Goal: Information Seeking & Learning: Understand process/instructions

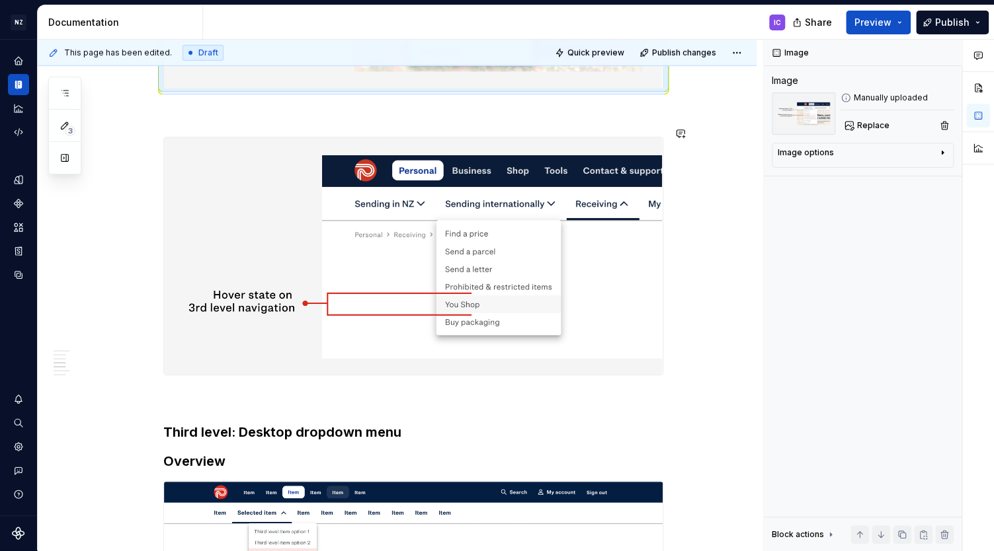
scroll to position [2153, 0]
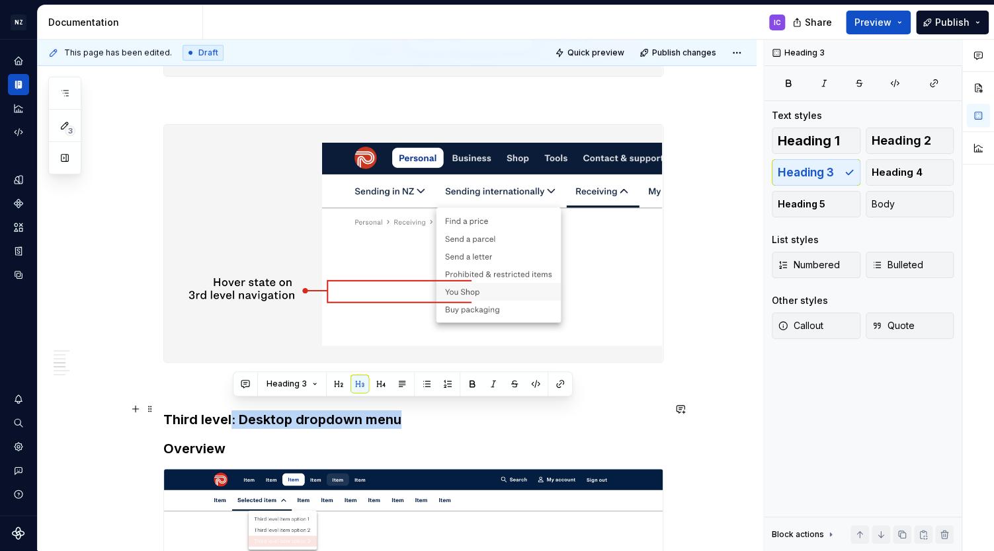
drag, startPoint x: 235, startPoint y: 409, endPoint x: 403, endPoint y: 406, distance: 168.0
click at [403, 411] on h3 "Third level: Desktop dropdown menu" at bounding box center [413, 420] width 500 height 19
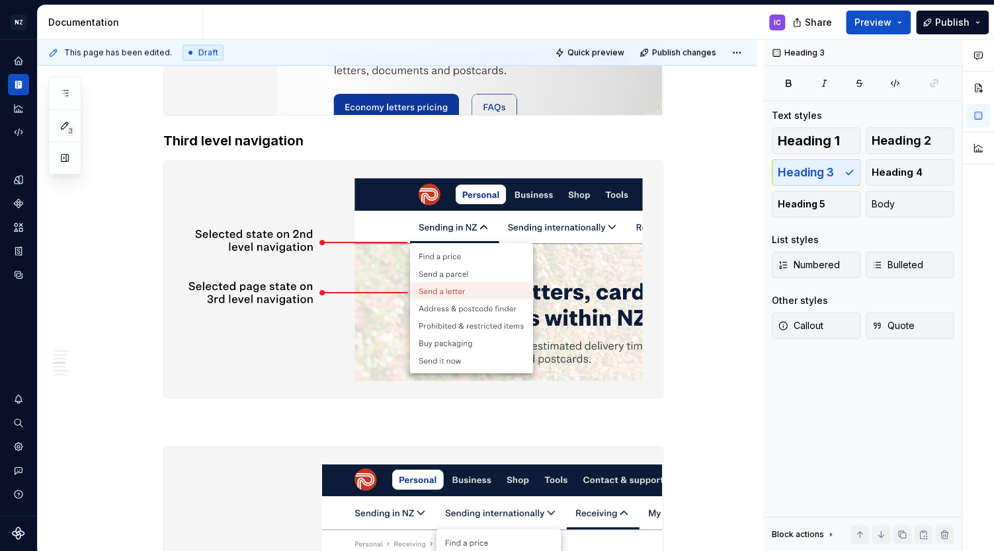
scroll to position [1843, 0]
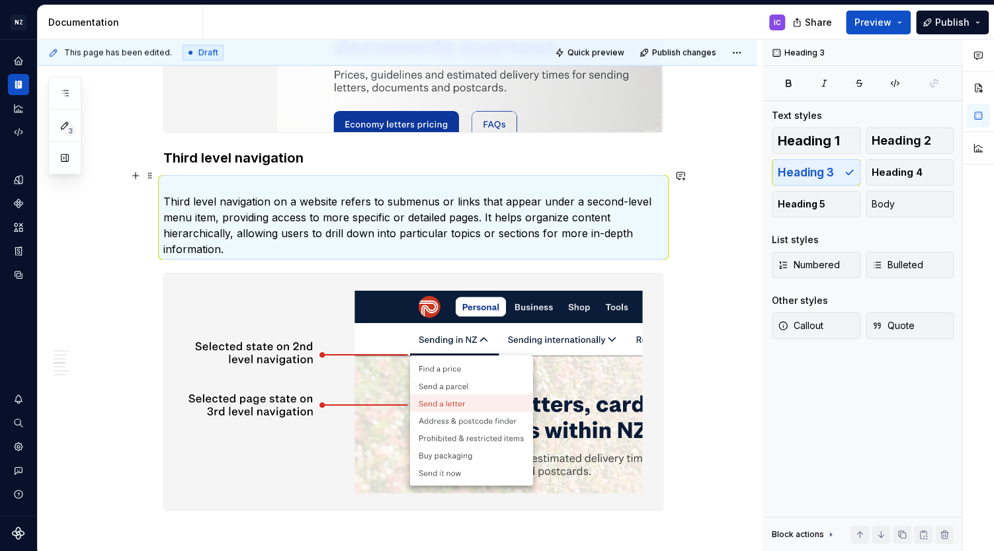
click at [123, 189] on div "Desktop menu Desktop navigation appears on 1024px and above. It has a maximum w…" at bounding box center [397, 72] width 719 height 3317
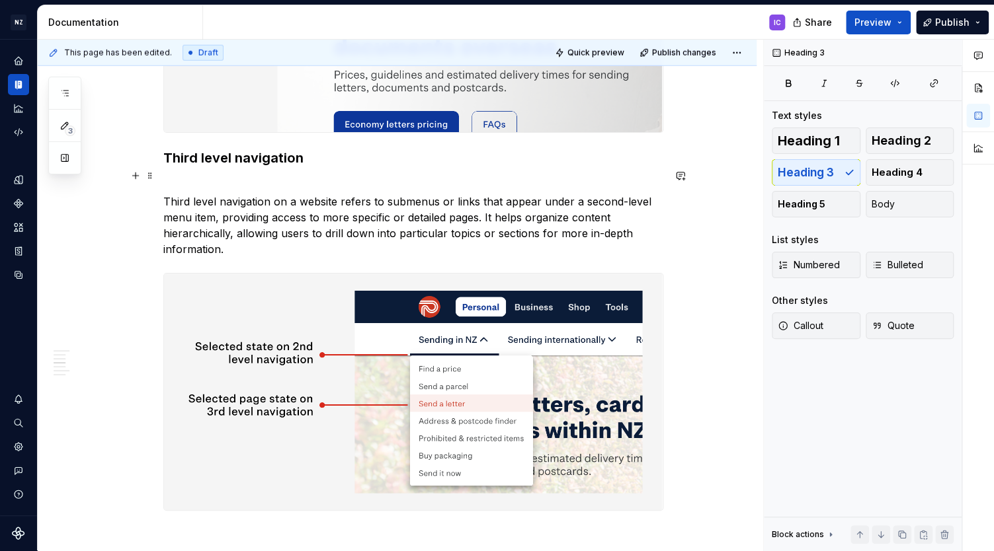
click at [278, 195] on p "Third level navigation on a website refers to submenus or links that appear und…" at bounding box center [413, 217] width 500 height 79
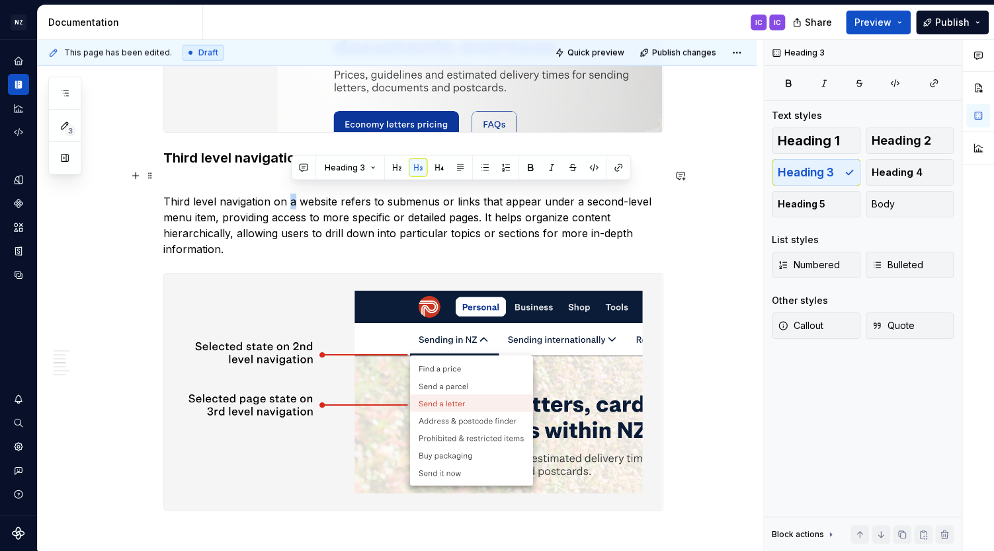
click at [295, 190] on p "Third level navigation on a website refers to submenus or links that appear und…" at bounding box center [413, 217] width 500 height 79
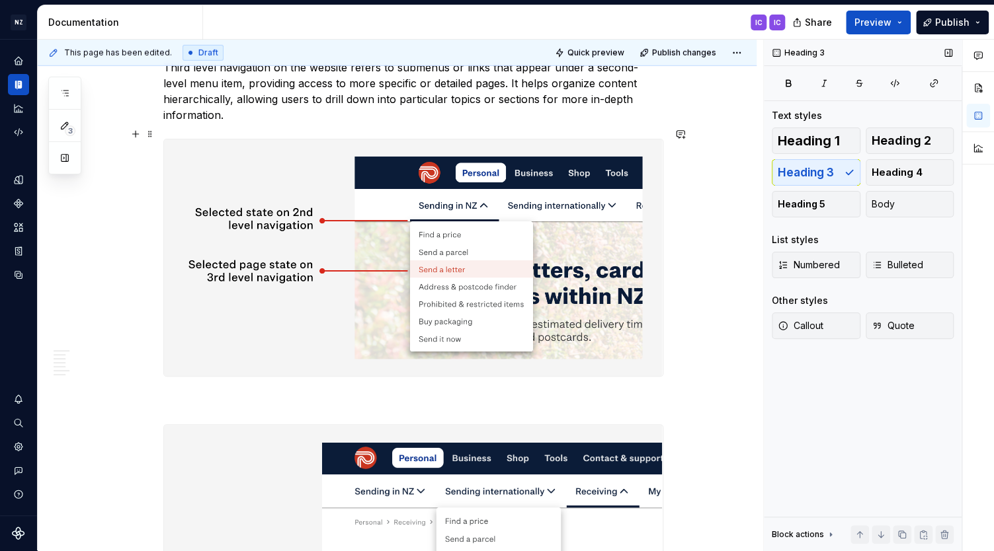
scroll to position [1979, 0]
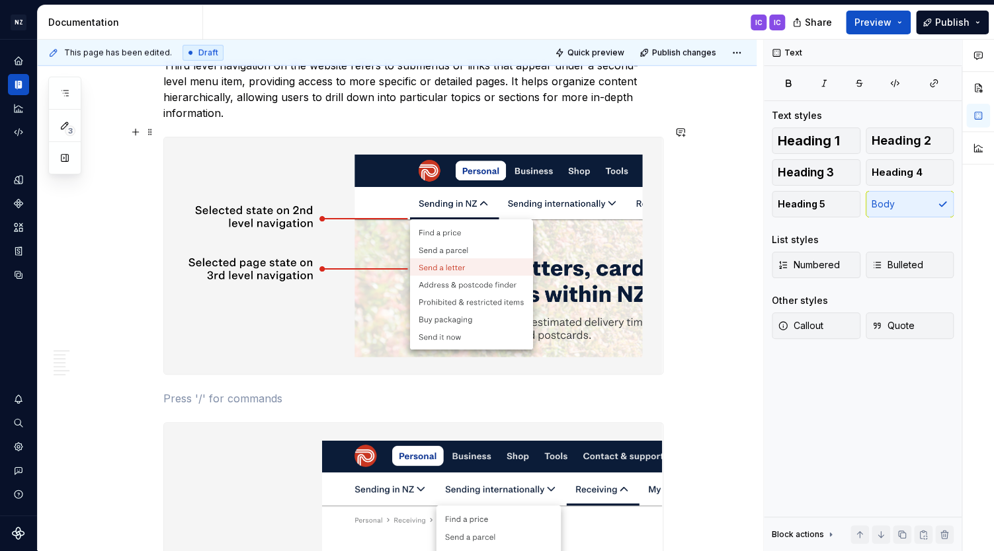
drag, startPoint x: 157, startPoint y: 422, endPoint x: 173, endPoint y: 128, distance: 294.6
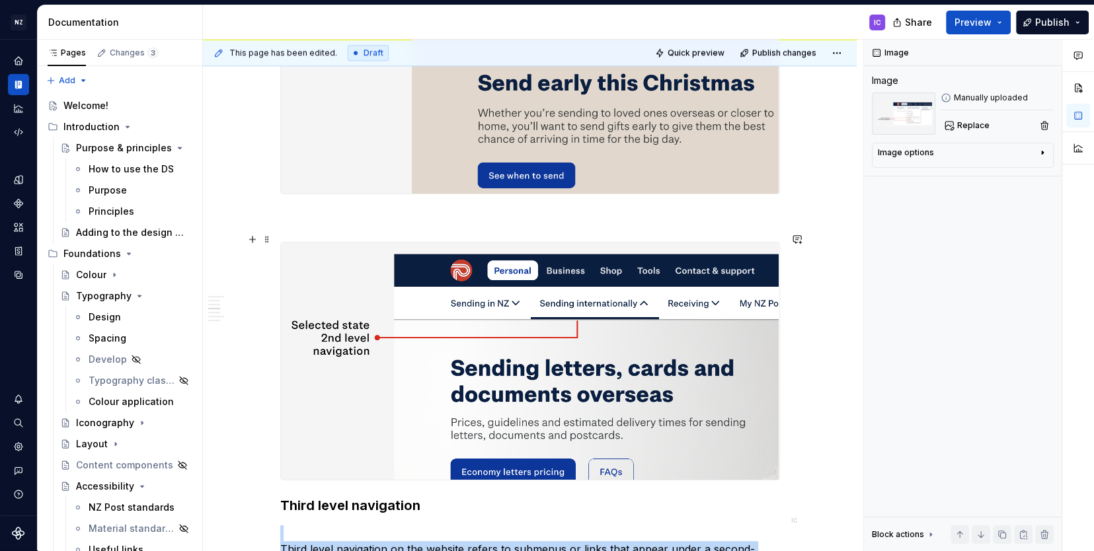
scroll to position [1496, 0]
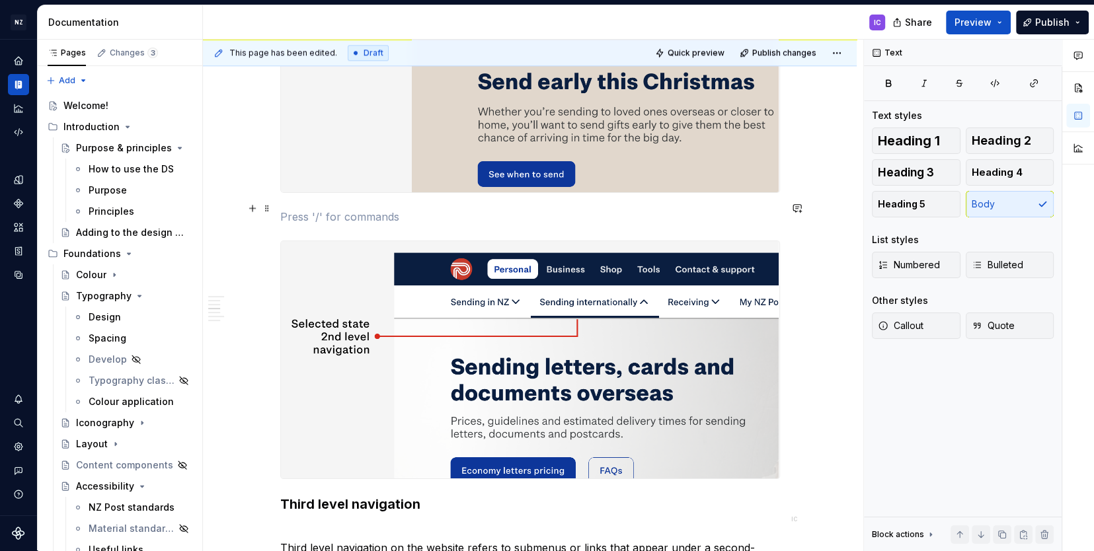
drag, startPoint x: 766, startPoint y: 205, endPoint x: 773, endPoint y: 202, distance: 7.7
click at [762, 209] on p at bounding box center [530, 217] width 500 height 16
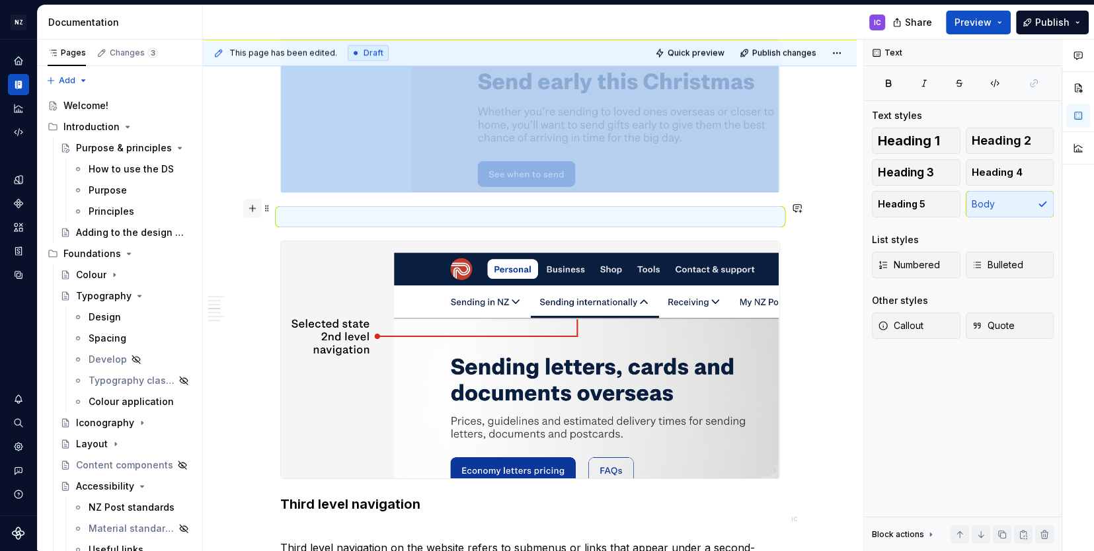
click at [252, 208] on button "button" at bounding box center [252, 208] width 19 height 19
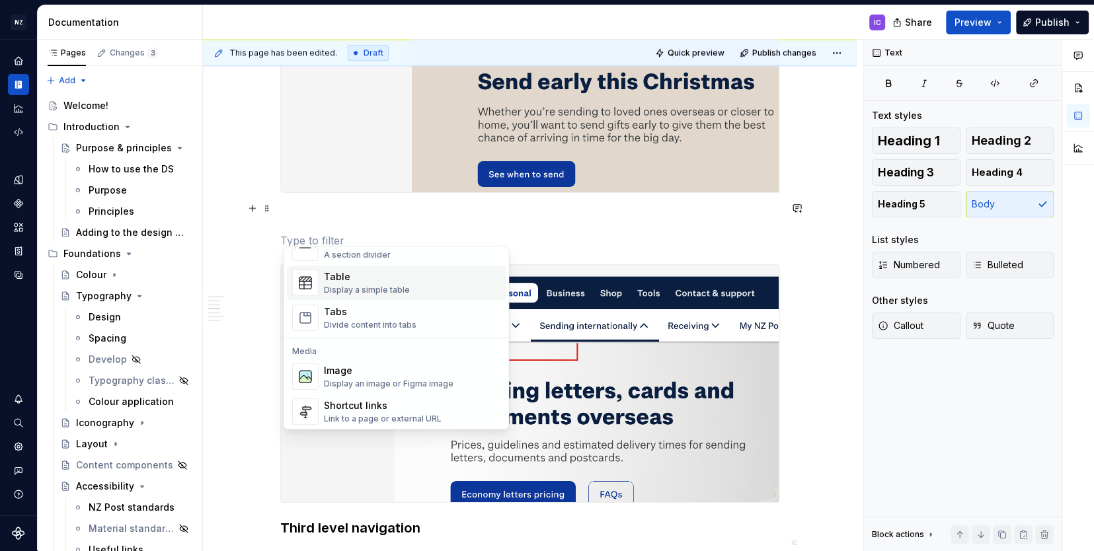
scroll to position [473, 0]
click at [368, 370] on div "Image" at bounding box center [389, 368] width 130 height 13
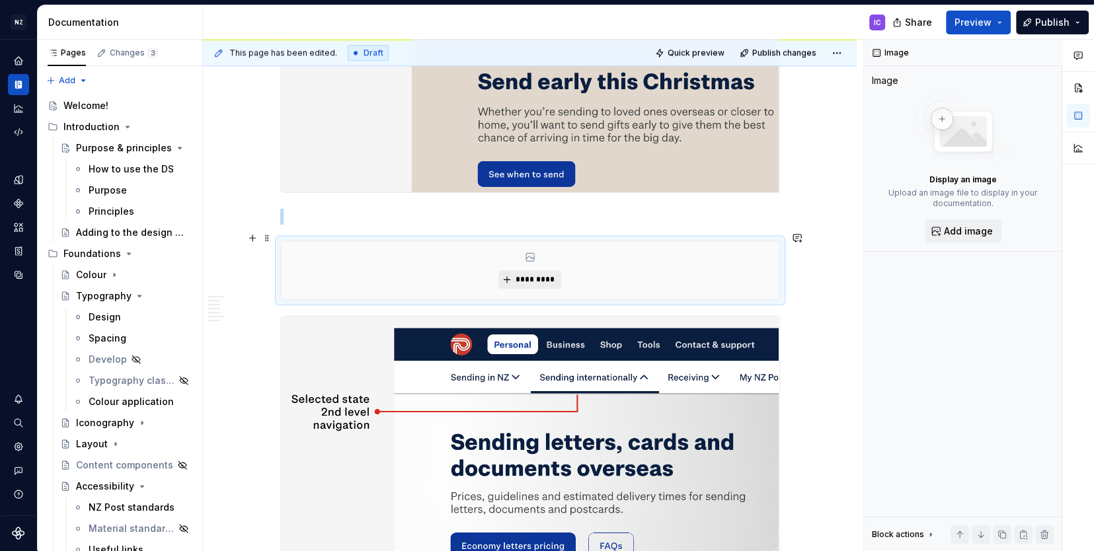
click at [549, 274] on span "*********" at bounding box center [535, 279] width 40 height 11
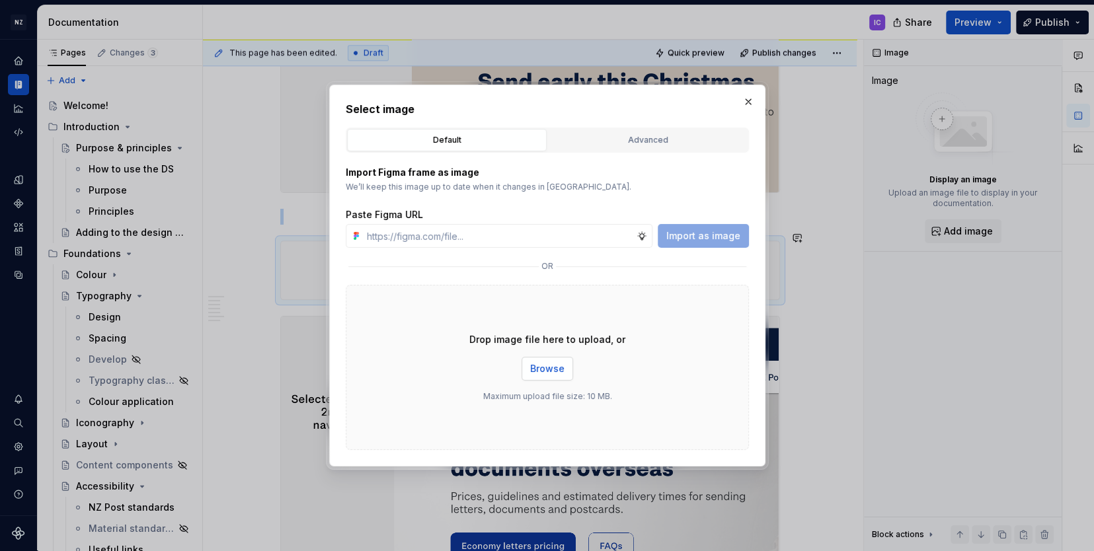
click at [552, 371] on span "Browse" at bounding box center [547, 368] width 34 height 13
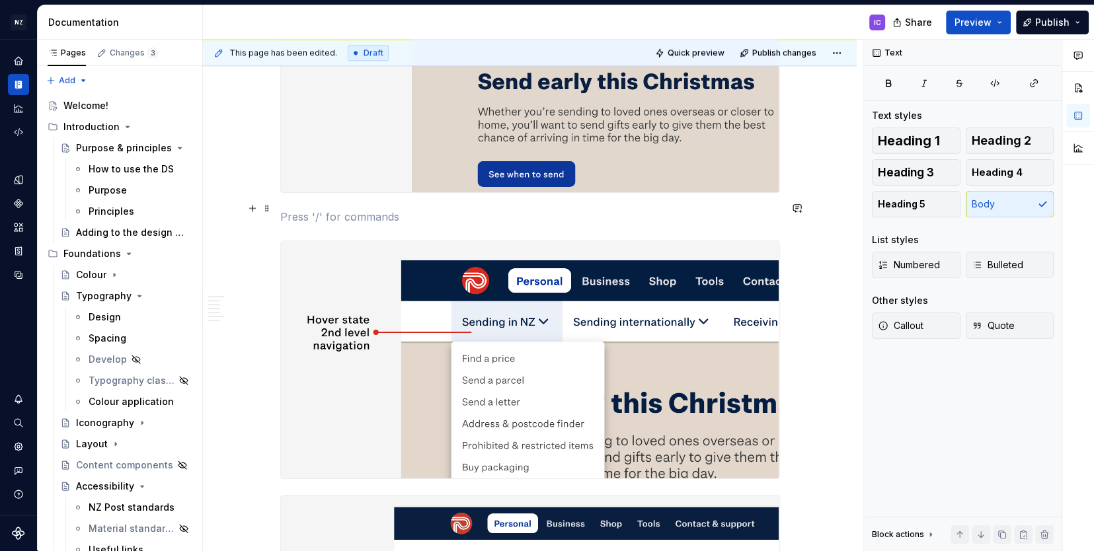
click at [372, 209] on p at bounding box center [530, 217] width 500 height 16
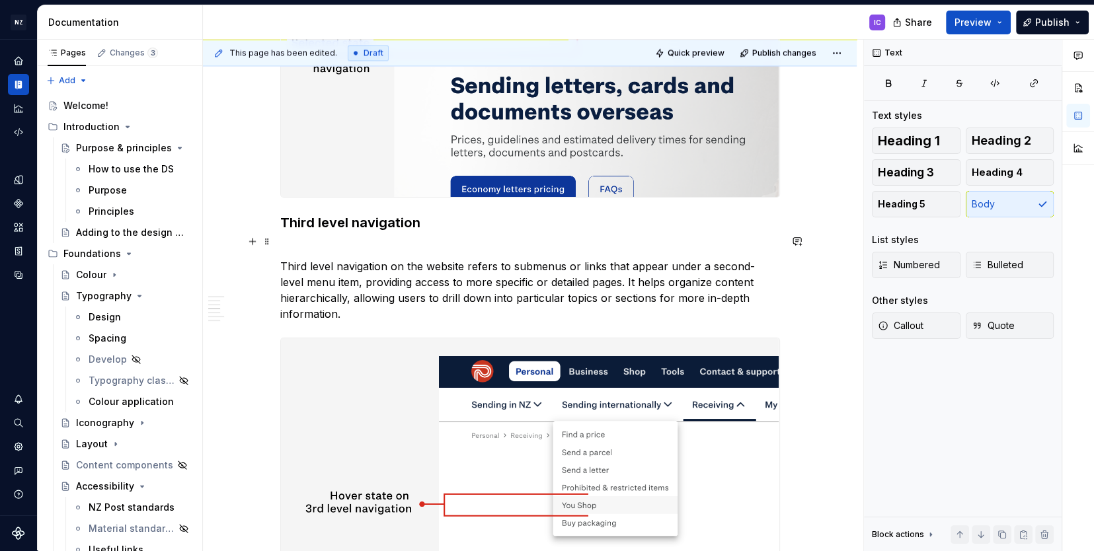
scroll to position [2033, 0]
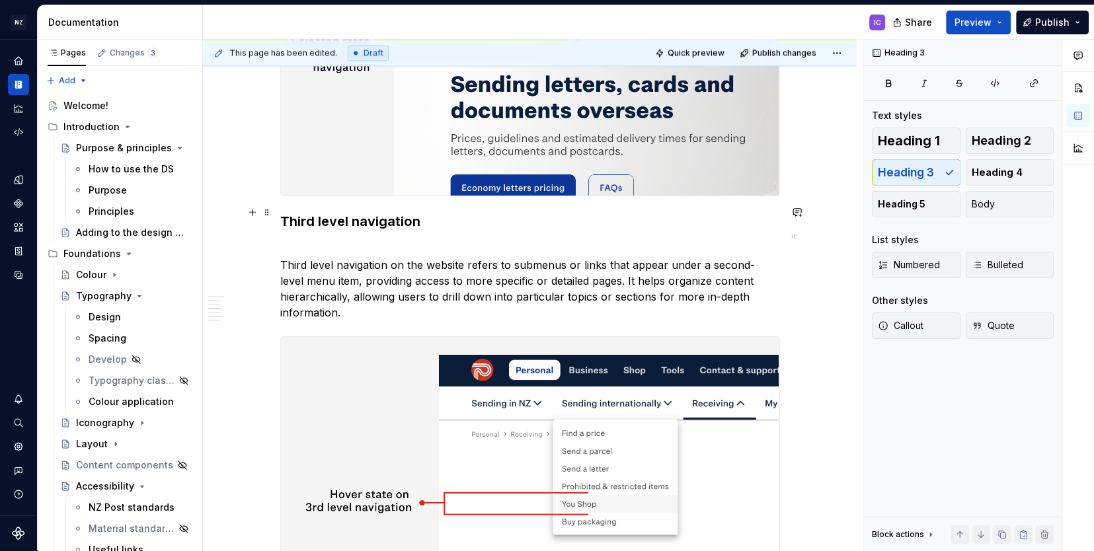
click at [280, 202] on div "Desktop menu Desktop navigation appears on 1024px and above. It has a maximum w…" at bounding box center [530, 5] width 654 height 3563
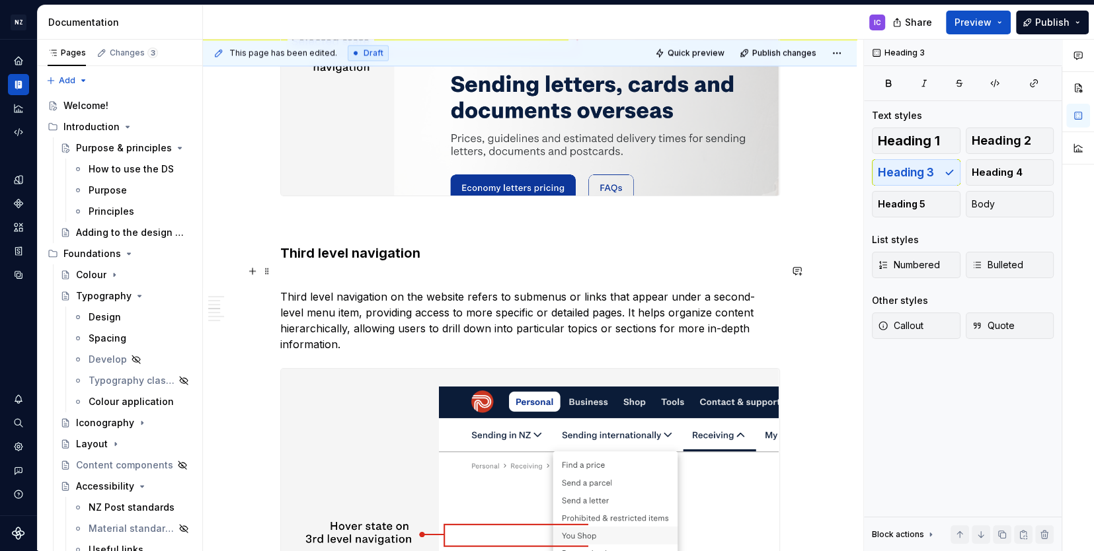
click at [365, 273] on p "Third level navigation on the website refers to submenus or links that appear u…" at bounding box center [530, 312] width 500 height 79
click at [344, 273] on p "Third level navigation on the website refers to submenus or links that appear u…" at bounding box center [530, 312] width 500 height 79
click at [283, 285] on p "Third level navigation on the website refers to submenus or links that appear u…" at bounding box center [530, 312] width 500 height 79
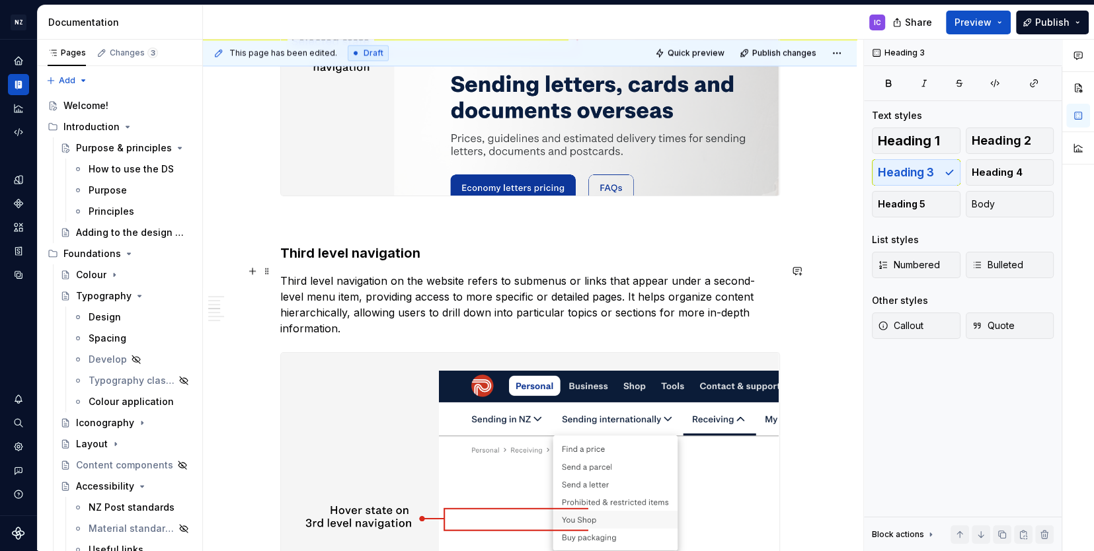
click at [397, 273] on p "Third level navigation on the website refers to submenus or links that appear u…" at bounding box center [530, 304] width 500 height 63
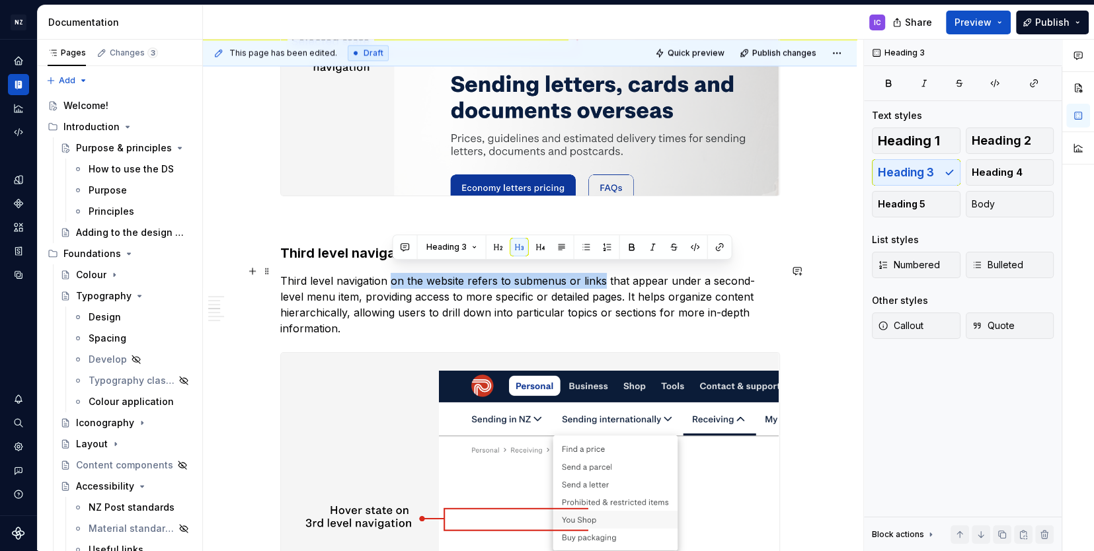
drag, startPoint x: 393, startPoint y: 271, endPoint x: 606, endPoint y: 277, distance: 213.6
click at [602, 275] on p "Third level navigation on the website refers to submenus or links that appear u…" at bounding box center [530, 304] width 500 height 63
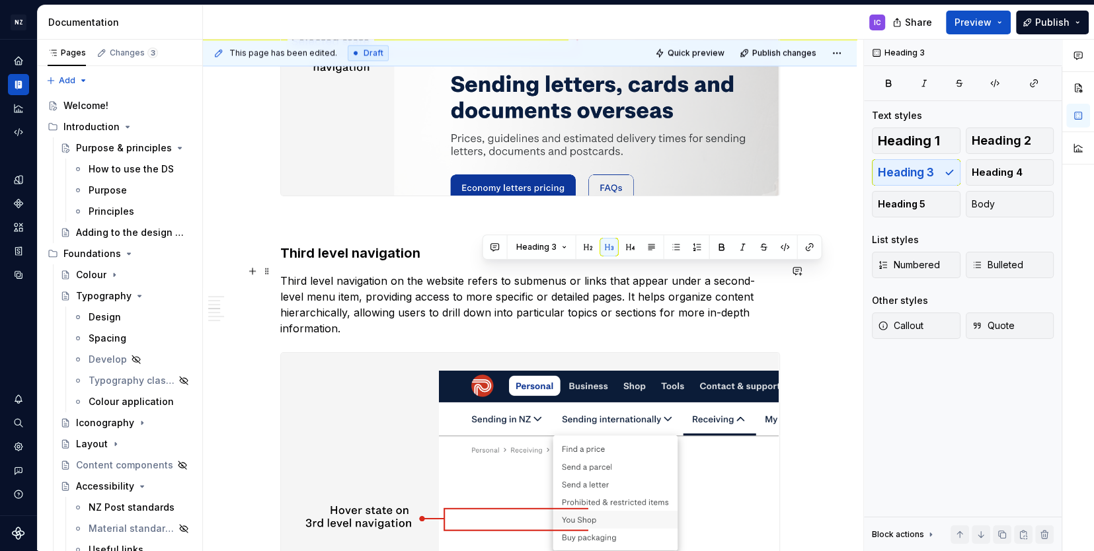
click at [485, 273] on p "Third level navigation on the website refers to submenus or links that appear u…" at bounding box center [530, 304] width 500 height 63
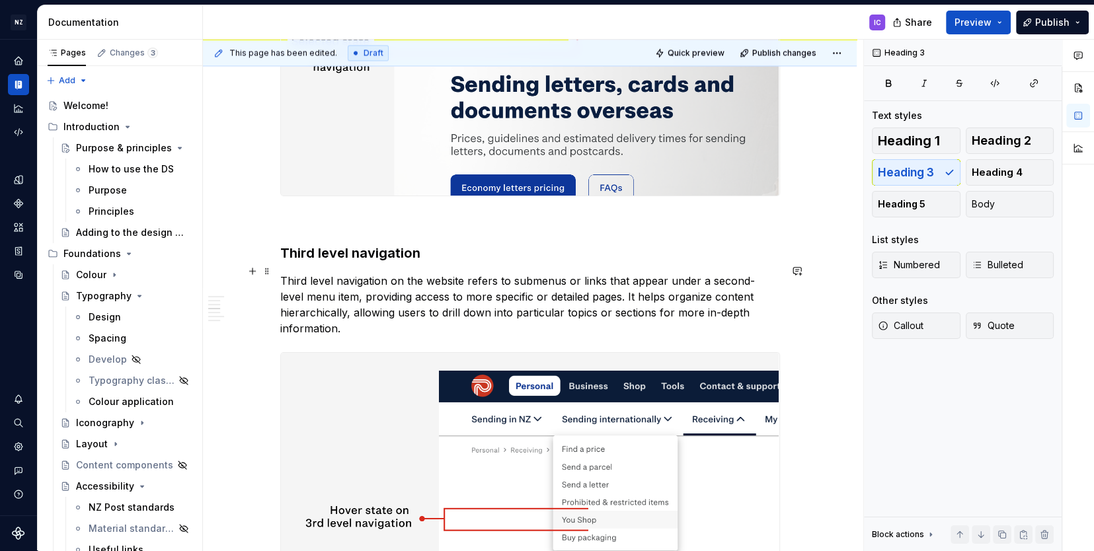
click at [392, 273] on p "Third level navigation on the website refers to submenus or links that appear u…" at bounding box center [530, 304] width 500 height 63
click at [718, 273] on p "Third level navigation appears as a dropdown on the website refers to submenus …" at bounding box center [530, 304] width 500 height 63
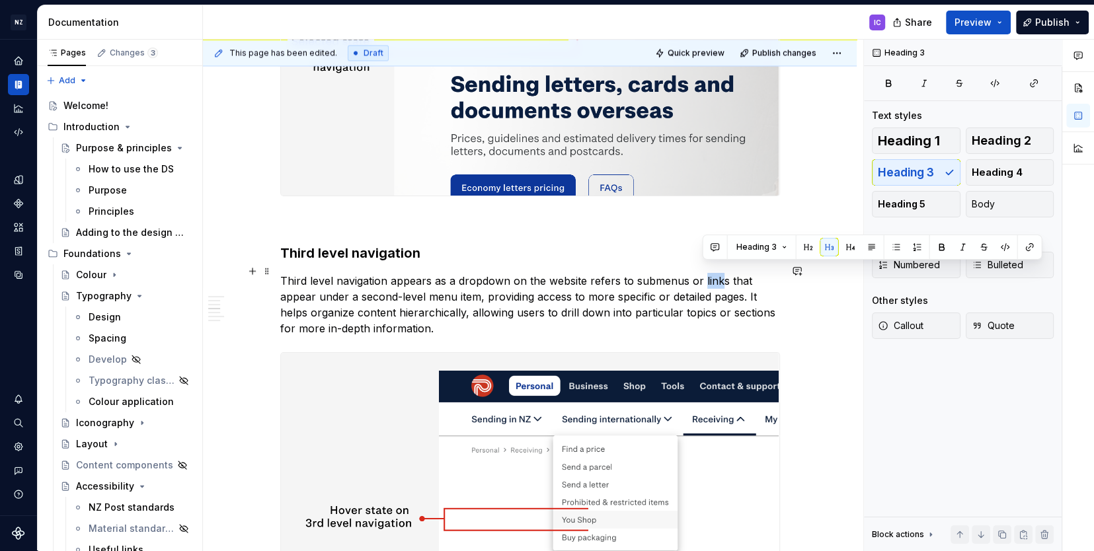
drag, startPoint x: 721, startPoint y: 270, endPoint x: 701, endPoint y: 269, distance: 20.5
click at [701, 273] on p "Third level navigation appears as a dropdown on the website refers to submenus …" at bounding box center [530, 304] width 500 height 63
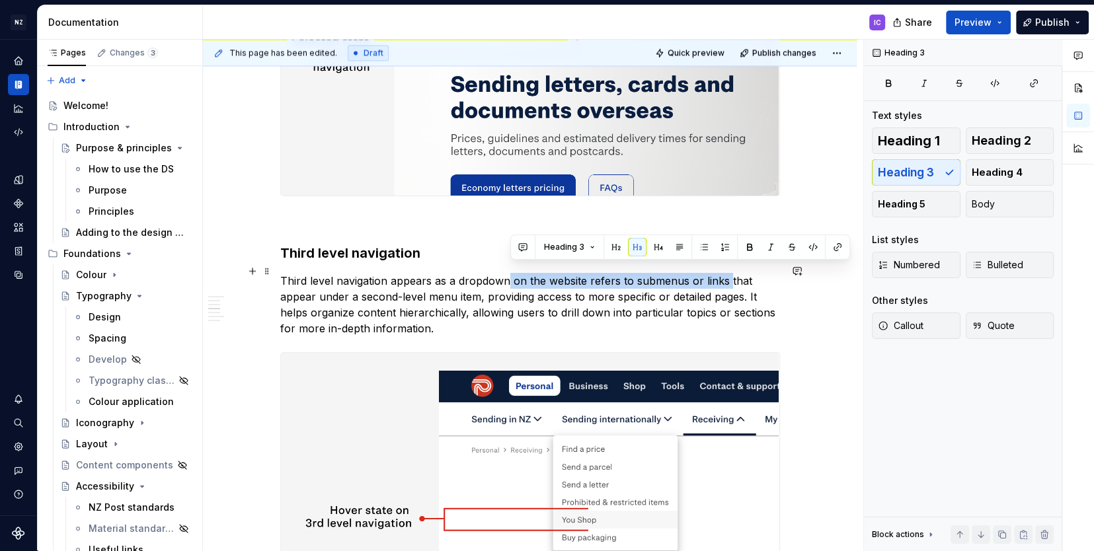
drag, startPoint x: 727, startPoint y: 270, endPoint x: 511, endPoint y: 271, distance: 216.2
click at [509, 273] on p "Third level navigation appears as a dropdown on the website refers to submenus …" at bounding box center [530, 304] width 500 height 63
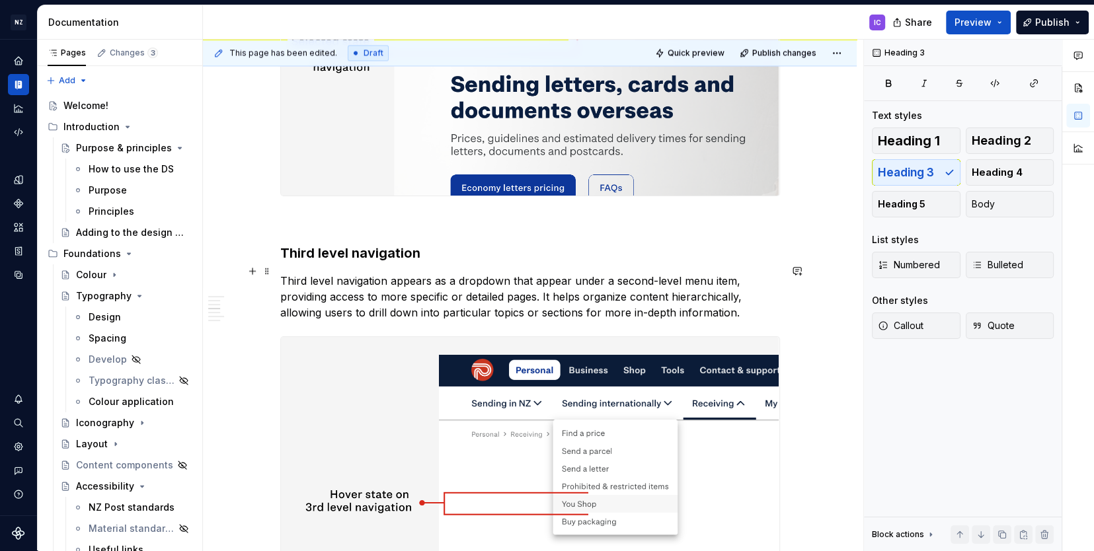
click at [571, 273] on p "Third level navigation appears as a dropdown that appear under a second-level m…" at bounding box center [530, 297] width 500 height 48
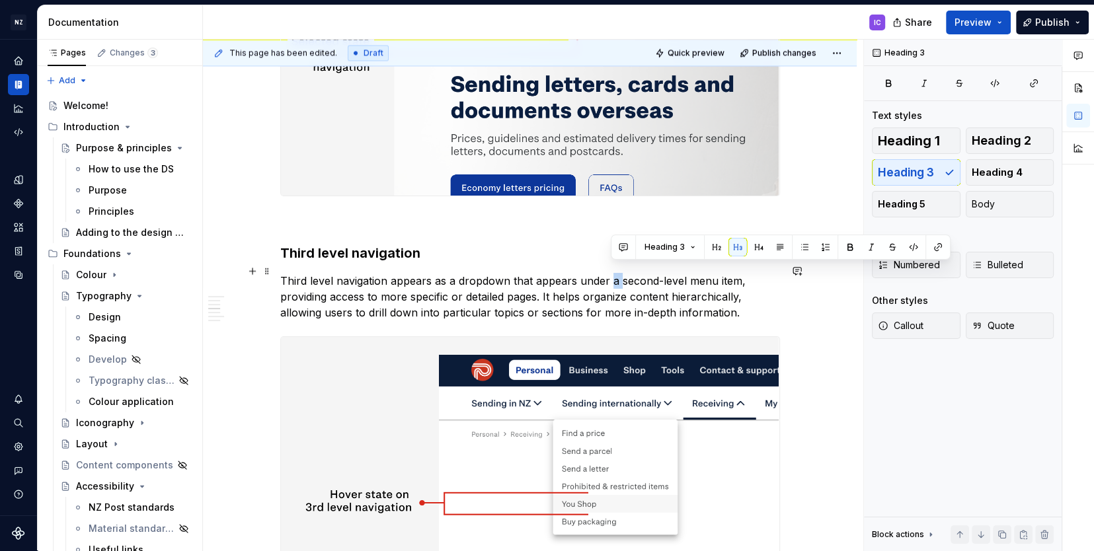
drag, startPoint x: 611, startPoint y: 270, endPoint x: 636, endPoint y: 272, distance: 25.2
click at [619, 273] on p "Third level navigation appears as a dropdown that appears under a second-level …" at bounding box center [530, 297] width 500 height 48
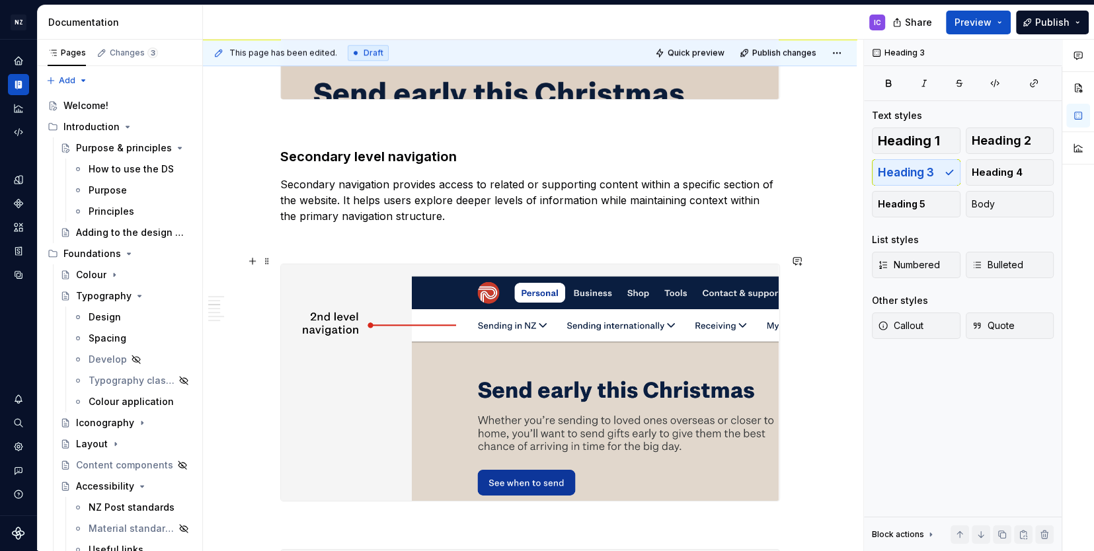
scroll to position [1184, 0]
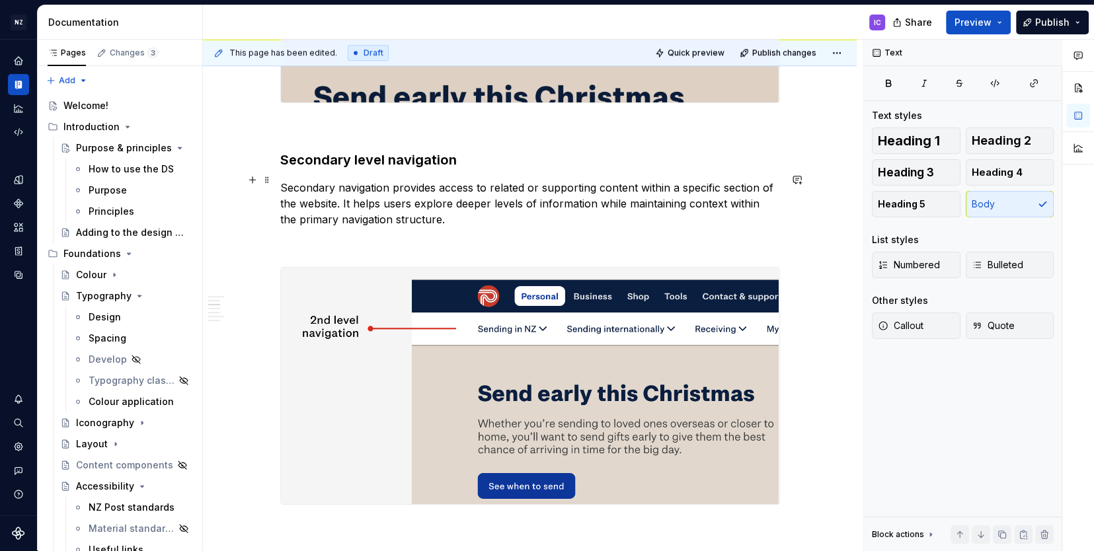
click at [500, 214] on p "Secondary navigation provides access to related or supporting content within a …" at bounding box center [530, 204] width 500 height 48
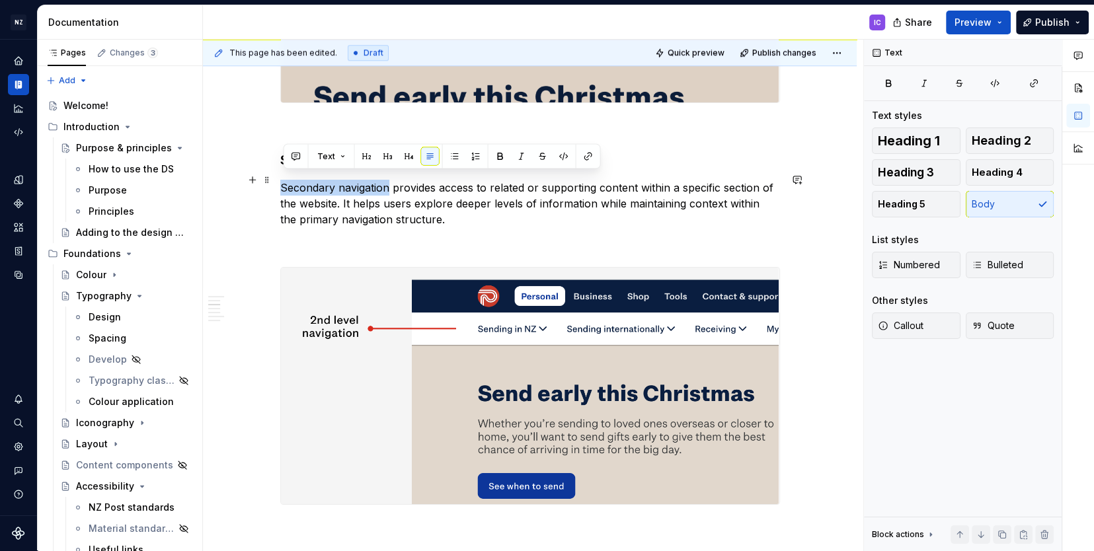
drag, startPoint x: 391, startPoint y: 180, endPoint x: 283, endPoint y: 180, distance: 108.4
click at [283, 180] on p "Secondary navigation provides access to related or supporting content within a …" at bounding box center [530, 204] width 500 height 48
copy p "Secondary navigation"
click at [392, 185] on p "Secondary navigation provides access to related or supporting content within a …" at bounding box center [530, 204] width 500 height 48
copy p "Secondary navigation"
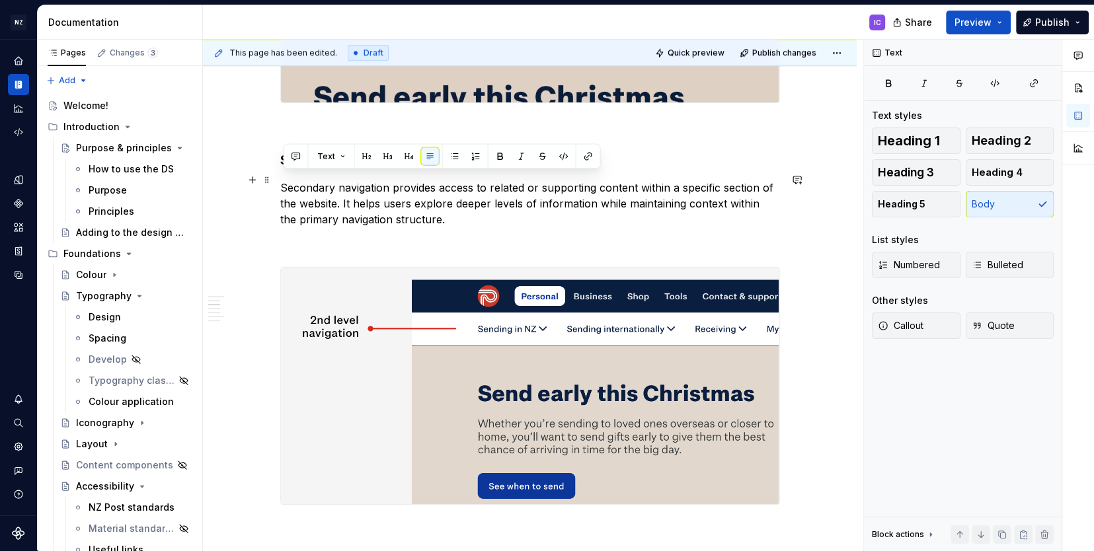
click at [444, 211] on p "Secondary navigation provides access to related or supporting content within a …" at bounding box center [530, 204] width 500 height 48
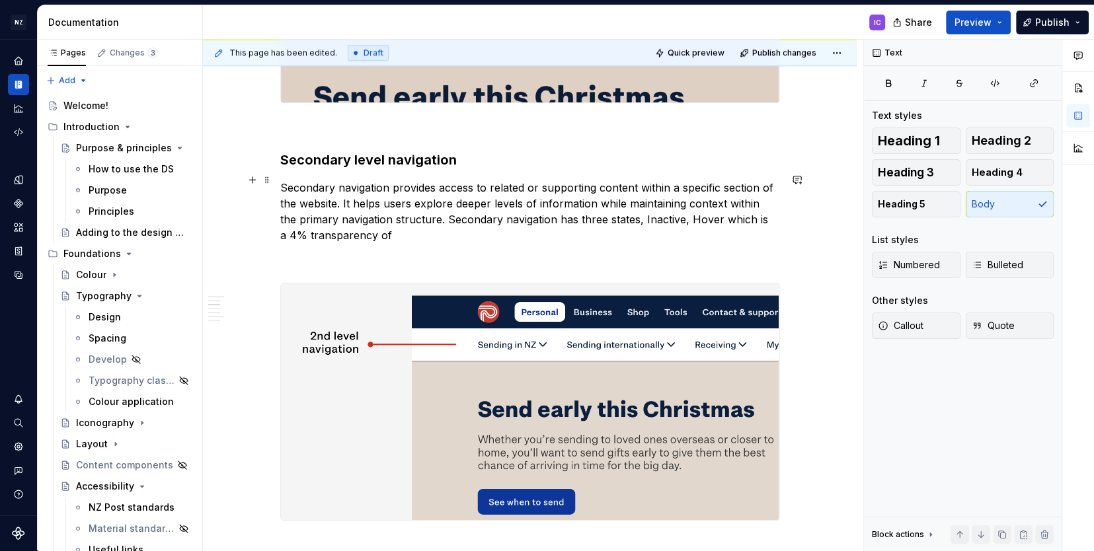
click at [738, 210] on p "Secondary navigation provides access to related or supporting content within a …" at bounding box center [530, 211] width 500 height 63
drag, startPoint x: 707, startPoint y: 213, endPoint x: 733, endPoint y: 212, distance: 26.5
click at [733, 212] on p "Secondary navigation provides access to related or supporting content within a …" at bounding box center [530, 211] width 500 height 63
click at [621, 212] on p "Secondary navigation provides access to related or supporting content within a …" at bounding box center [530, 211] width 500 height 63
drag, startPoint x: 621, startPoint y: 212, endPoint x: 628, endPoint y: 210, distance: 6.7
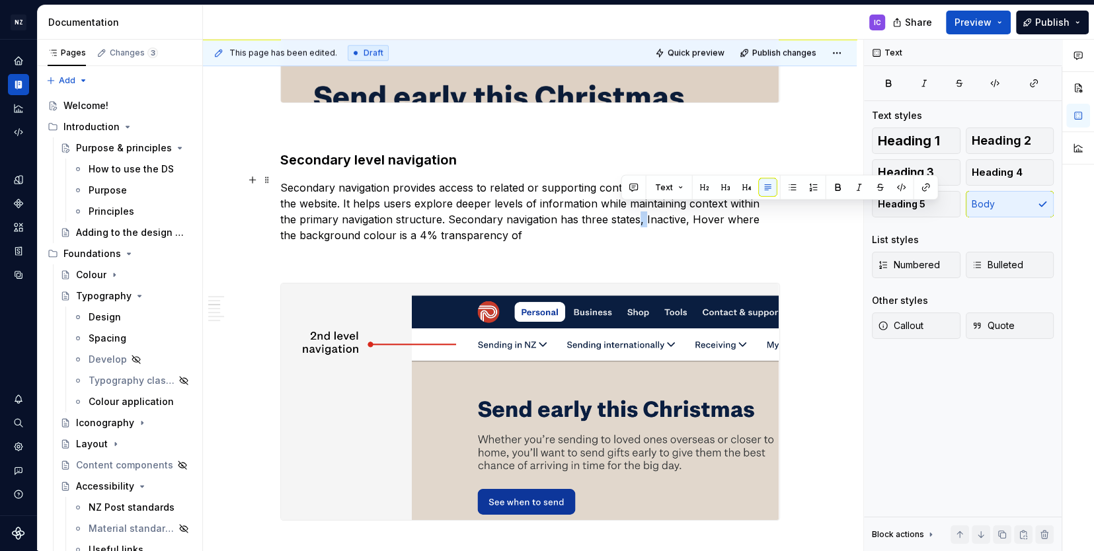
click at [628, 210] on p "Secondary navigation provides access to related or supporting content within a …" at bounding box center [530, 211] width 500 height 63
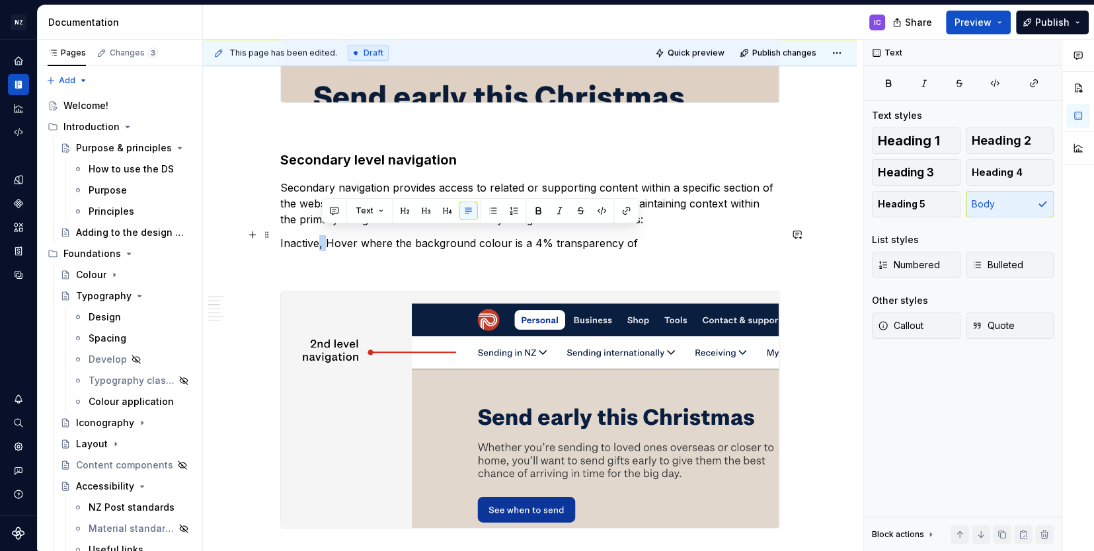
drag, startPoint x: 321, startPoint y: 235, endPoint x: 328, endPoint y: 235, distance: 6.6
click at [328, 235] on p "Inactive, Hover where the background colour is a 4% transparency of" at bounding box center [530, 243] width 500 height 16
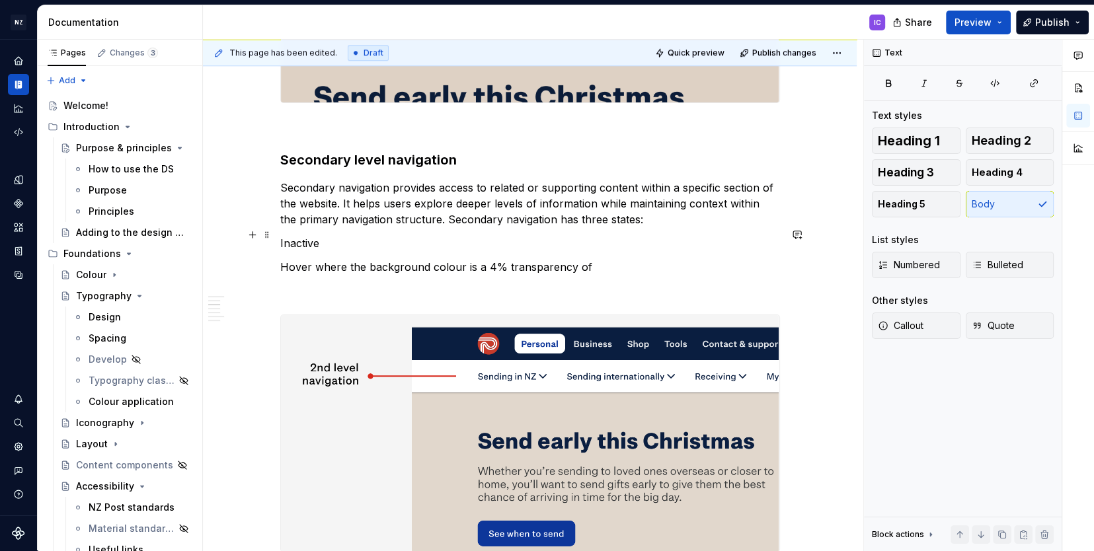
click at [296, 235] on p "Inactive" at bounding box center [530, 243] width 500 height 16
click at [293, 235] on p "Inactive" at bounding box center [530, 243] width 500 height 16
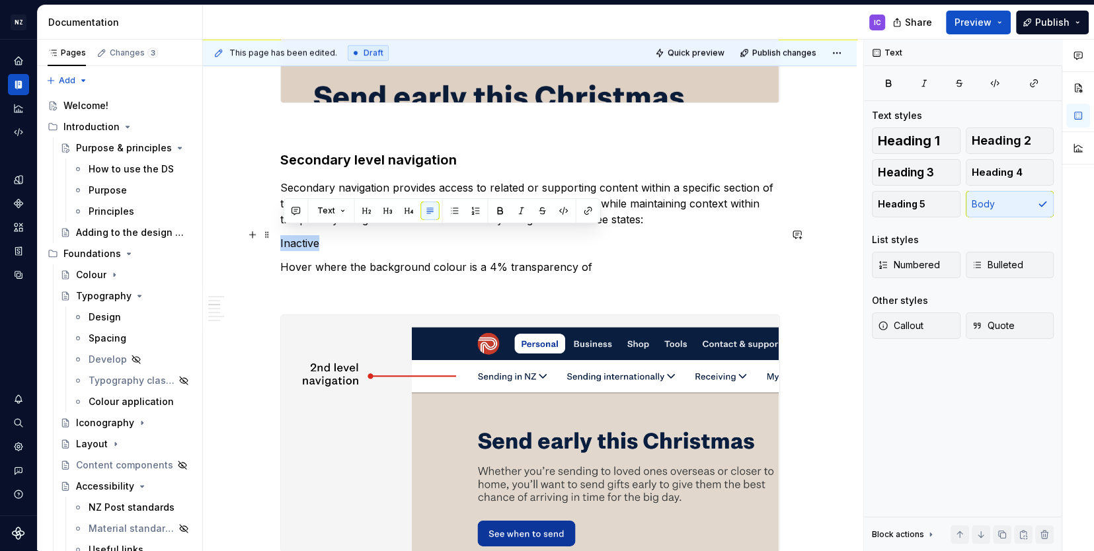
click at [293, 235] on p "Inactive" at bounding box center [530, 243] width 500 height 16
click at [456, 215] on button "button" at bounding box center [455, 211] width 19 height 19
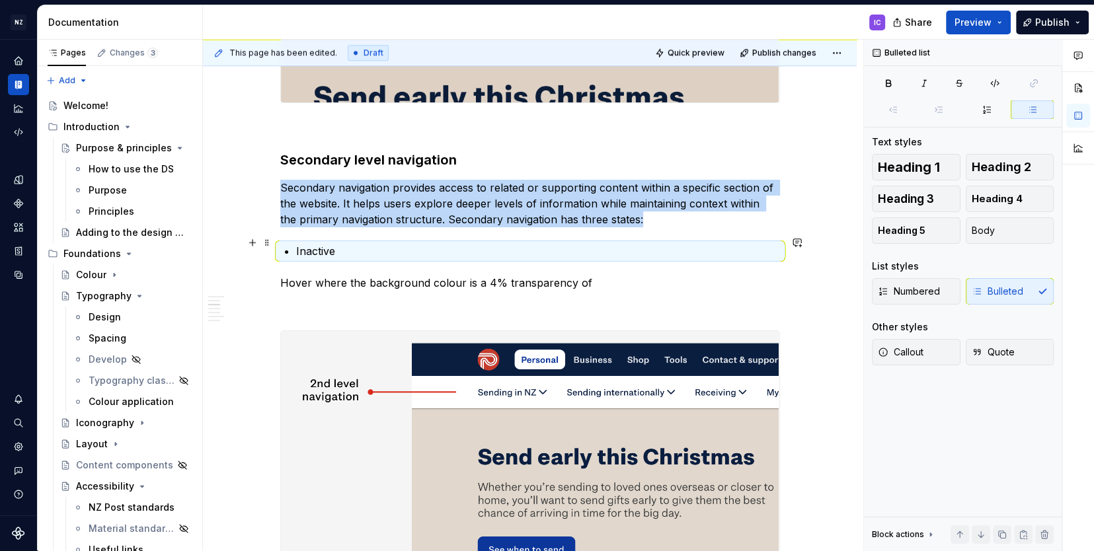
click at [348, 243] on p "Inactive" at bounding box center [538, 251] width 484 height 16
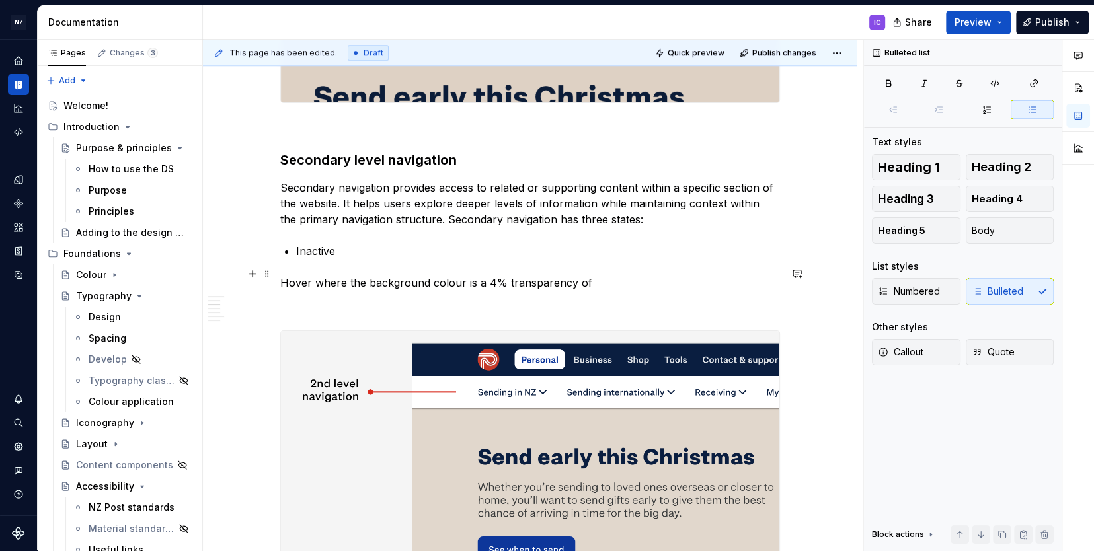
click at [333, 275] on p "Hover where the background colour is a 4% transparency of" at bounding box center [530, 283] width 500 height 16
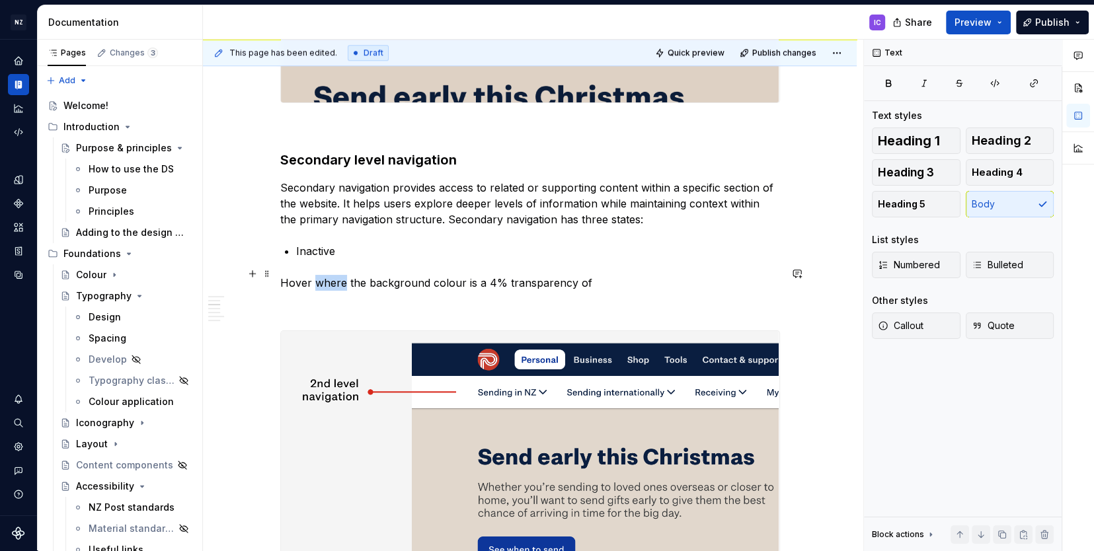
click at [333, 275] on p "Hover where the background colour is a 4% transparency of" at bounding box center [530, 283] width 500 height 16
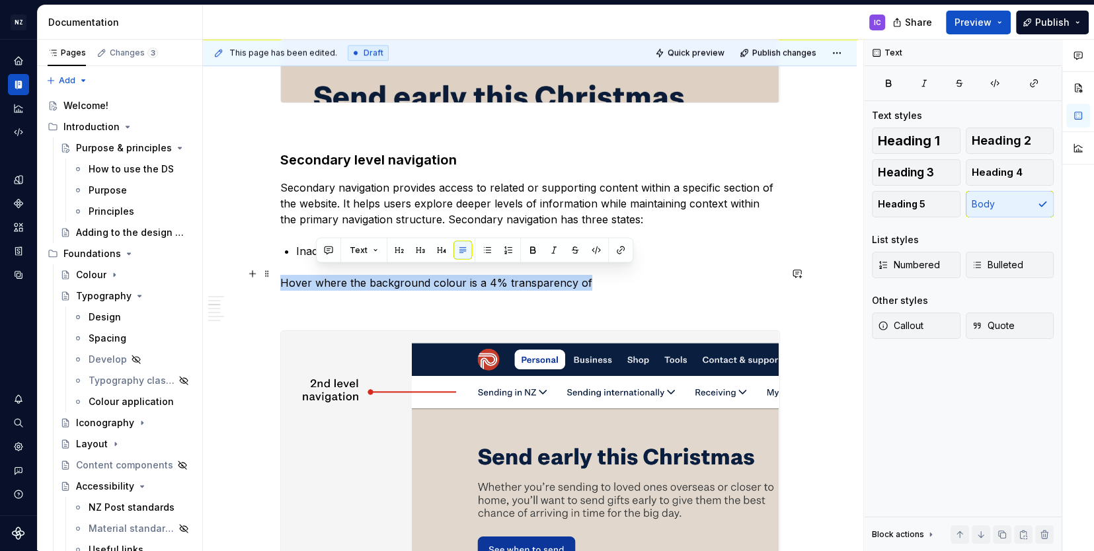
click at [333, 275] on p "Hover where the background colour is a 4% transparency of" at bounding box center [530, 283] width 500 height 16
click at [457, 254] on button "button" at bounding box center [455, 250] width 19 height 19
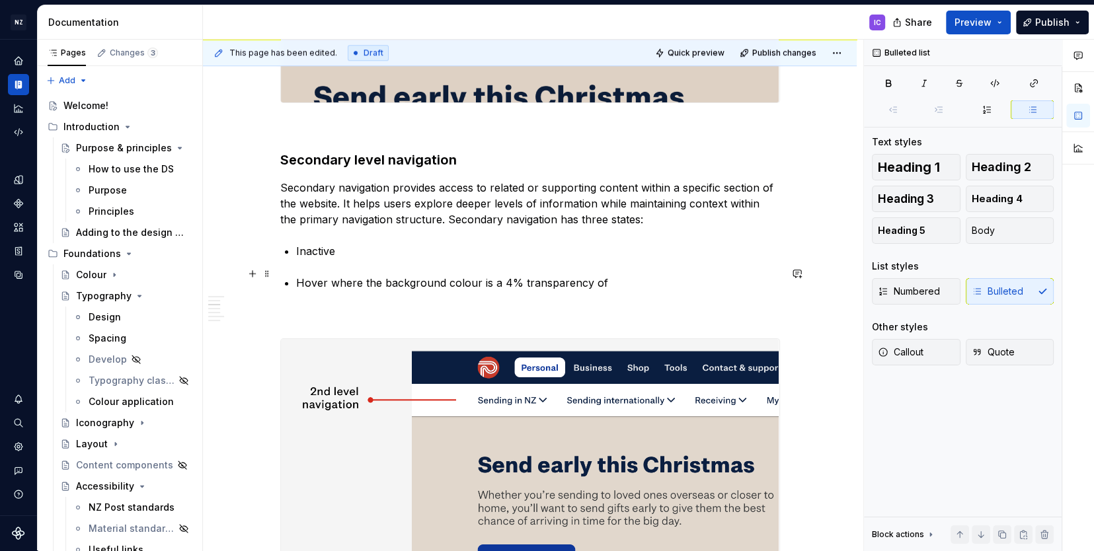
click at [327, 275] on p "Hover where the background colour is a 4% transparency of" at bounding box center [538, 283] width 484 height 16
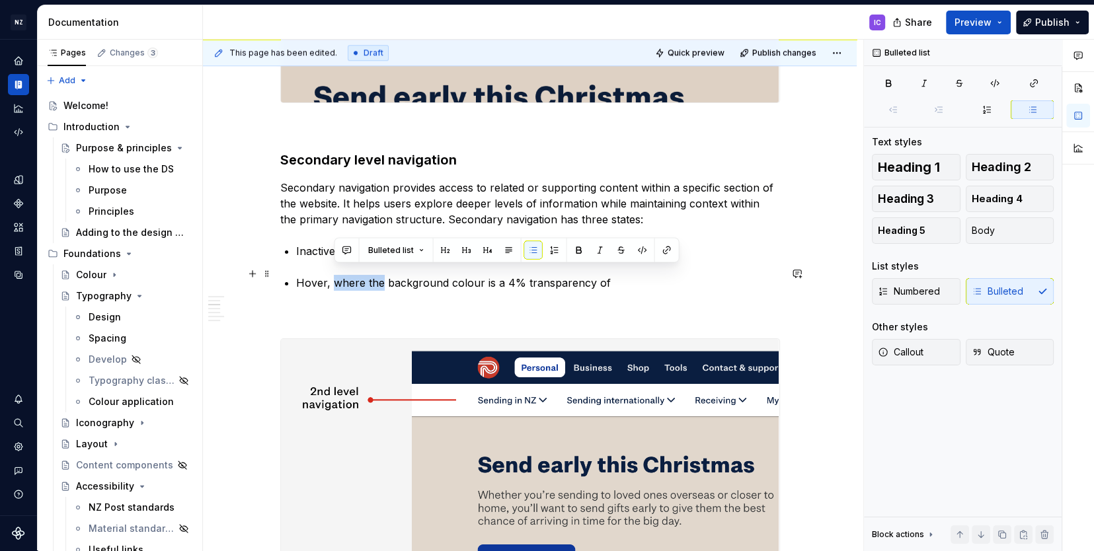
drag, startPoint x: 336, startPoint y: 273, endPoint x: 383, endPoint y: 274, distance: 46.9
click at [383, 275] on p "Hover, where the background colour is a 4% transparency of" at bounding box center [538, 283] width 484 height 16
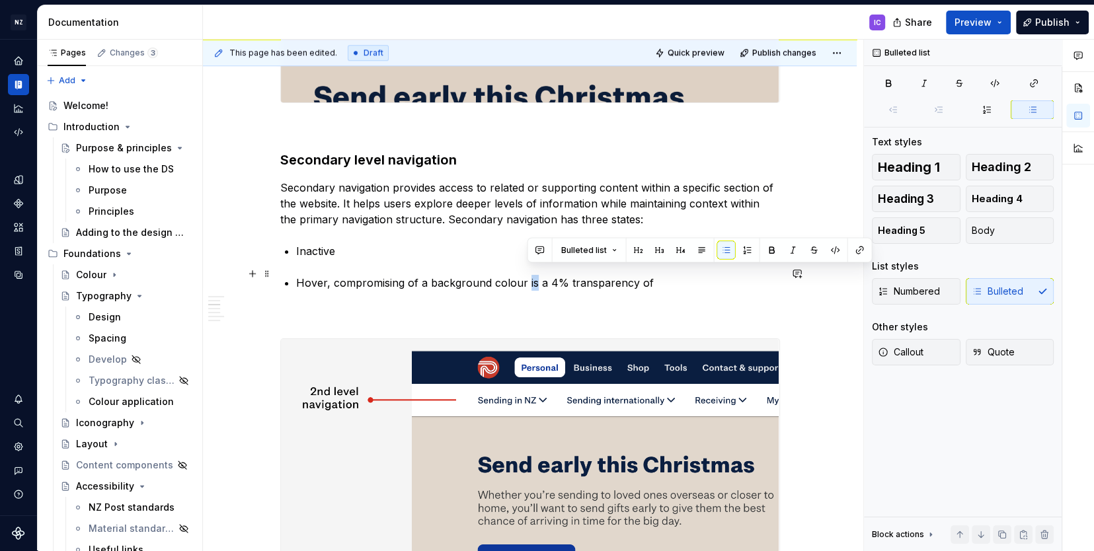
drag, startPoint x: 528, startPoint y: 275, endPoint x: 535, endPoint y: 272, distance: 7.7
click at [535, 275] on p "Hover, compromising of a background colour is a 4% transparency of" at bounding box center [538, 283] width 484 height 16
drag, startPoint x: 529, startPoint y: 274, endPoint x: 545, endPoint y: 271, distance: 16.9
click at [545, 275] on p "Hover, compromising of a background colour of a 4% transparency of" at bounding box center [538, 283] width 484 height 16
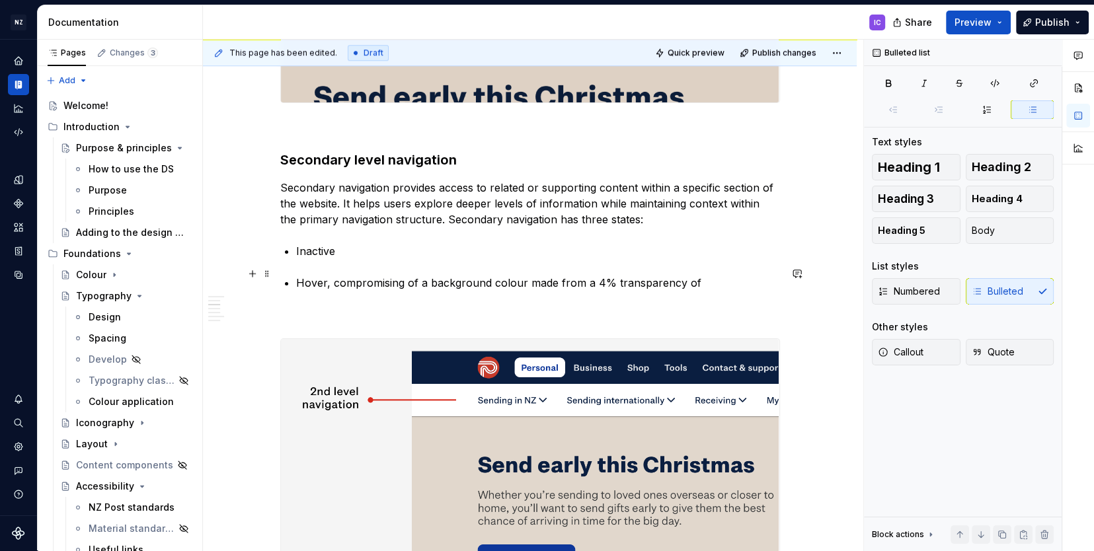
click at [694, 275] on p "Hover, compromising of a background colour made from a 4% transparency of" at bounding box center [538, 283] width 484 height 16
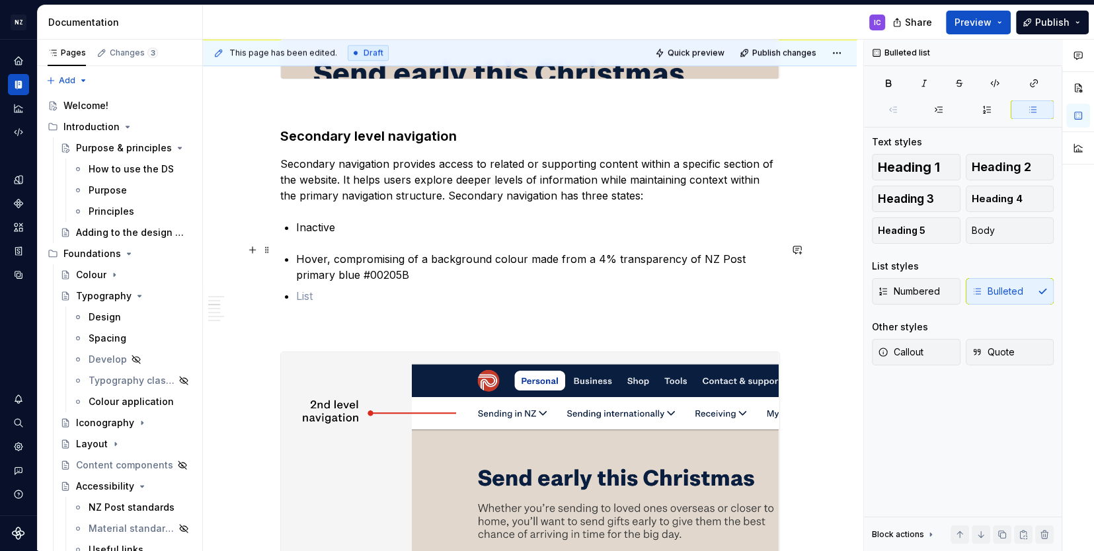
scroll to position [1207, 0]
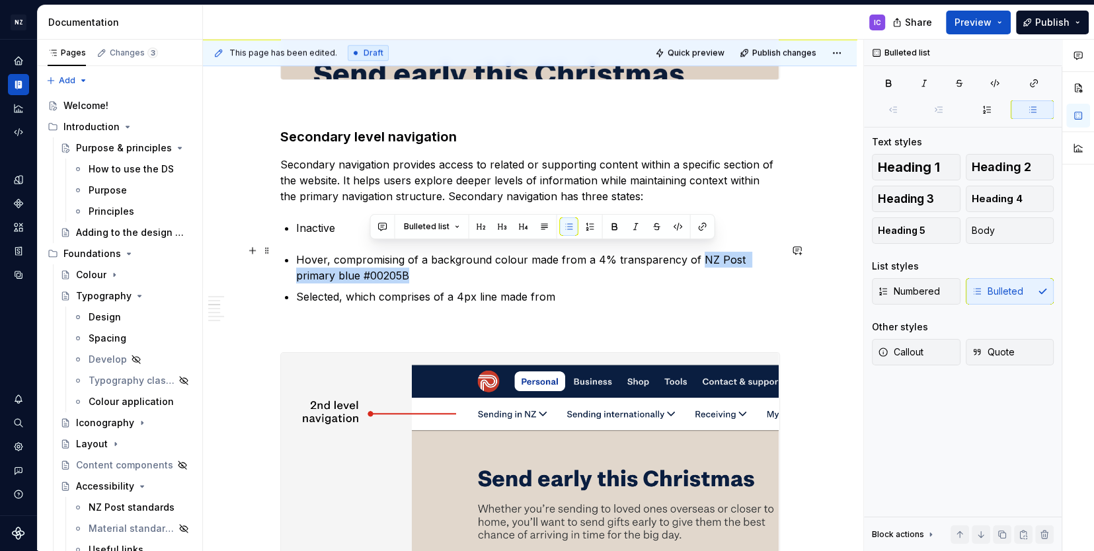
drag, startPoint x: 697, startPoint y: 250, endPoint x: 370, endPoint y: 264, distance: 326.9
click at [370, 264] on p "Hover, compromising of a background colour made from a 4% transparency of NZ Po…" at bounding box center [538, 268] width 484 height 32
copy p "NZ Post primary blue #00205B"
click at [578, 289] on p "Selected, which comprises of a 4px line made from" at bounding box center [538, 297] width 484 height 16
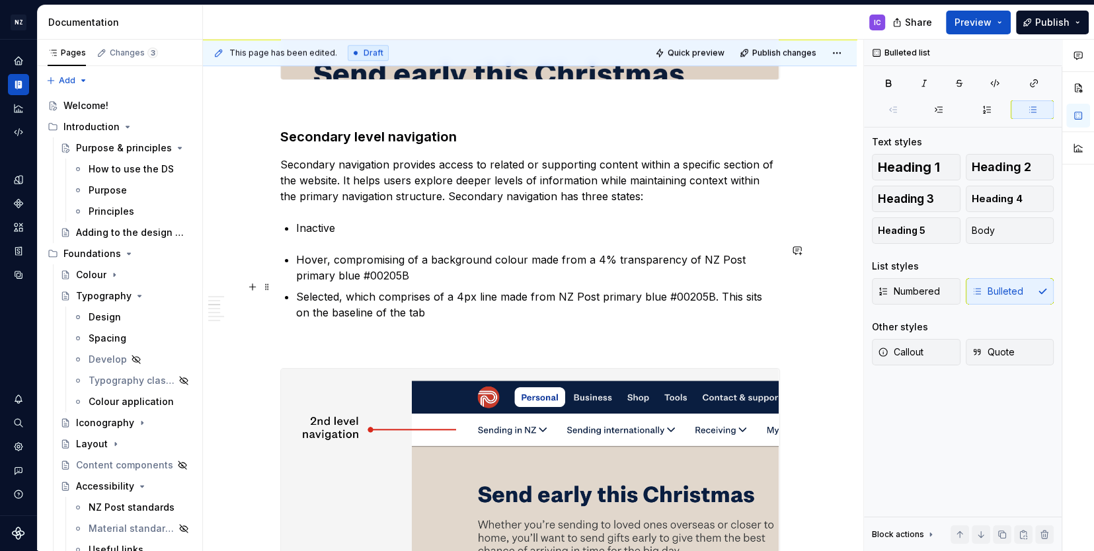
click at [559, 289] on p "Selected, which comprises of a 4px line made from NZ Post primary blue #00205B.…" at bounding box center [538, 305] width 484 height 32
click at [692, 289] on p "Selected, which comprises of a 4px line made from 100% NZ Post primary blue #00…" at bounding box center [538, 305] width 484 height 32
click at [318, 268] on p "Hover, compromising of a background colour made from a 4% transparency of NZ Po…" at bounding box center [538, 268] width 484 height 32
click at [399, 264] on p "Hover, compromising of a background colour made from a 4% transparency of NZ Po…" at bounding box center [538, 268] width 484 height 32
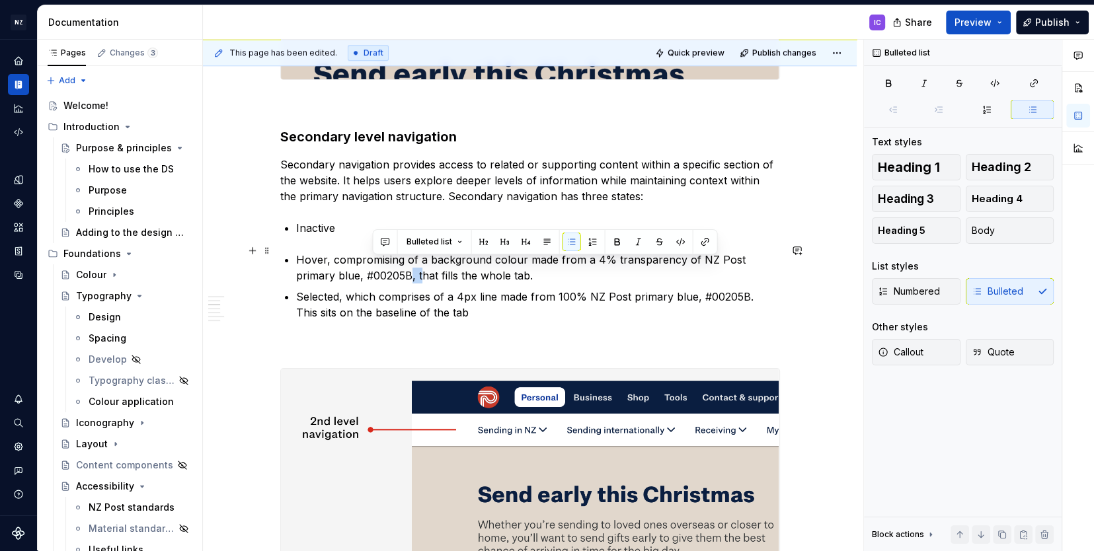
drag, startPoint x: 373, startPoint y: 266, endPoint x: 381, endPoint y: 266, distance: 8.6
click at [381, 266] on p "Hover, compromising of a background colour made from a 4% transparency of NZ Po…" at bounding box center [538, 268] width 484 height 32
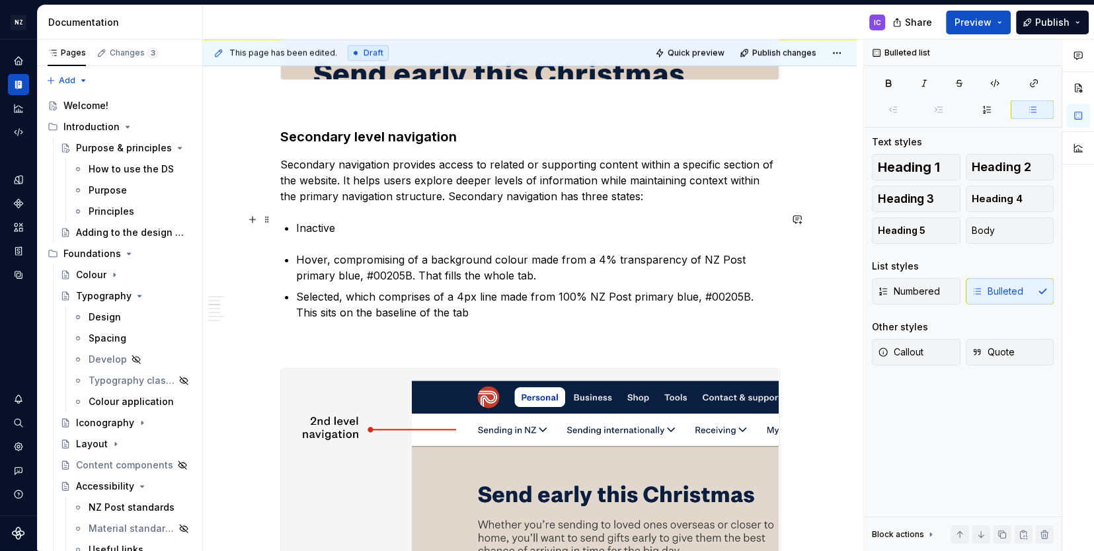
click at [368, 220] on p "Inactive" at bounding box center [538, 228] width 484 height 16
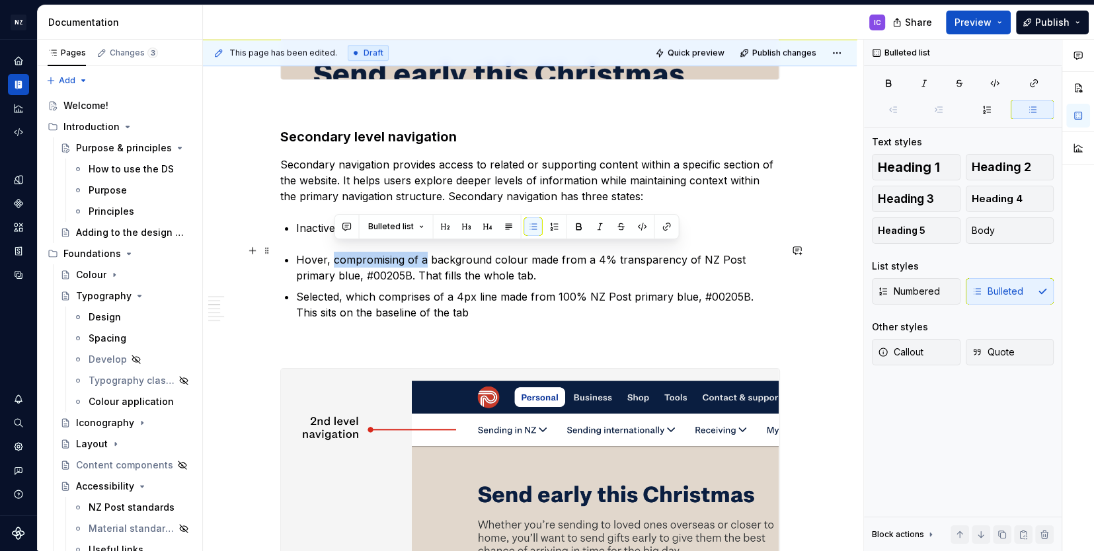
drag, startPoint x: 336, startPoint y: 250, endPoint x: 425, endPoint y: 249, distance: 89.3
click at [425, 252] on p "Hover, compromising of a background colour made from a 4% transparency of NZ Po…" at bounding box center [538, 268] width 484 height 32
copy p "compromising of a"
click at [325, 252] on p "Hover, compromising of a background colour made from a 4% transparency of NZ Po…" at bounding box center [538, 268] width 484 height 32
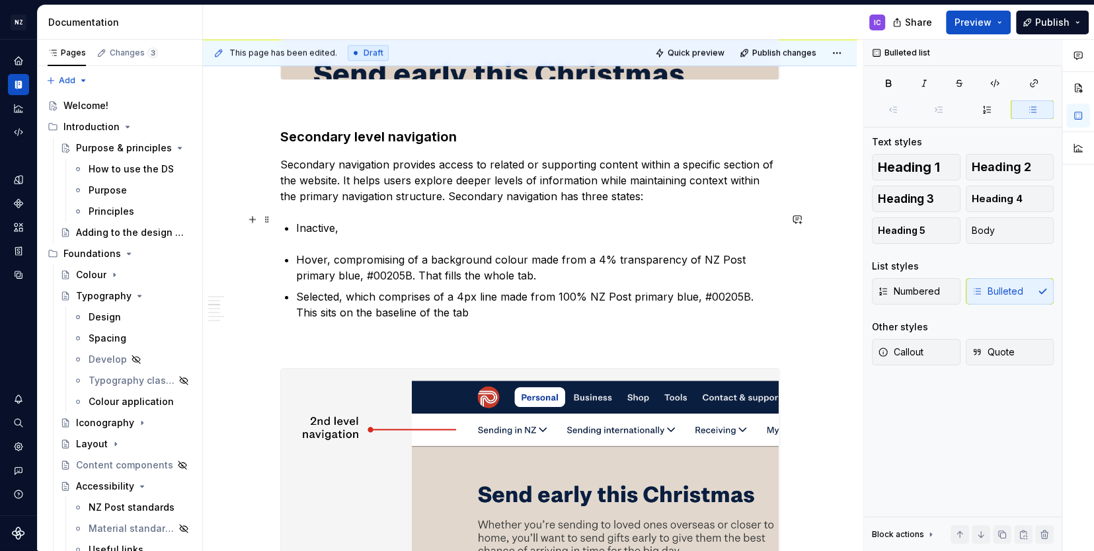
click at [362, 224] on p "Inactive," at bounding box center [538, 228] width 484 height 16
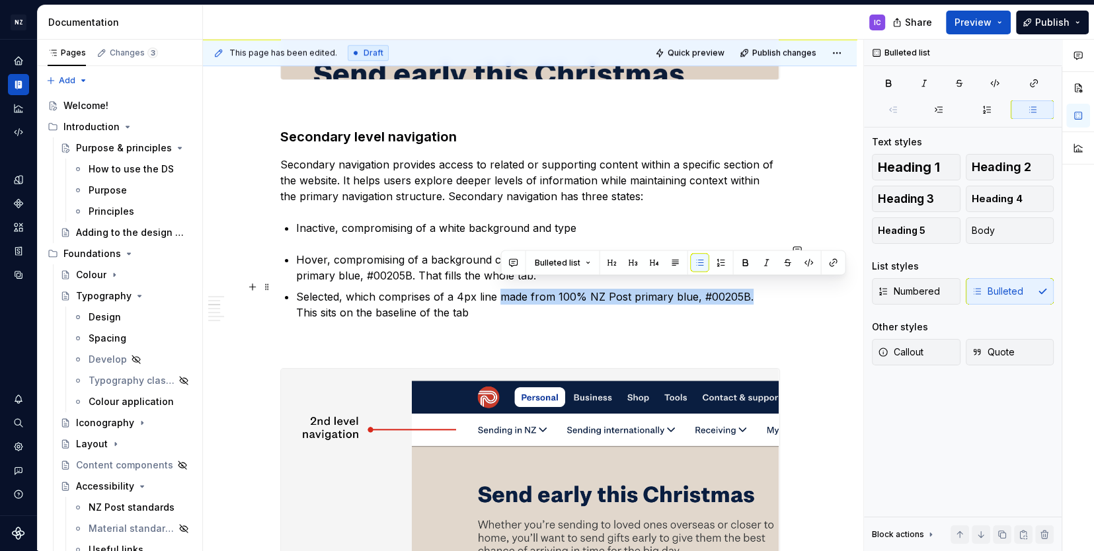
drag, startPoint x: 502, startPoint y: 286, endPoint x: 750, endPoint y: 286, distance: 247.9
click at [750, 289] on p "Selected, which comprises of a 4px line made from 100% NZ Post primary blue, #0…" at bounding box center [538, 305] width 484 height 32
copy p "made from 100% NZ Post primary blue, #00205B."
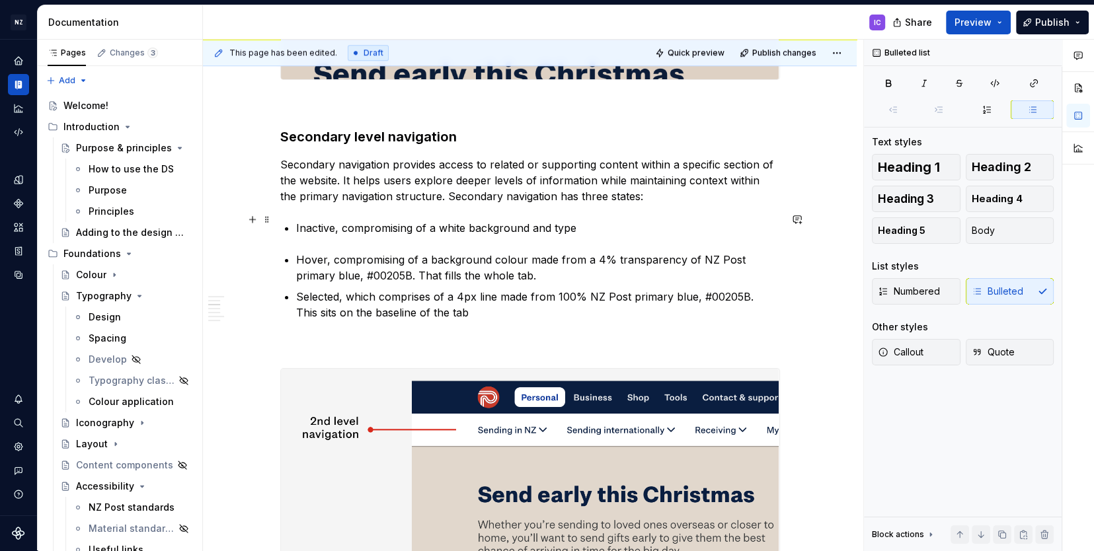
click at [605, 225] on p "Inactive, compromising of a white background and type" at bounding box center [538, 228] width 484 height 16
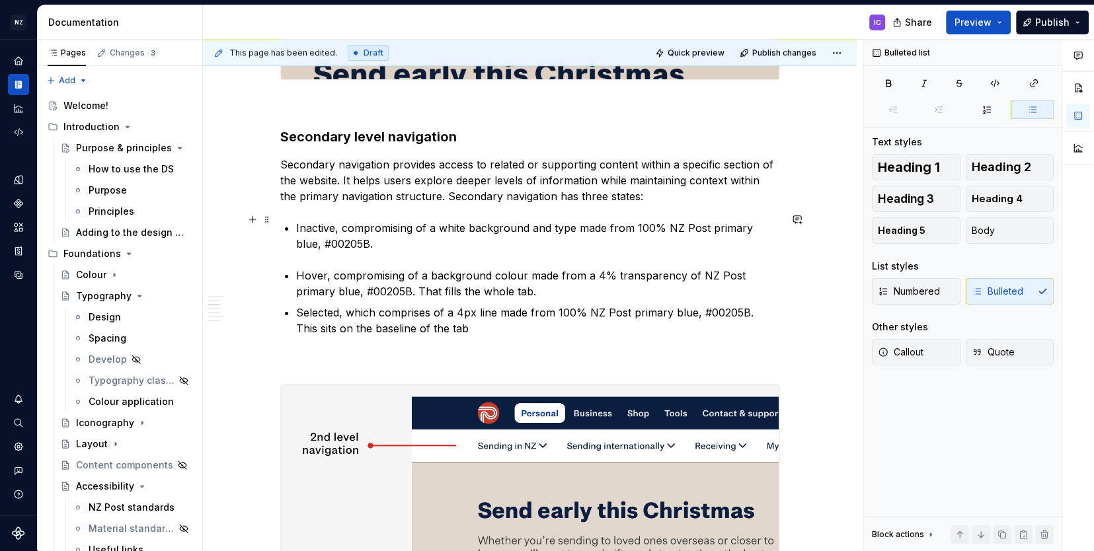
click at [574, 220] on p "Inactive, compromising of a white background and type made from 100% NZ Post pr…" at bounding box center [538, 236] width 484 height 32
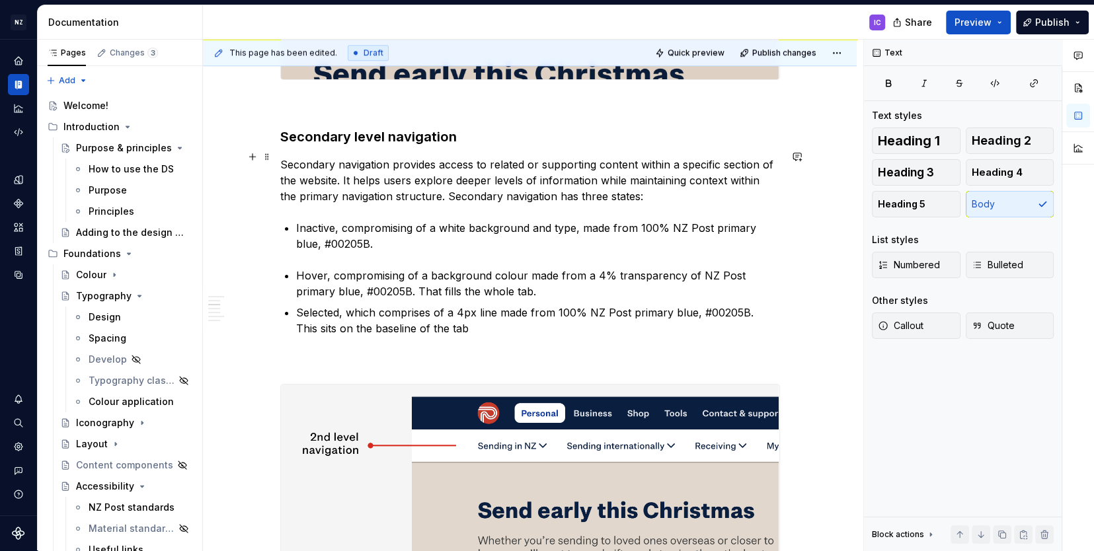
click at [431, 188] on p "Secondary navigation provides access to related or supporting content within a …" at bounding box center [530, 181] width 500 height 48
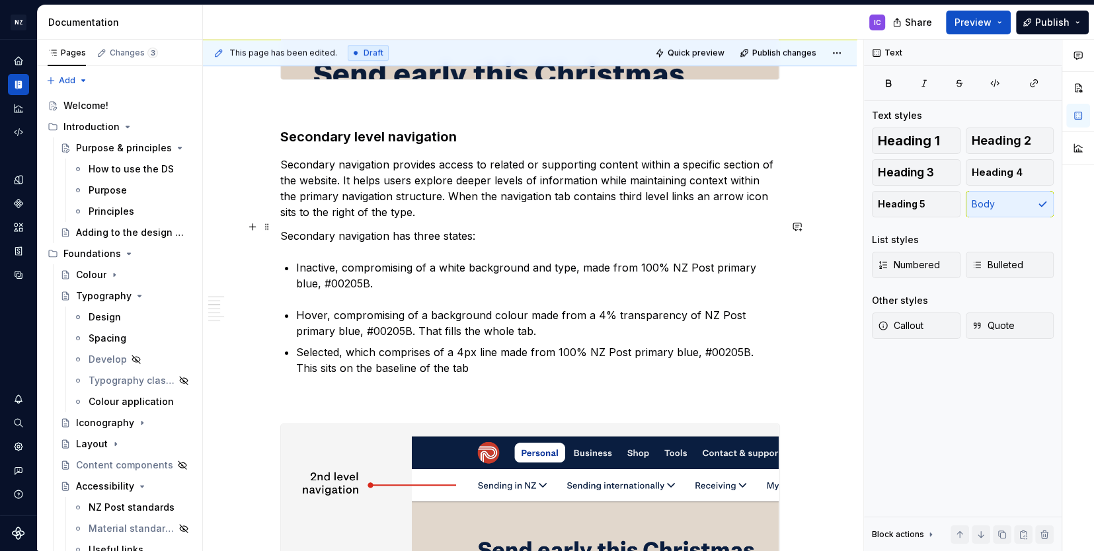
click at [407, 228] on p "Secondary navigation has three states:" at bounding box center [530, 236] width 500 height 16
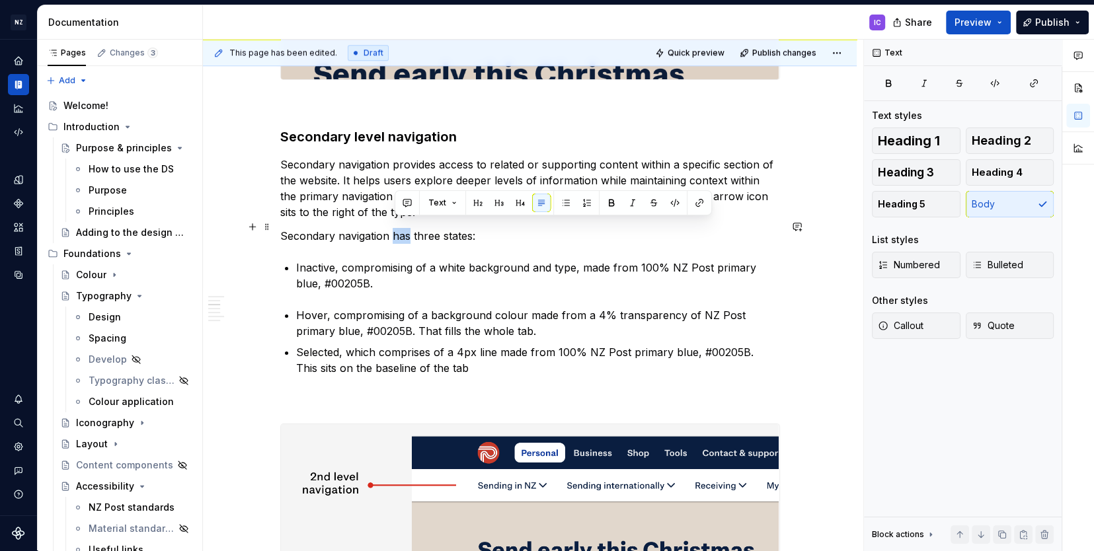
click at [407, 228] on p "Secondary navigation has three states:" at bounding box center [530, 236] width 500 height 16
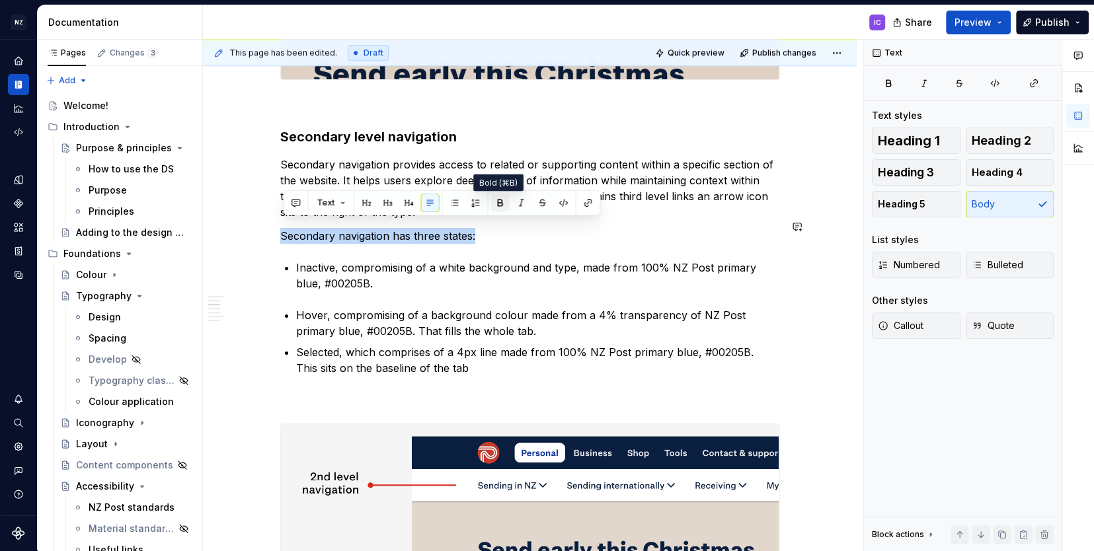
click at [496, 202] on button "button" at bounding box center [500, 203] width 19 height 19
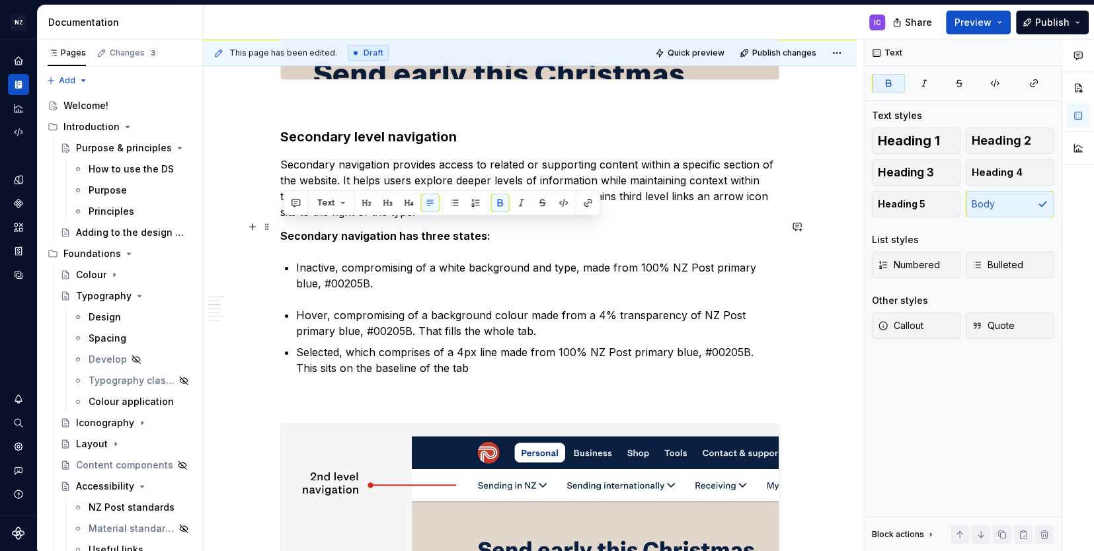
click at [455, 231] on strong "Secondary navigation has three states:" at bounding box center [385, 235] width 210 height 13
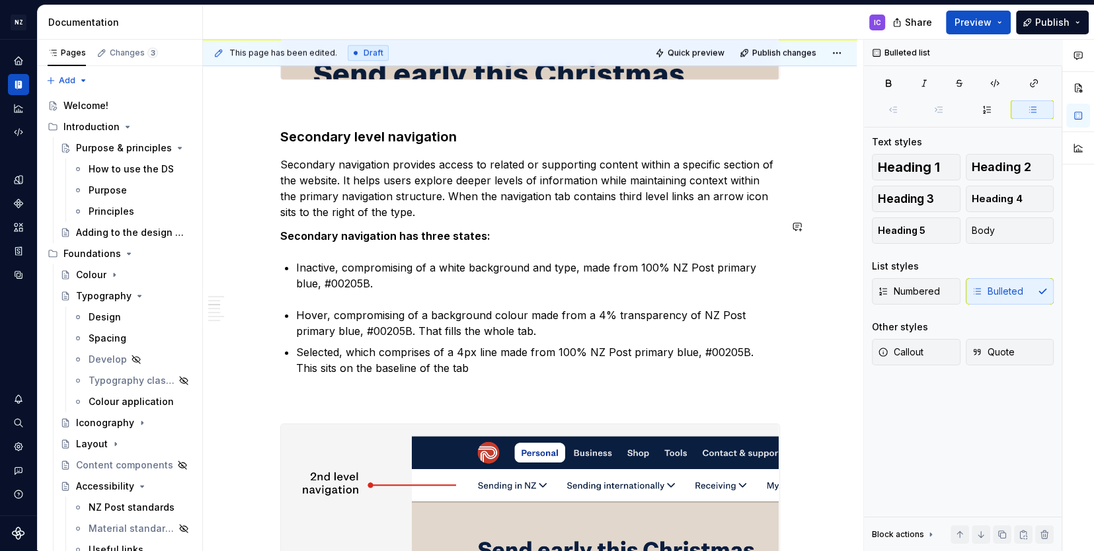
click at [250, 256] on button "button" at bounding box center [252, 258] width 19 height 19
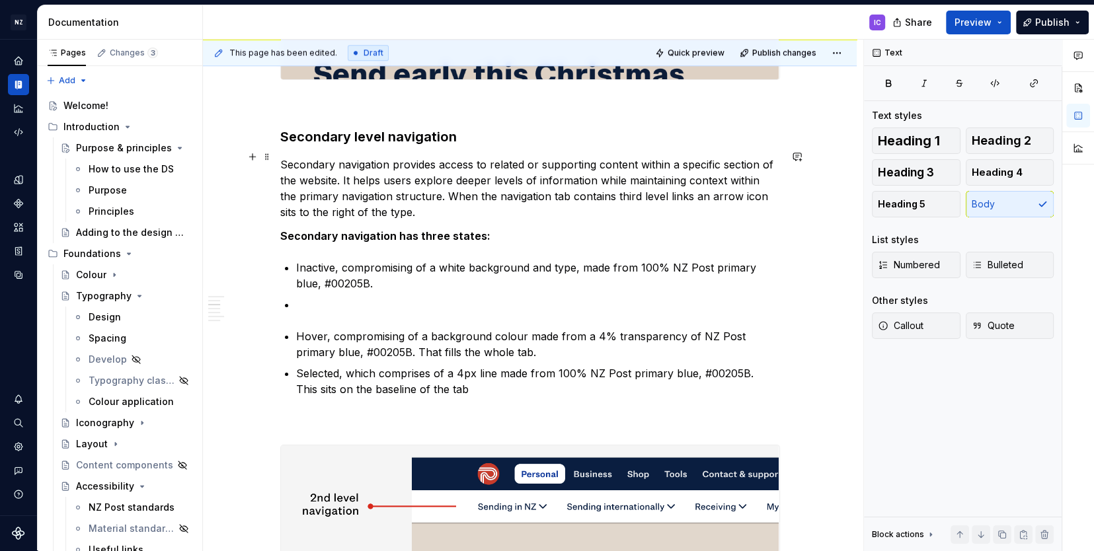
click at [600, 188] on p "Secondary navigation provides access to related or supporting content within a …" at bounding box center [530, 188] width 500 height 63
click at [656, 187] on p "Secondary navigation provides access to related or supporting content within a …" at bounding box center [530, 188] width 500 height 63
drag, startPoint x: 599, startPoint y: 188, endPoint x: 608, endPoint y: 188, distance: 8.6
click at [608, 188] on p "Secondary navigation provides access to related or supporting content within a …" at bounding box center [530, 188] width 500 height 63
drag, startPoint x: 651, startPoint y: 188, endPoint x: 672, endPoint y: 185, distance: 22.0
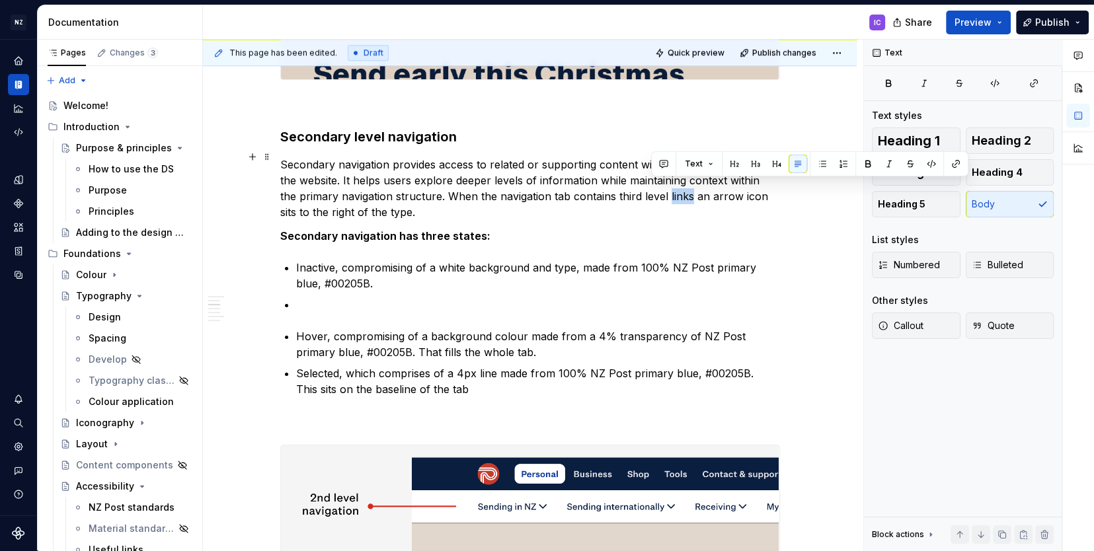
click at [672, 185] on p "Secondary navigation provides access to related or supporting content within a …" at bounding box center [530, 188] width 500 height 63
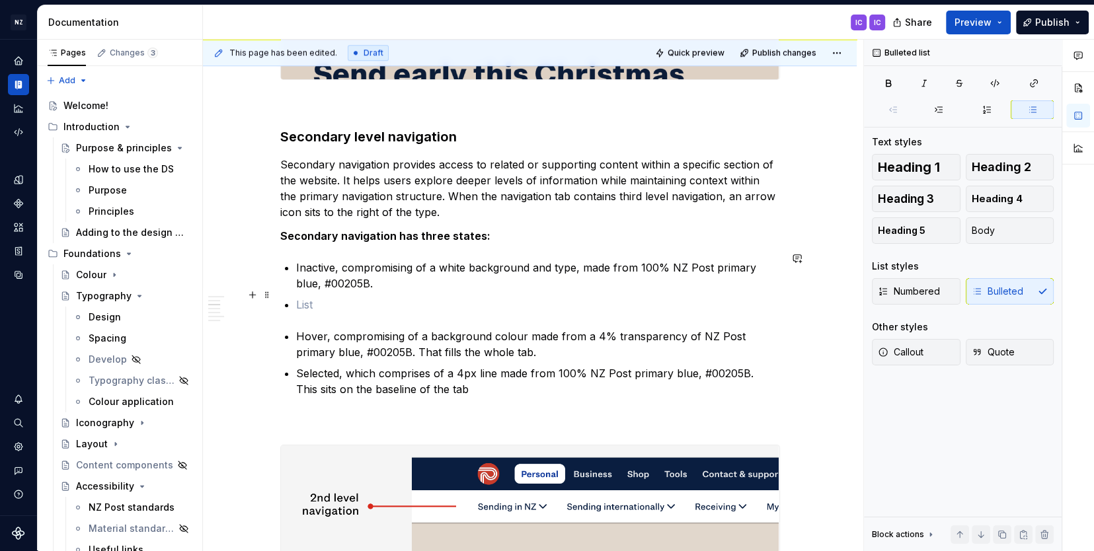
click at [308, 297] on p at bounding box center [538, 305] width 484 height 16
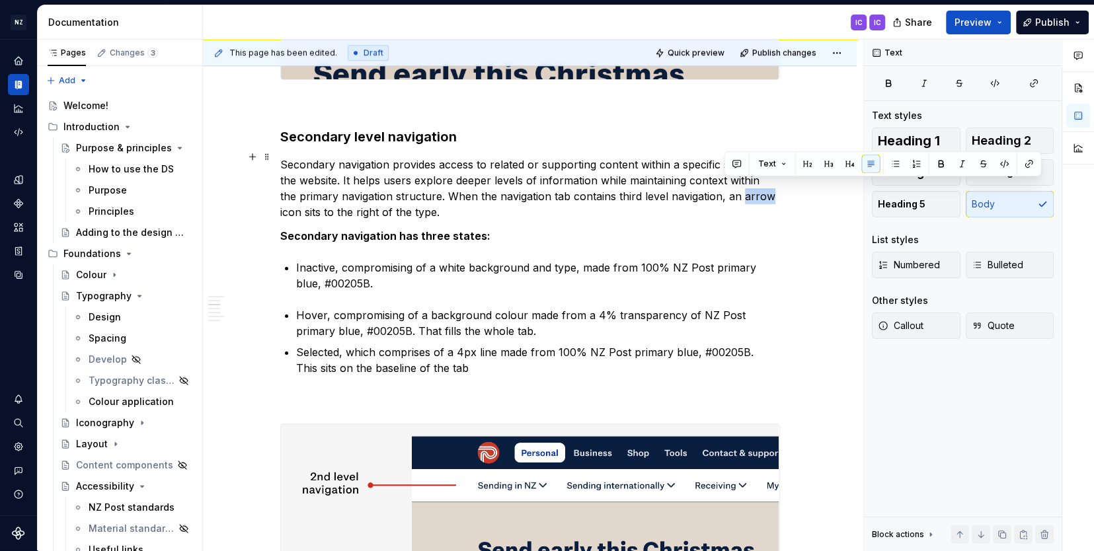
drag, startPoint x: 724, startPoint y: 188, endPoint x: 752, endPoint y: 186, distance: 27.9
click at [752, 186] on p "Secondary navigation provides access to related or supporting content within a …" at bounding box center [530, 188] width 500 height 63
click at [723, 188] on p "Secondary navigation provides access to related or supporting content within a …" at bounding box center [530, 188] width 500 height 63
click at [304, 205] on p "Secondary navigation provides access to related or supporting content within a …" at bounding box center [530, 188] width 500 height 63
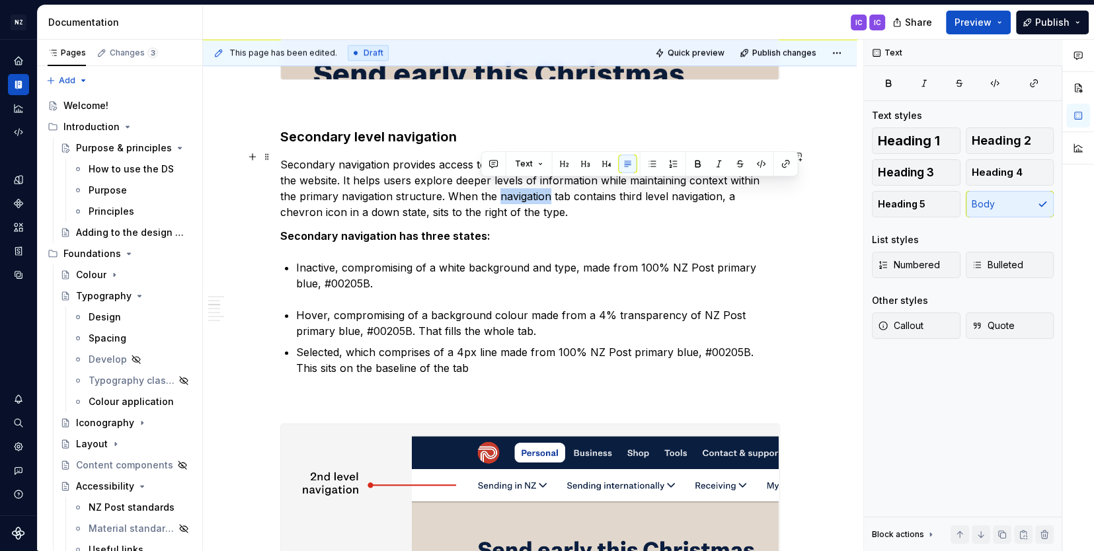
drag, startPoint x: 482, startPoint y: 188, endPoint x: 534, endPoint y: 186, distance: 51.6
click at [534, 186] on p "Secondary navigation provides access to related or supporting content within a …" at bounding box center [530, 188] width 500 height 63
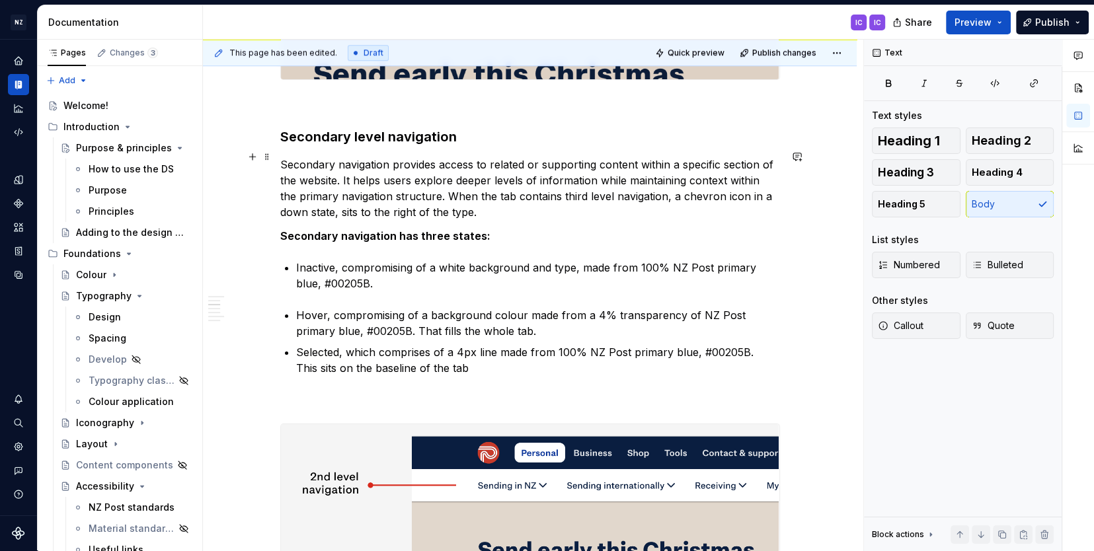
click at [456, 205] on p "Secondary navigation provides access to related or supporting content within a …" at bounding box center [530, 188] width 500 height 63
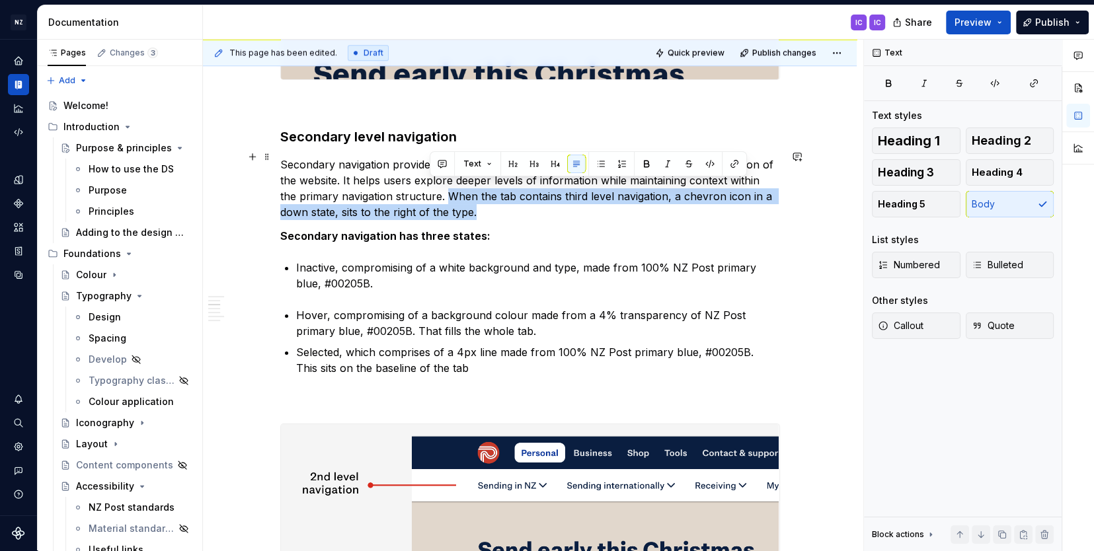
drag, startPoint x: 431, startPoint y: 184, endPoint x: 450, endPoint y: 202, distance: 25.7
click at [450, 202] on p "Secondary navigation provides access to related or supporting content within a …" at bounding box center [530, 188] width 500 height 63
copy p "When the tab contains third level navigation, a chevron icon in a down state, s…"
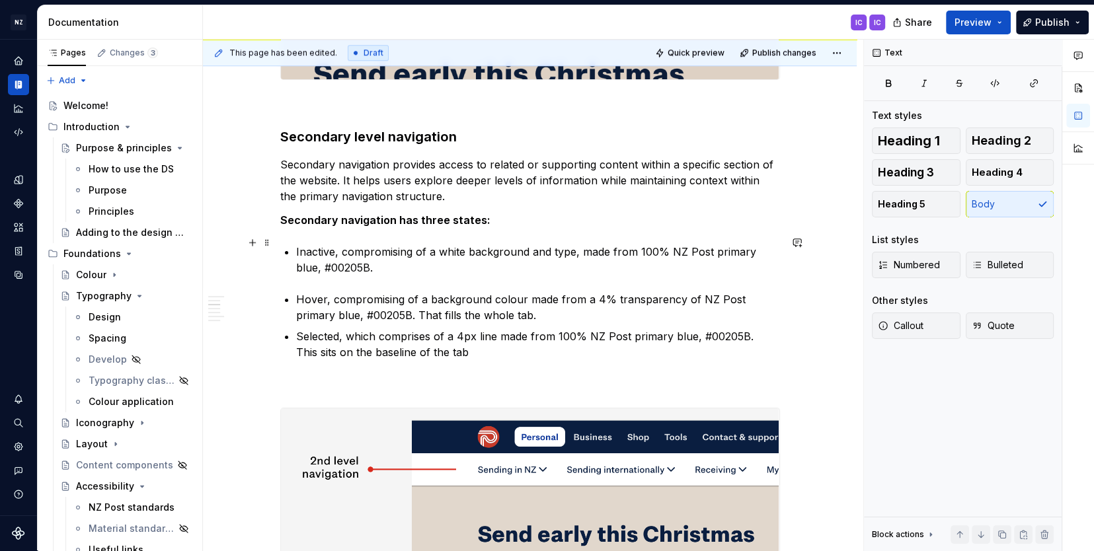
click at [387, 261] on p "Inactive, compromising of a white background and type, made from 100% NZ Post p…" at bounding box center [538, 260] width 484 height 32
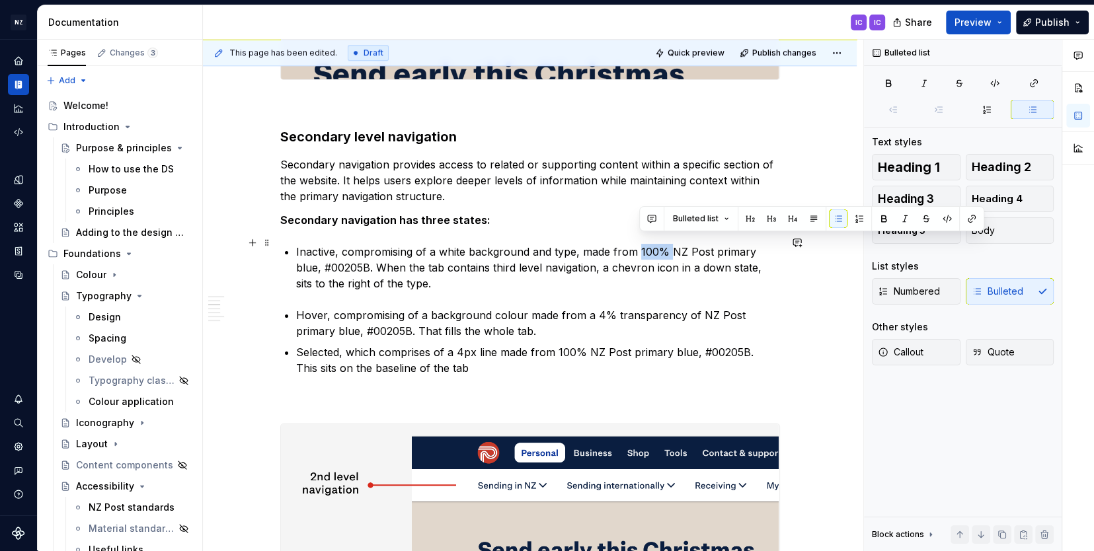
drag, startPoint x: 641, startPoint y: 241, endPoint x: 673, endPoint y: 241, distance: 32.4
click at [673, 244] on p "Inactive, compromising of a white background and type, made from 100% NZ Post p…" at bounding box center [538, 268] width 484 height 48
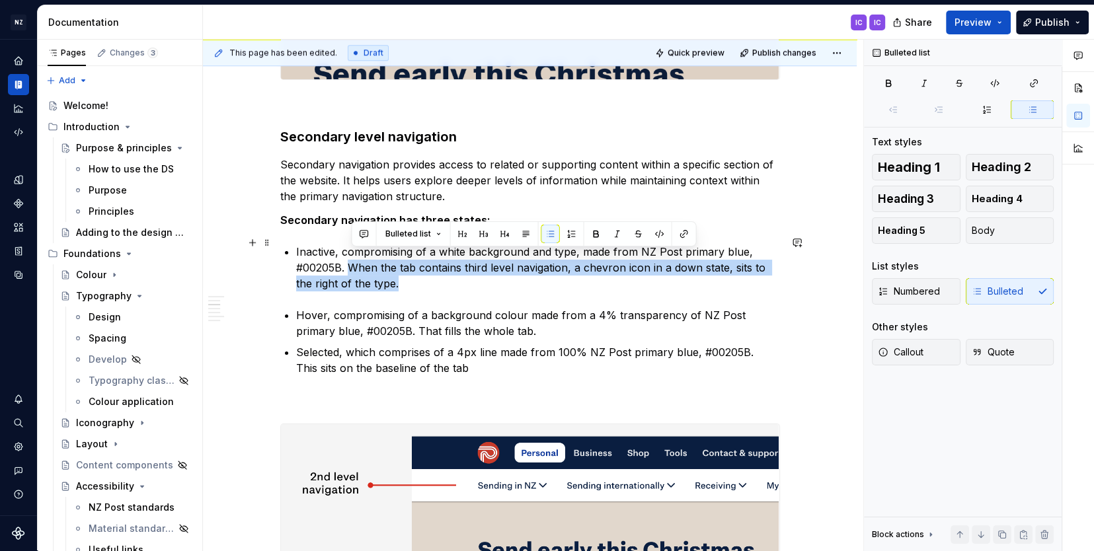
drag, startPoint x: 352, startPoint y: 259, endPoint x: 401, endPoint y: 268, distance: 49.7
click at [401, 268] on p "Inactive, compromising of a white background and type, made from NZ Post primar…" at bounding box center [538, 268] width 484 height 48
copy p "When the tab contains third level navigation, a chevron icon in a down state, s…"
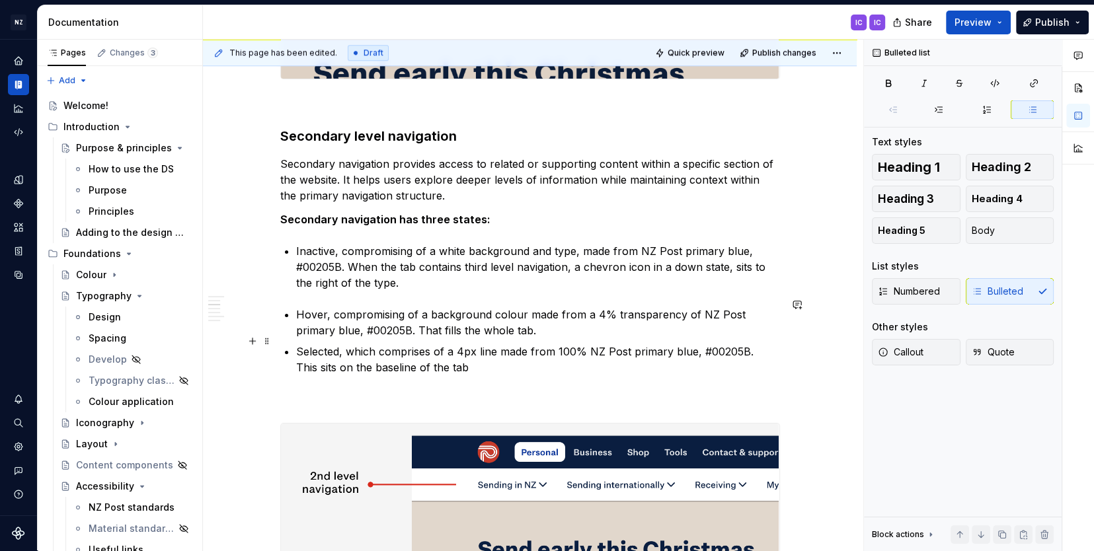
click at [454, 359] on p "Selected, which comprises of a 4px line made from 100% NZ Post primary blue, #0…" at bounding box center [538, 360] width 484 height 32
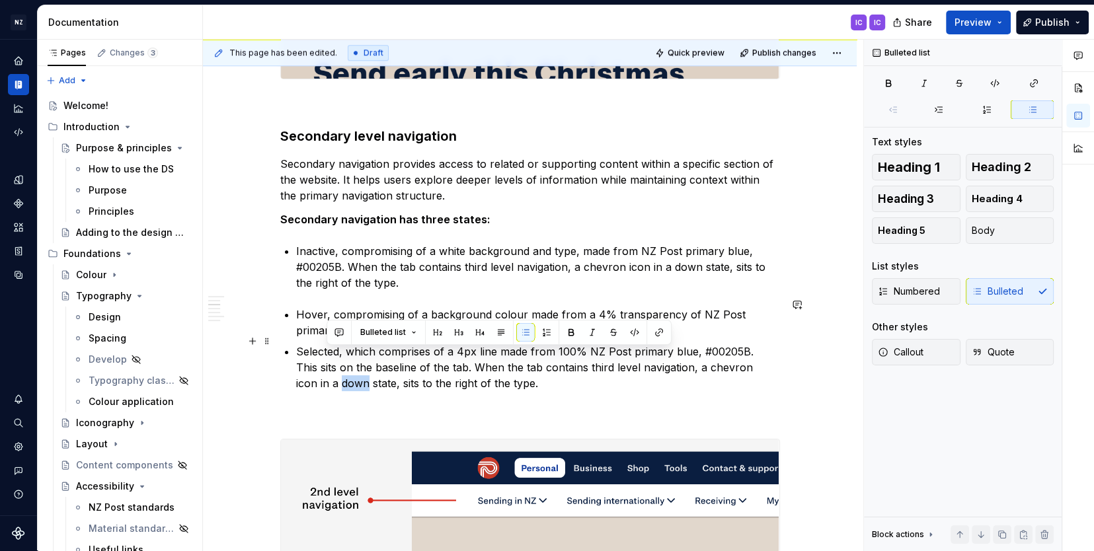
drag, startPoint x: 325, startPoint y: 371, endPoint x: 301, endPoint y: 372, distance: 23.8
click at [301, 372] on p "Selected, which comprises of a 4px line made from 100% NZ Post primary blue, #0…" at bounding box center [538, 368] width 484 height 48
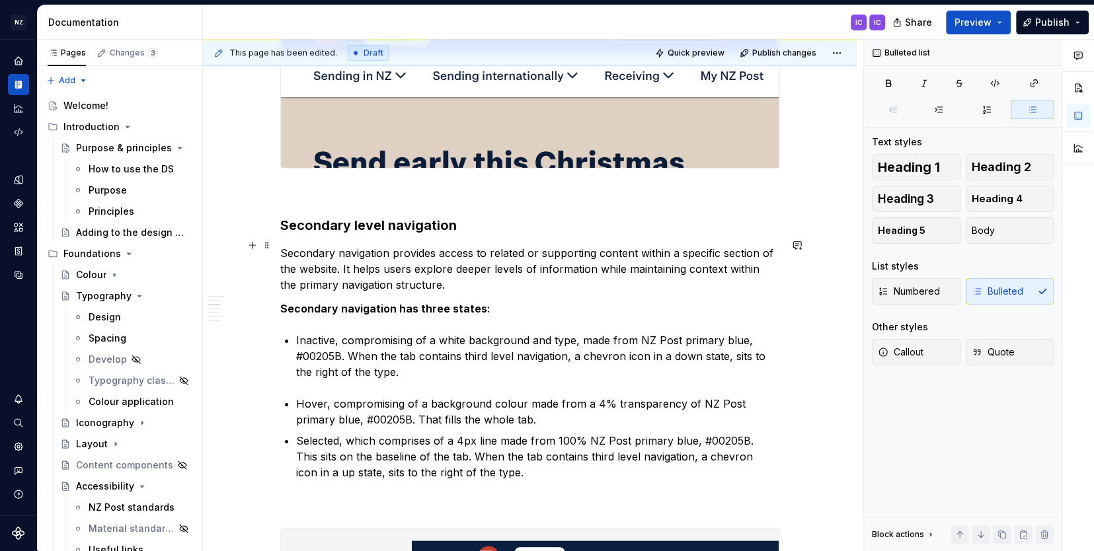
scroll to position [1119, 0]
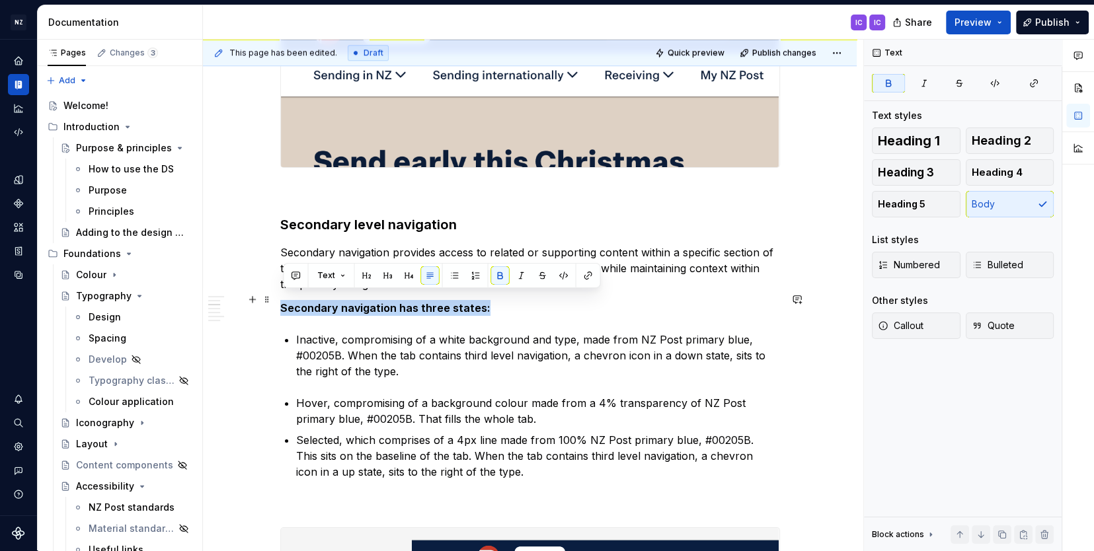
drag, startPoint x: 284, startPoint y: 301, endPoint x: 501, endPoint y: 295, distance: 217.6
click at [501, 300] on p "Secondary navigation has three states:" at bounding box center [530, 308] width 500 height 16
copy strong "Secondary navigation has three states:"
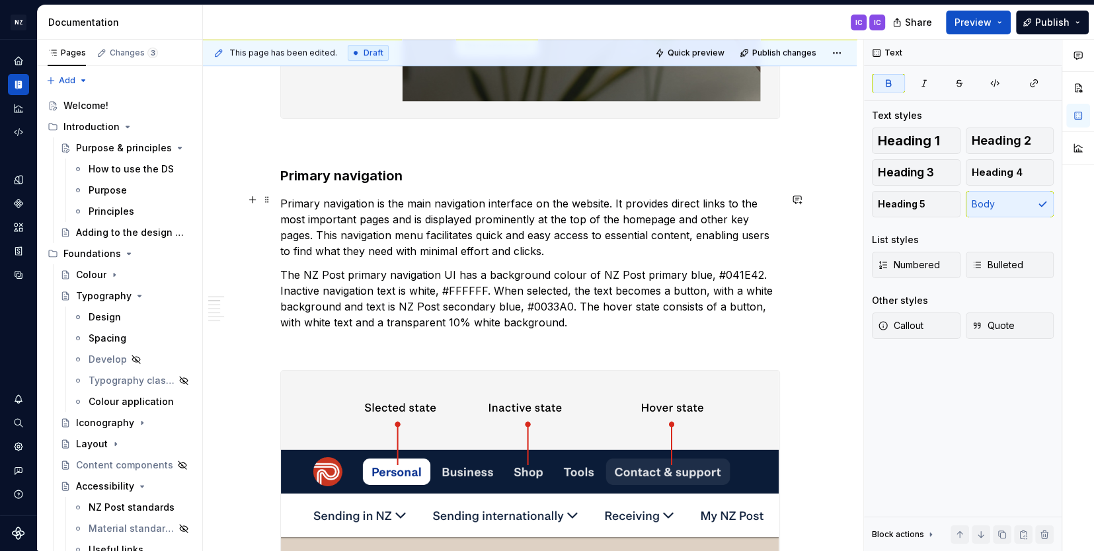
scroll to position [683, 0]
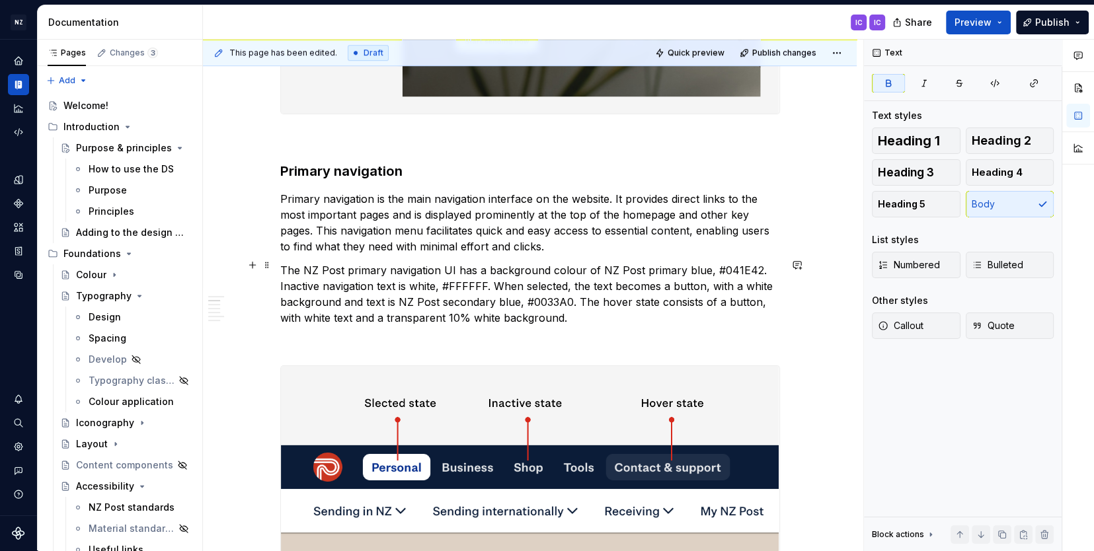
click at [758, 265] on p "The NZ Post primary navigation UI has a background colour of NZ Post primary bl…" at bounding box center [530, 293] width 500 height 63
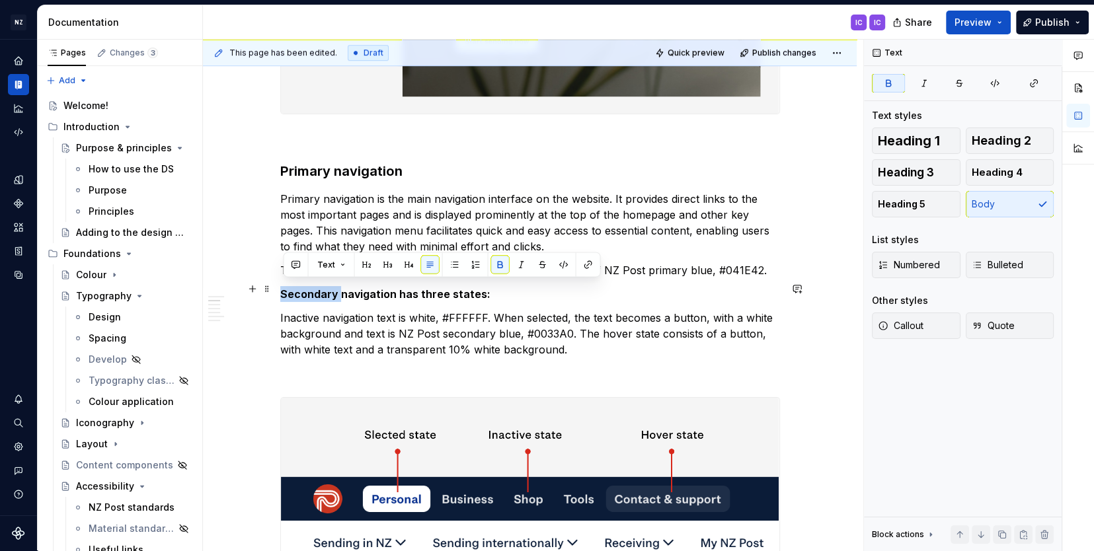
drag, startPoint x: 340, startPoint y: 290, endPoint x: 286, endPoint y: 290, distance: 53.6
click at [286, 290] on strong "Secondary navigation has three states:" at bounding box center [385, 294] width 210 height 13
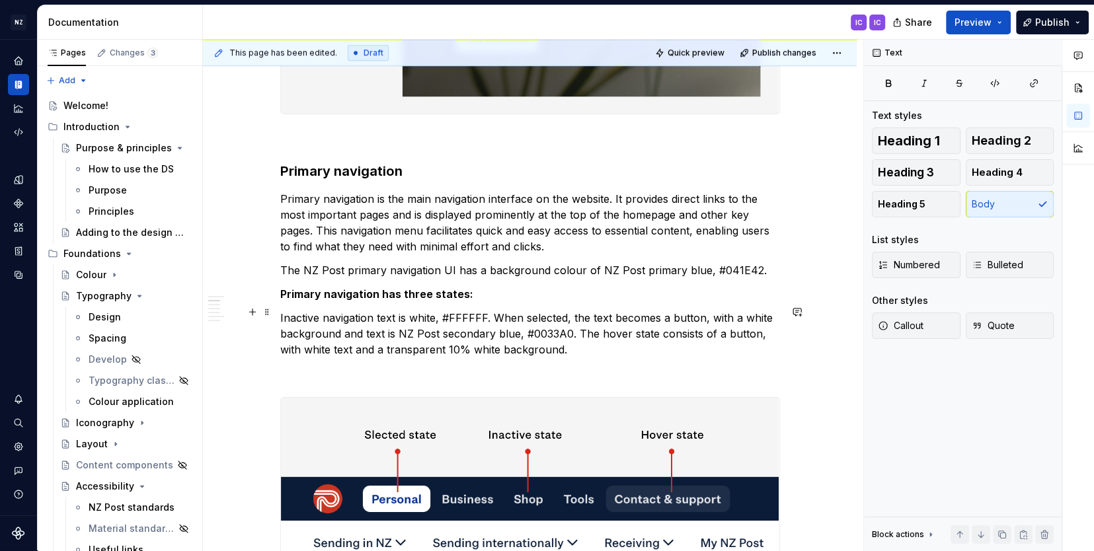
click at [496, 310] on p "Inactive navigation text is white, #FFFFFF. When selected, the text becomes a b…" at bounding box center [530, 334] width 500 height 48
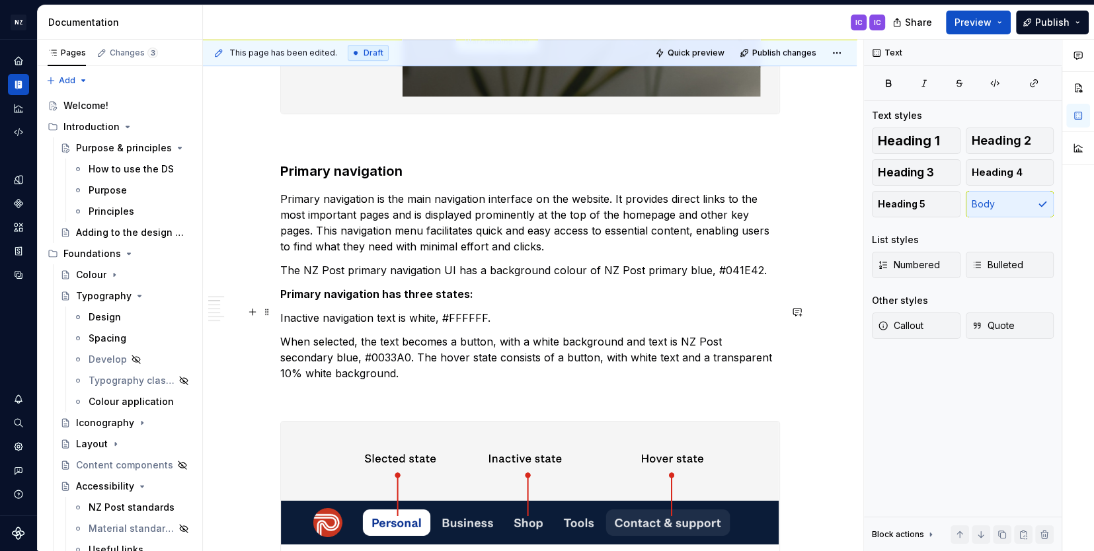
click at [401, 311] on p "Inactive navigation text is white, #FFFFFF." at bounding box center [530, 318] width 500 height 16
click at [456, 288] on button "button" at bounding box center [455, 288] width 19 height 19
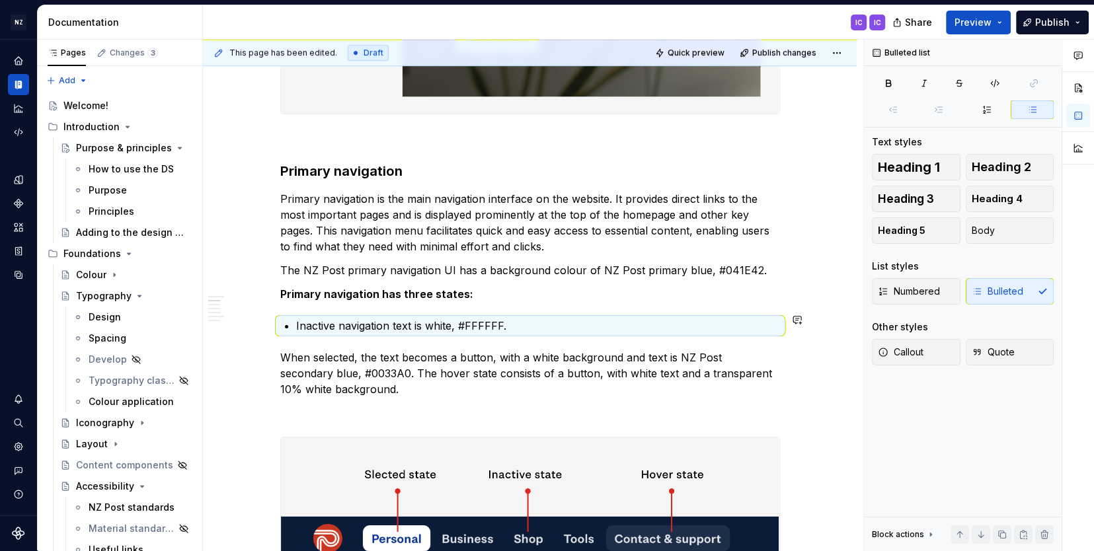
click at [326, 329] on ul "Inactive navigation text is white, #FFFFFF." at bounding box center [538, 326] width 484 height 16
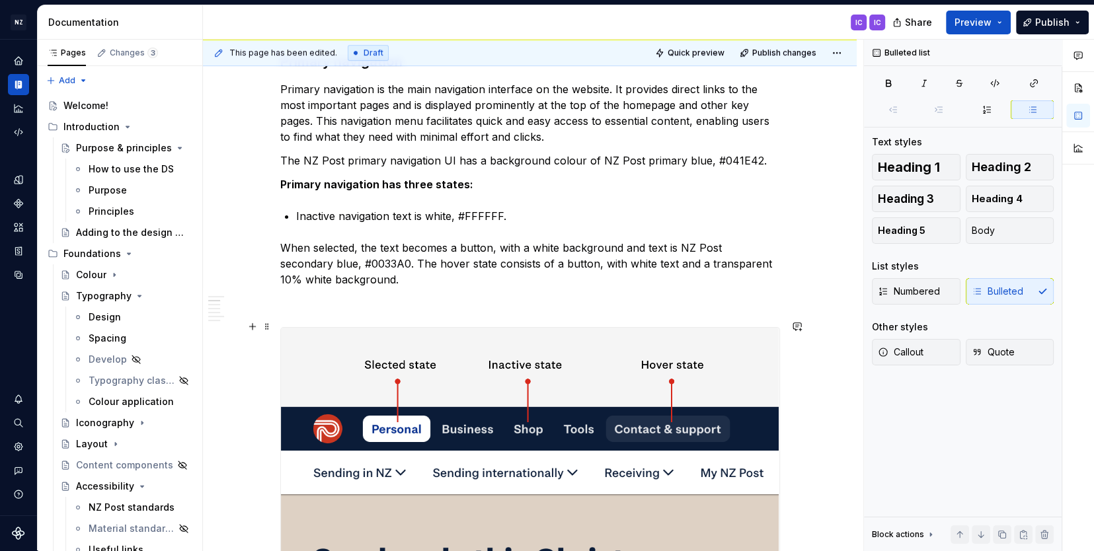
scroll to position [795, 0]
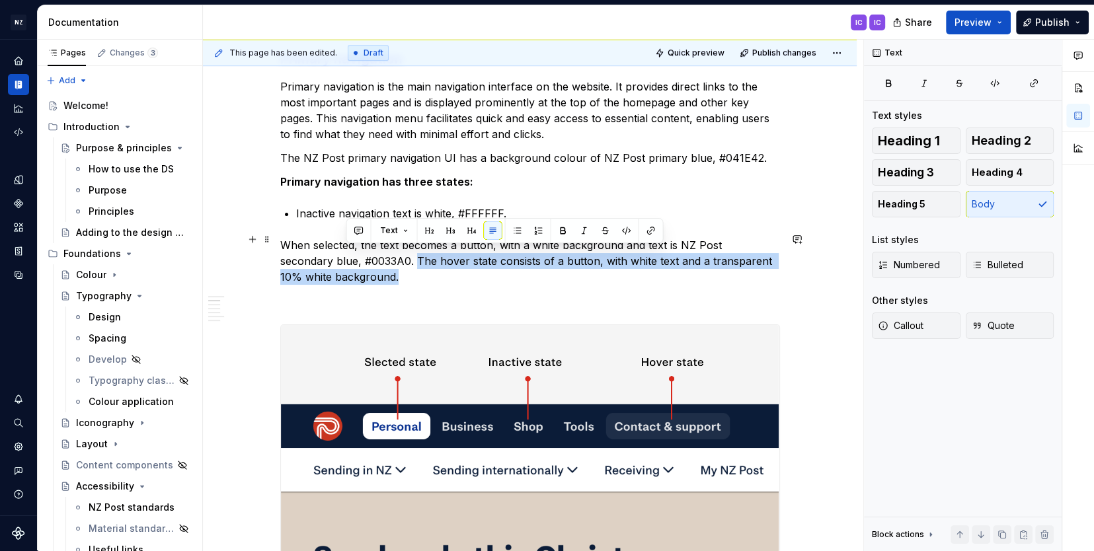
drag, startPoint x: 366, startPoint y: 253, endPoint x: 348, endPoint y: 266, distance: 21.8
click at [348, 266] on p "When selected, the text becomes a button, with a white background and text is N…" at bounding box center [530, 261] width 500 height 48
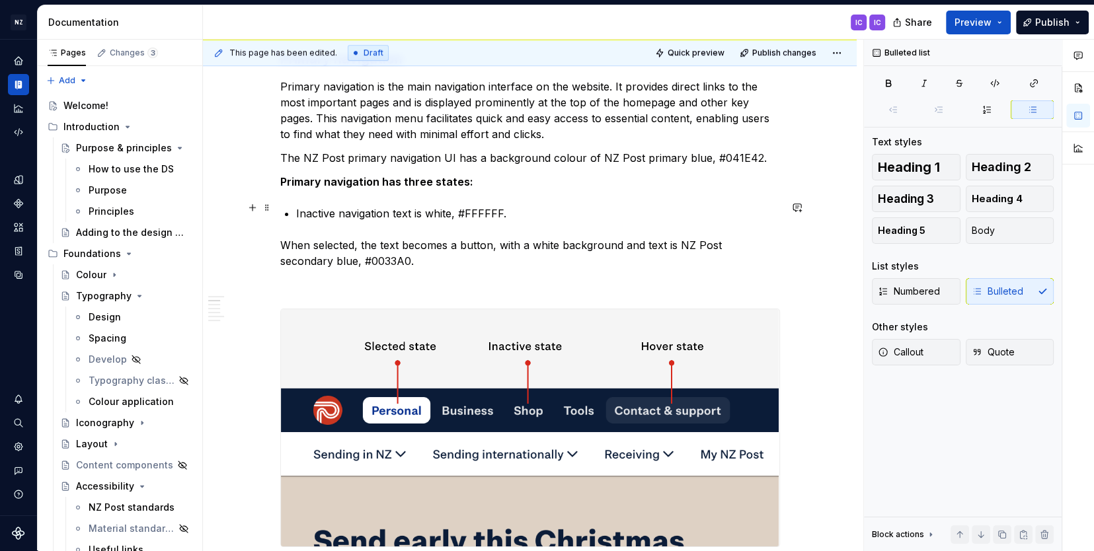
click at [513, 206] on p "Inactive navigation text is white, #FFFFFF." at bounding box center [538, 214] width 484 height 16
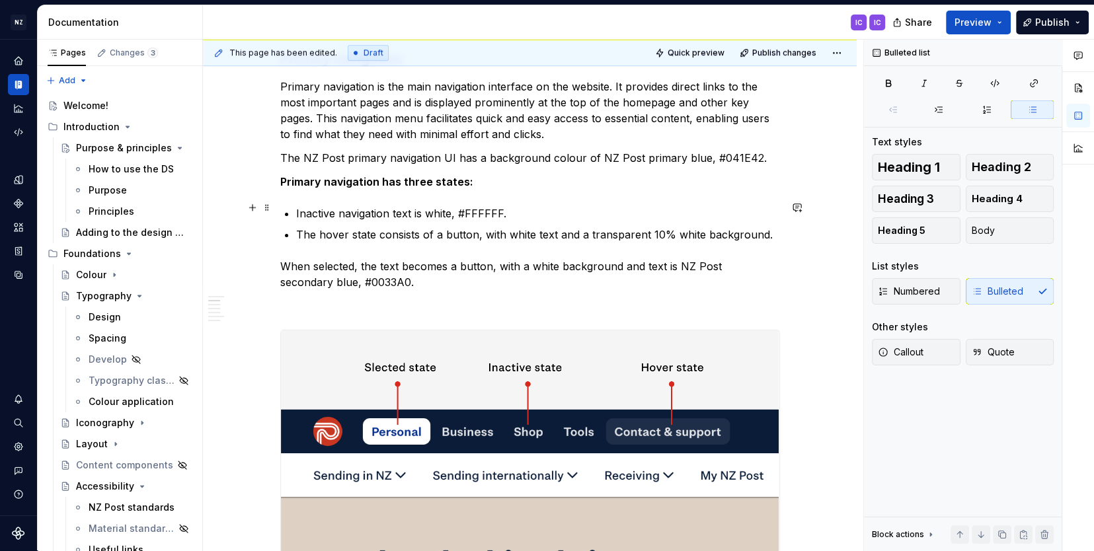
click at [504, 207] on p "Inactive navigation text is white, #FFFFFF." at bounding box center [538, 214] width 484 height 16
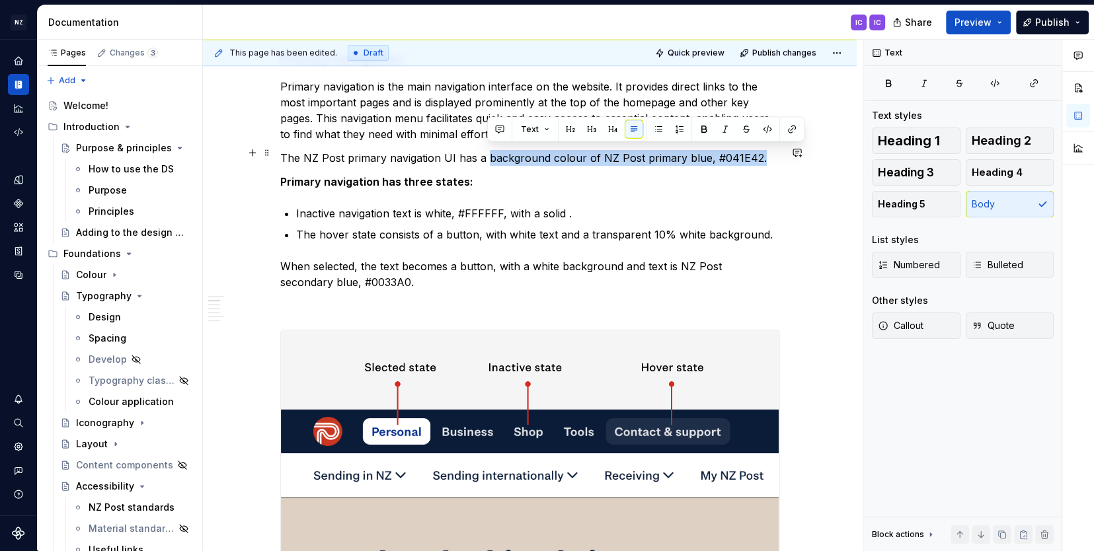
drag, startPoint x: 489, startPoint y: 153, endPoint x: 756, endPoint y: 149, distance: 267.8
click at [756, 150] on p "The NZ Post primary navigation UI has a background colour of NZ Post primary bl…" at bounding box center [530, 158] width 500 height 16
copy p "background colour of NZ Post primary blue, #041E42."
click at [594, 208] on p "Inactive navigation text is white, #FFFFFF, with a solid ." at bounding box center [538, 214] width 484 height 16
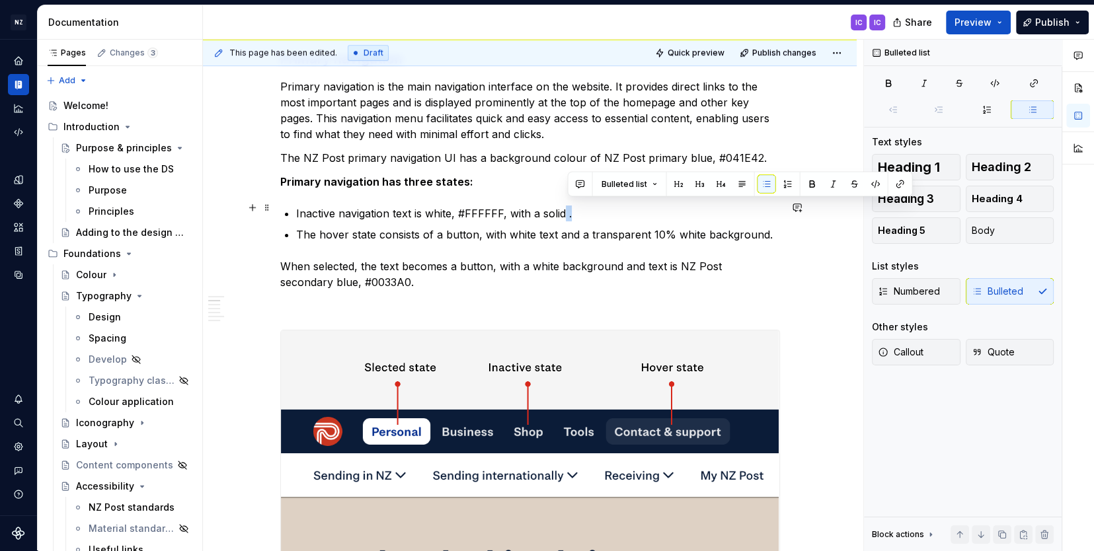
click at [573, 208] on p "Inactive navigation text is white, #FFFFFF, with a solid ." at bounding box center [538, 214] width 484 height 16
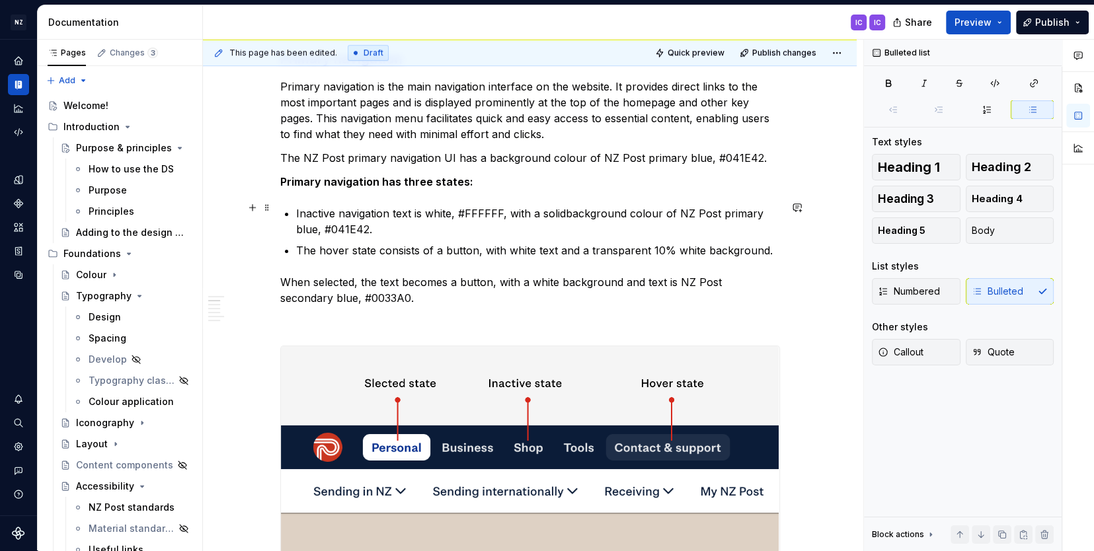
click at [569, 207] on p "Inactive navigation text is white, #FFFFFF, with a solidbackground colour of NZ…" at bounding box center [538, 222] width 484 height 32
click at [340, 208] on p "Inactive navigation text is white, #FFFFFF, with a solid background colour of N…" at bounding box center [538, 222] width 484 height 32
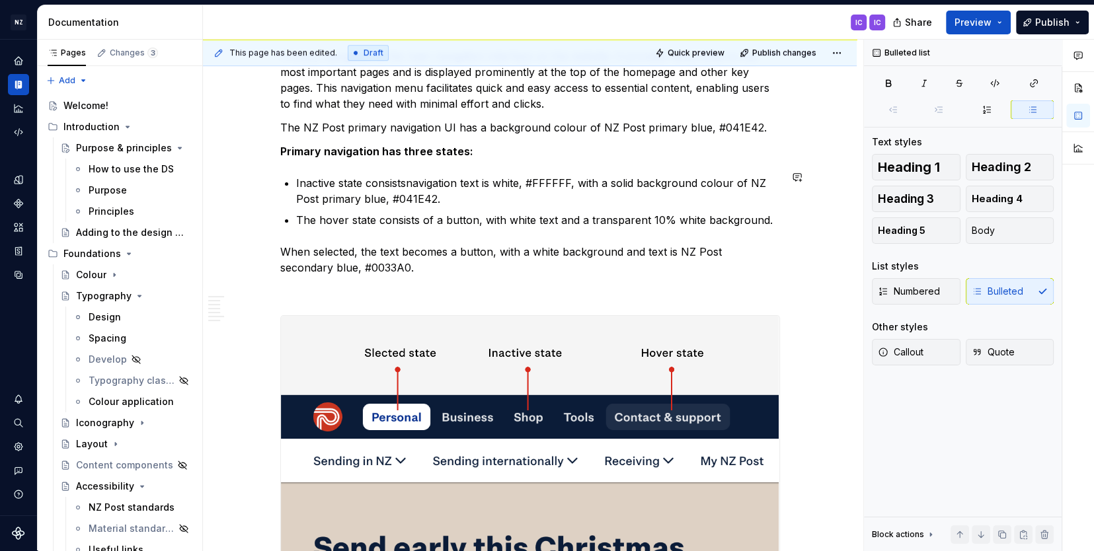
scroll to position [833, 0]
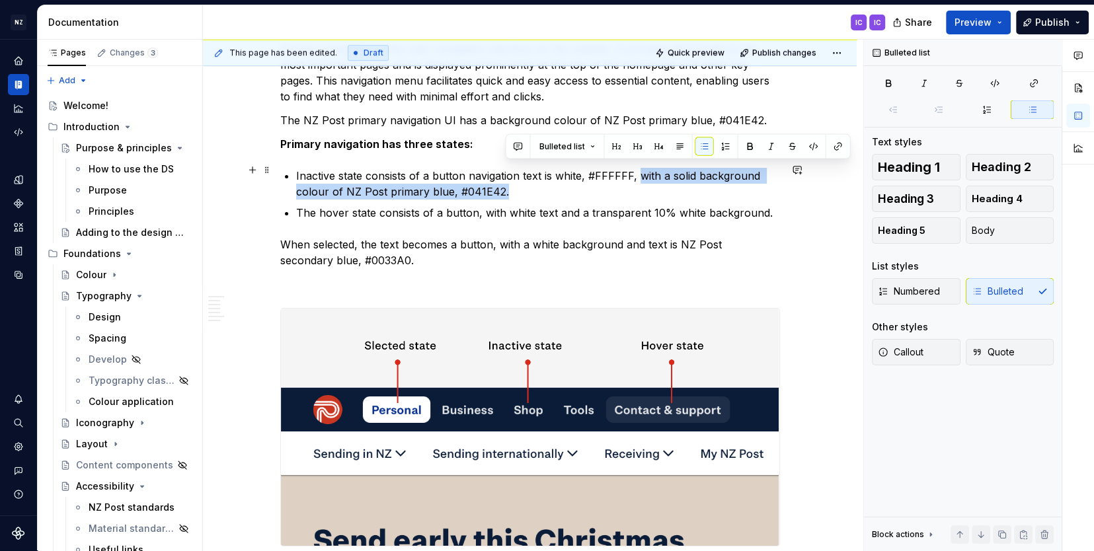
drag, startPoint x: 641, startPoint y: 170, endPoint x: 506, endPoint y: 188, distance: 136.0
click at [506, 188] on p "Inactive state consists of a button navigation text is white, #FFFFFF, with a s…" at bounding box center [538, 184] width 484 height 32
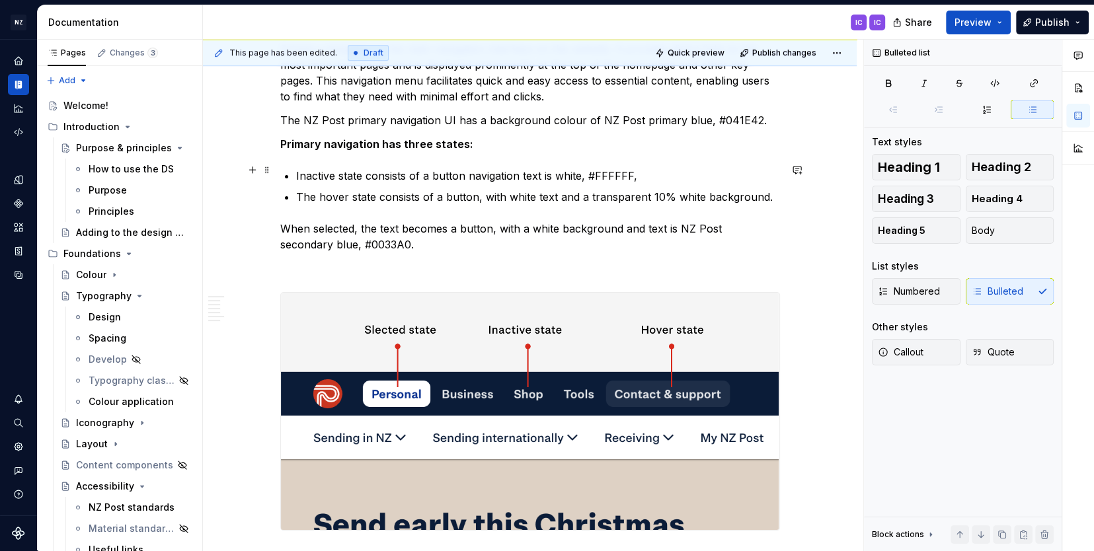
click at [471, 169] on p "Inactive state consists of a button navigation text is white, #FFFFFF," at bounding box center [538, 176] width 484 height 16
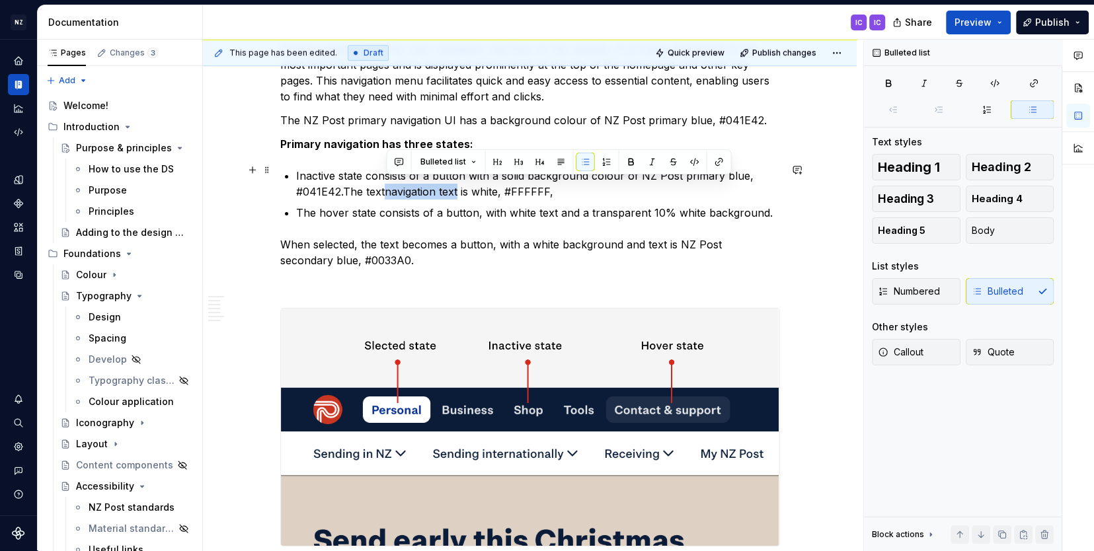
drag, startPoint x: 387, startPoint y: 185, endPoint x: 459, endPoint y: 185, distance: 72.1
click at [459, 185] on p "Inactive state consists of a button with a solid background colour of NZ Post p…" at bounding box center [538, 184] width 484 height 32
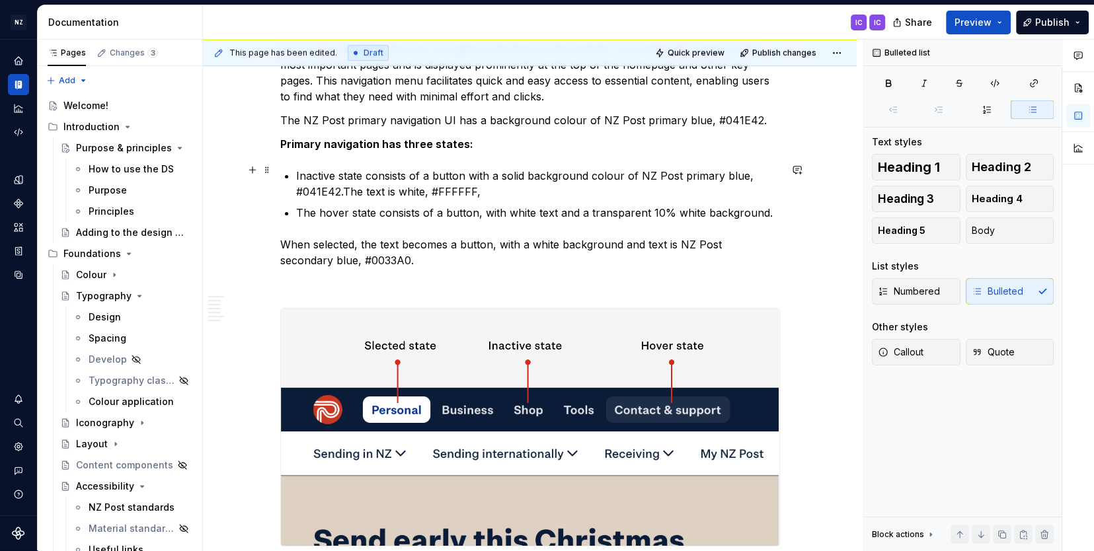
click at [346, 188] on p "Inactive state consists of a button with a solid background colour of NZ Post p…" at bounding box center [538, 184] width 484 height 32
drag, startPoint x: 299, startPoint y: 169, endPoint x: 306, endPoint y: 167, distance: 6.7
click at [299, 169] on p "Inactive state consists of a button with a solid background colour of NZ Post p…" at bounding box center [538, 184] width 484 height 32
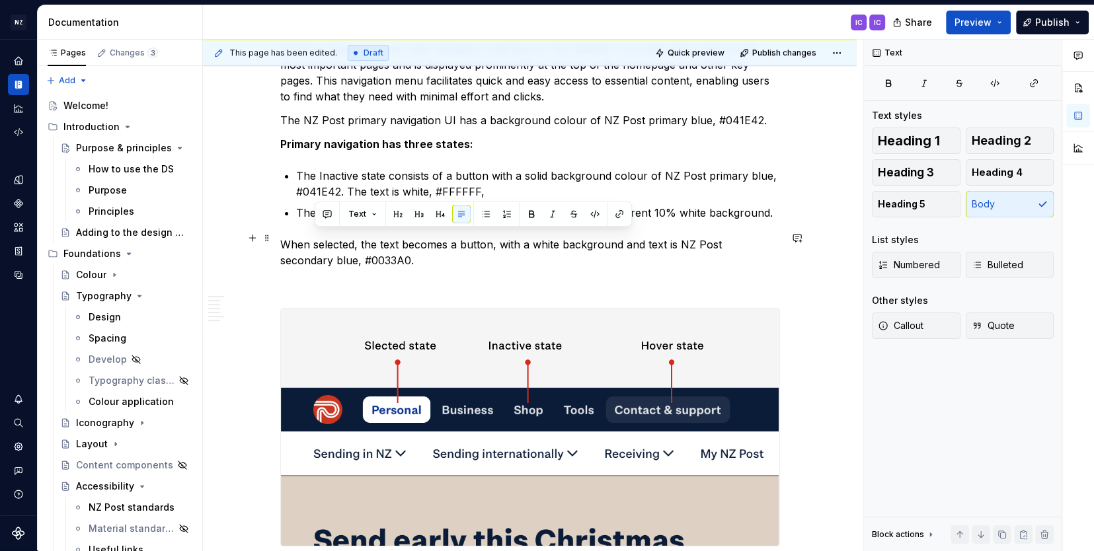
drag, startPoint x: 315, startPoint y: 237, endPoint x: 379, endPoint y: 253, distance: 65.3
click at [379, 253] on p "When selected, the text becomes a button, with a white background and text is N…" at bounding box center [530, 253] width 500 height 32
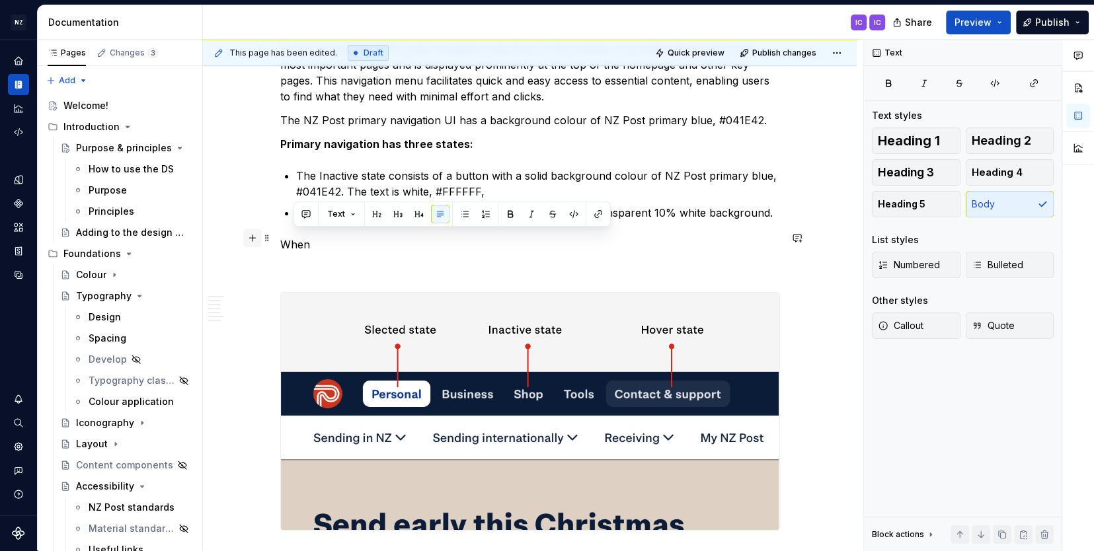
drag, startPoint x: 290, startPoint y: 239, endPoint x: 260, endPoint y: 238, distance: 29.8
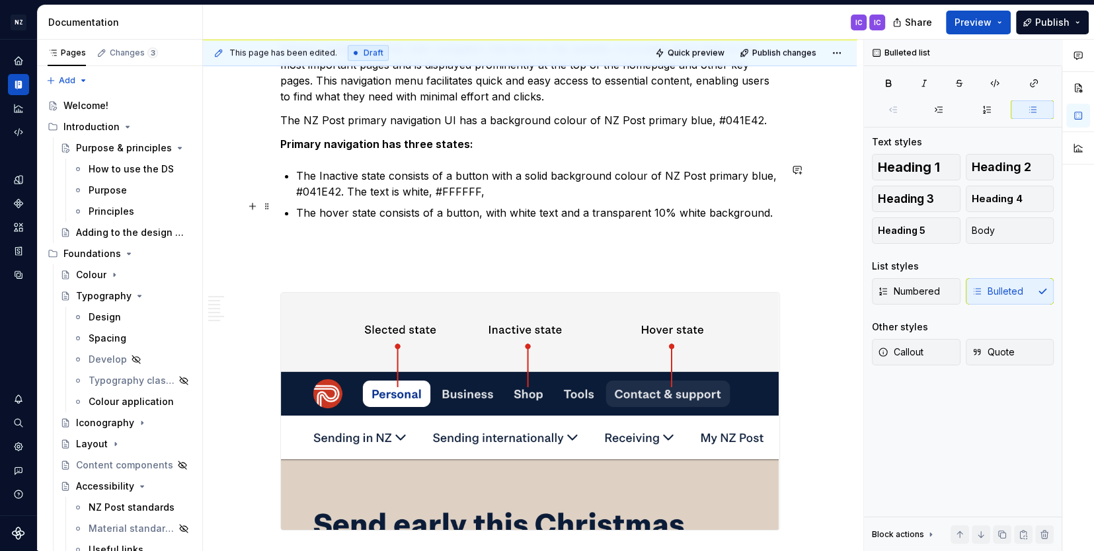
click at [780, 205] on p "The hover state consists of a button, with white text and a transparent 10% whi…" at bounding box center [538, 213] width 484 height 16
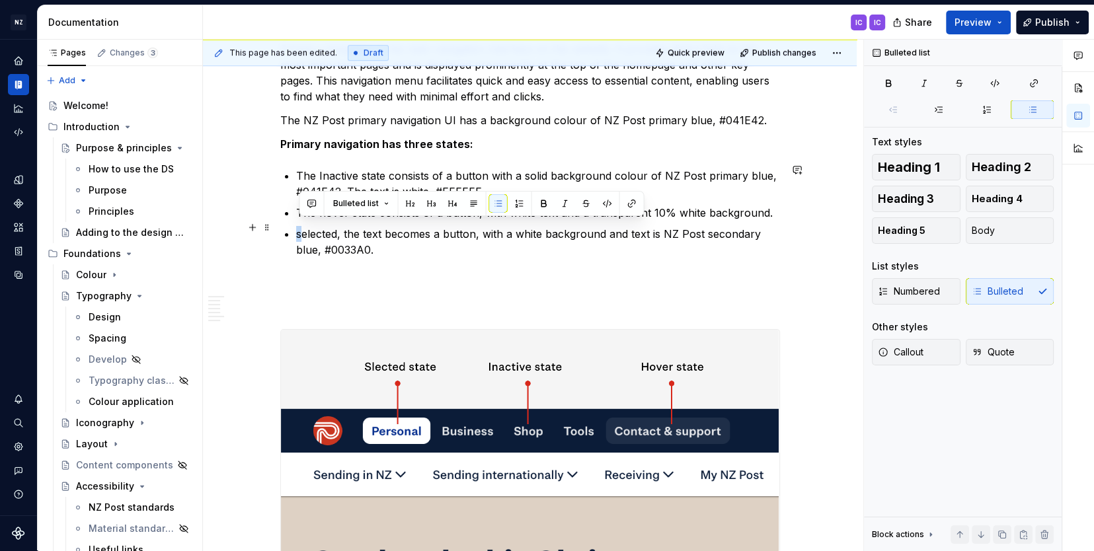
click at [303, 229] on p "selected, the text becomes a button, with a white background and text is NZ Pos…" at bounding box center [538, 242] width 484 height 32
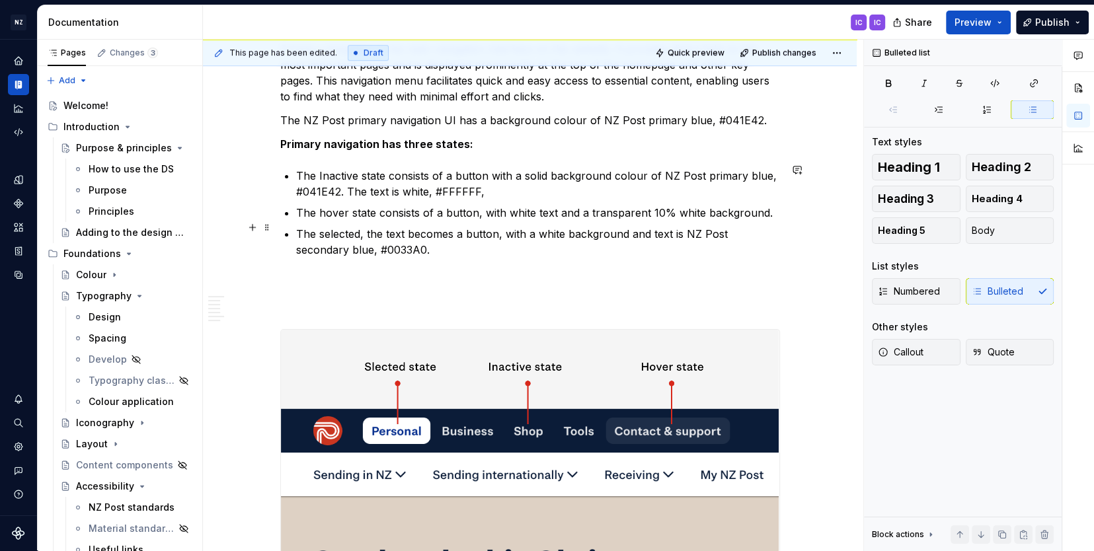
click at [366, 231] on p "The selected, the text becomes a button, with a white background and text is NZ…" at bounding box center [538, 242] width 484 height 32
click at [364, 231] on p "The selected, the text becomes a button, with a white background and text is NZ…" at bounding box center [538, 242] width 484 height 32
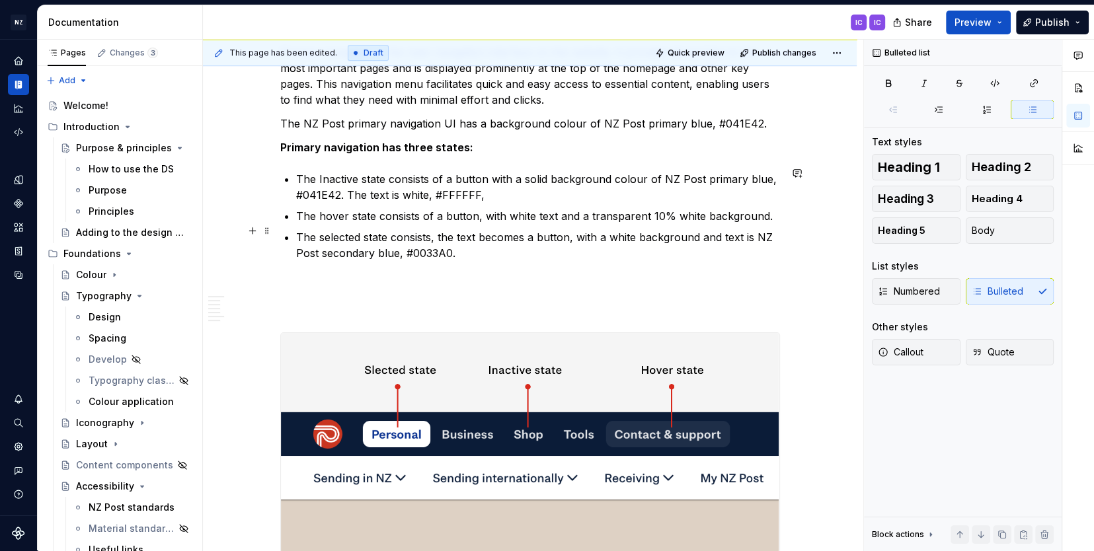
scroll to position [828, 0]
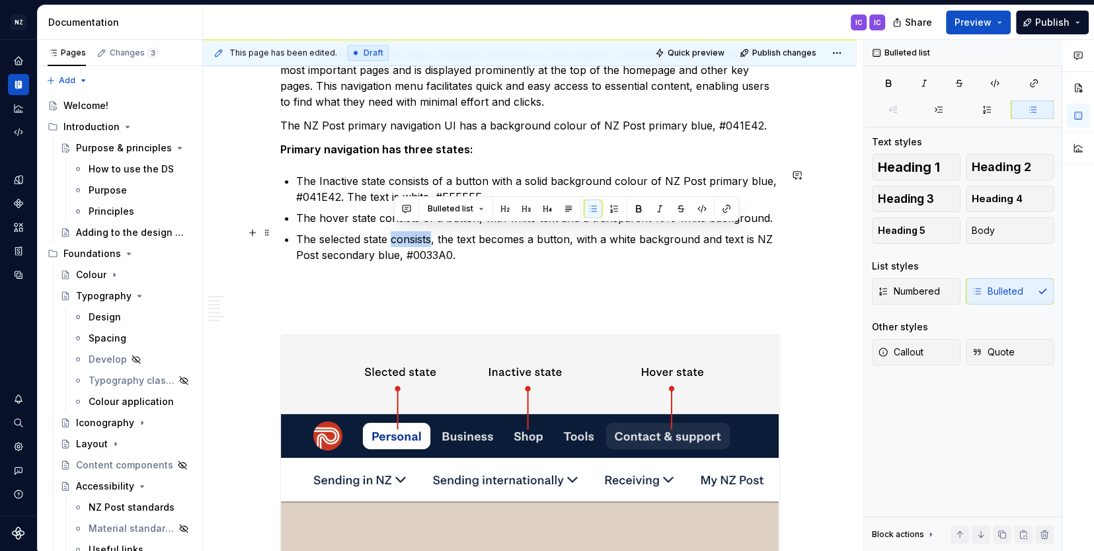
drag, startPoint x: 395, startPoint y: 225, endPoint x: 435, endPoint y: 229, distance: 39.8
click at [435, 231] on p "The selected state consists, the text becomes a button, with a white background…" at bounding box center [538, 247] width 484 height 32
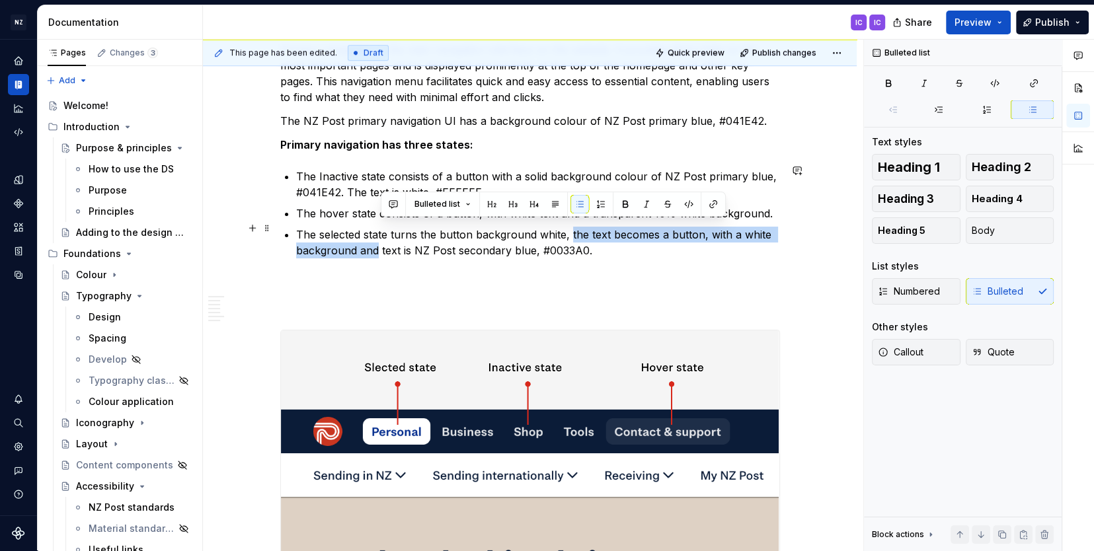
drag, startPoint x: 573, startPoint y: 228, endPoint x: 381, endPoint y: 238, distance: 192.6
click at [381, 238] on p "The selected state turns the button background white, the text becomes a button…" at bounding box center [538, 243] width 484 height 32
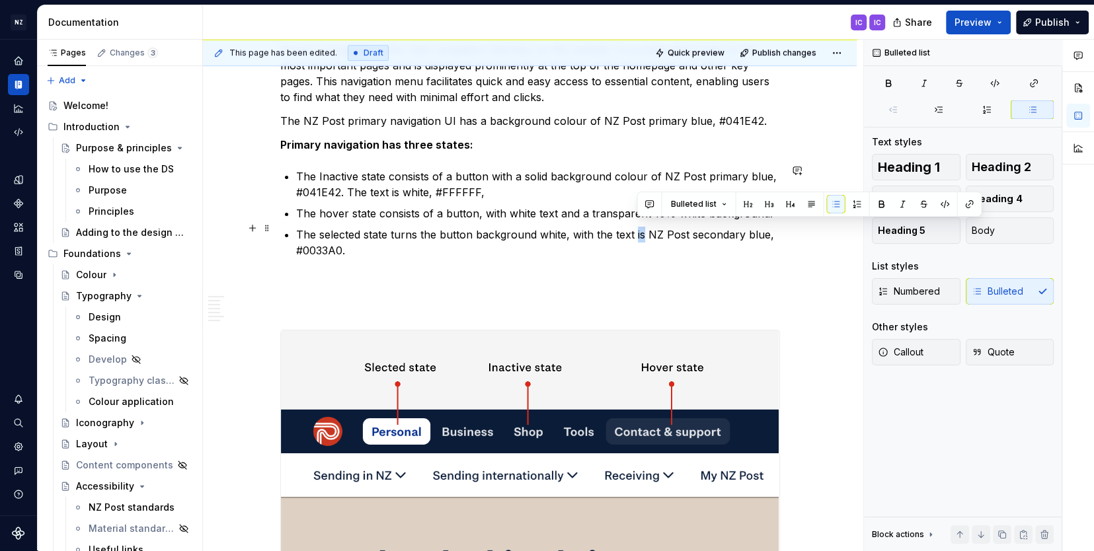
click at [643, 227] on p "The selected state turns the button background white, with the text is NZ Post …" at bounding box center [538, 243] width 484 height 32
drag, startPoint x: 567, startPoint y: 231, endPoint x: 591, endPoint y: 229, distance: 24.5
click at [591, 229] on p "The selected state turns the button background white, with the text is NZ Post …" at bounding box center [538, 243] width 484 height 32
click at [639, 229] on p "The selected state turns the button background white and the text is NZ Post se…" at bounding box center [538, 243] width 484 height 32
drag, startPoint x: 632, startPoint y: 229, endPoint x: 639, endPoint y: 227, distance: 6.7
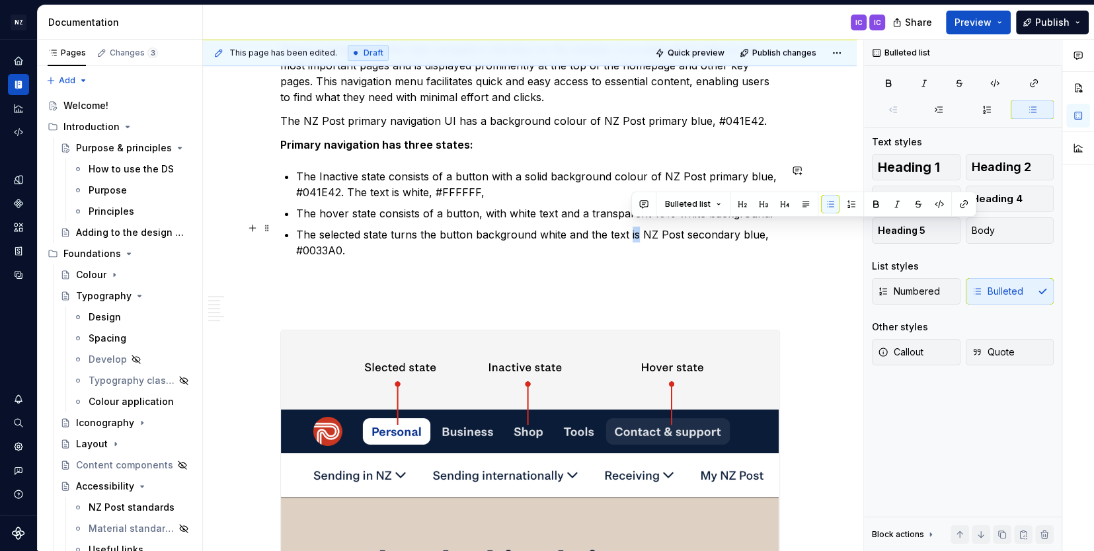
click at [639, 227] on p "The selected state turns the button background white and the text is NZ Post se…" at bounding box center [538, 243] width 484 height 32
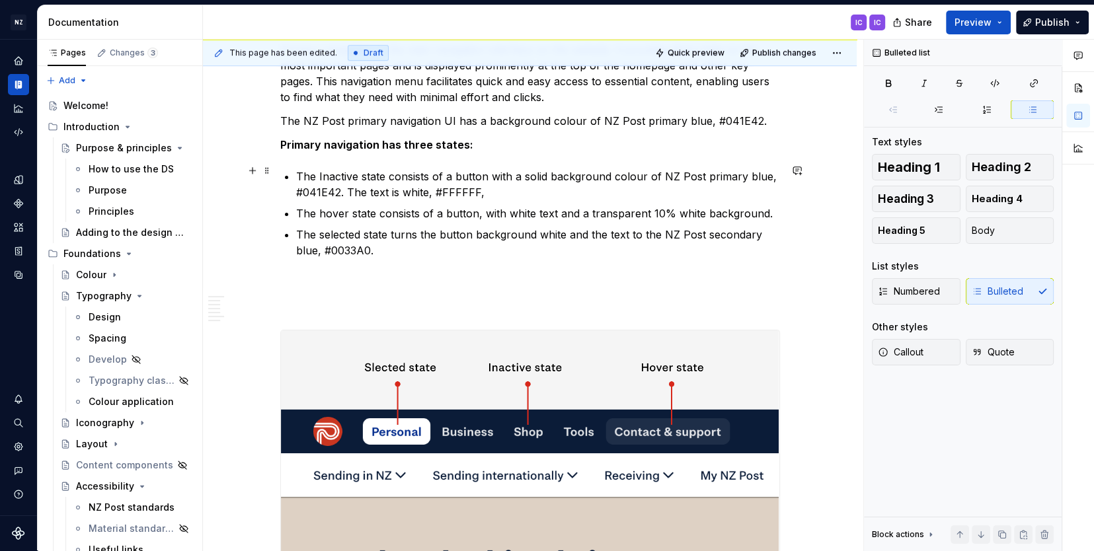
scroll to position [799, 0]
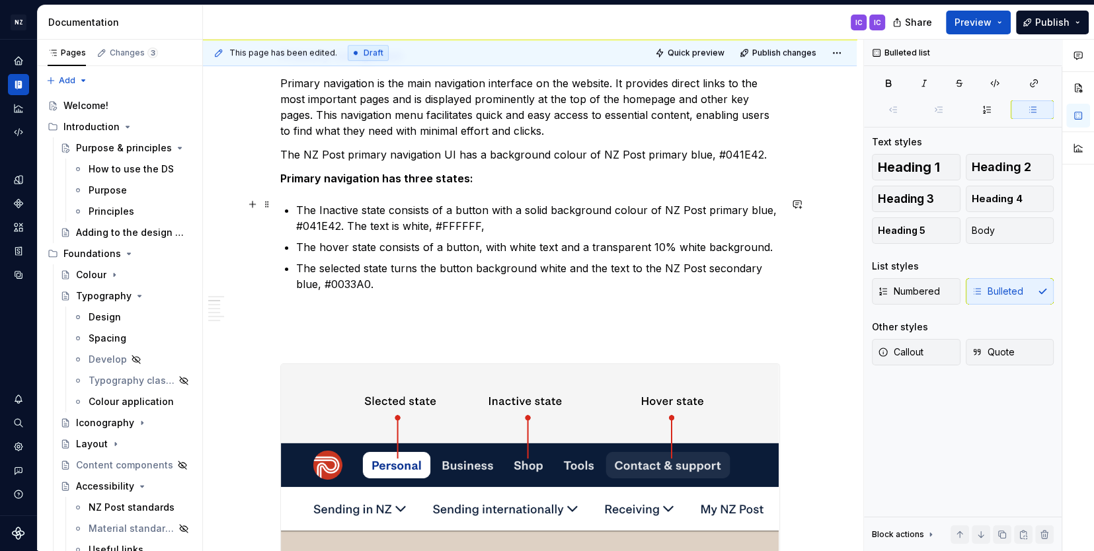
click at [489, 221] on p "The Inactive state consists of a button with a solid background colour of NZ Po…" at bounding box center [538, 218] width 484 height 32
click at [489, 219] on p "The Inactive state consists of a button with a solid background colour of NZ Po…" at bounding box center [538, 218] width 484 height 32
click at [484, 220] on p "The Inactive state consists of a button with a solid background colour of NZ Po…" at bounding box center [538, 218] width 484 height 32
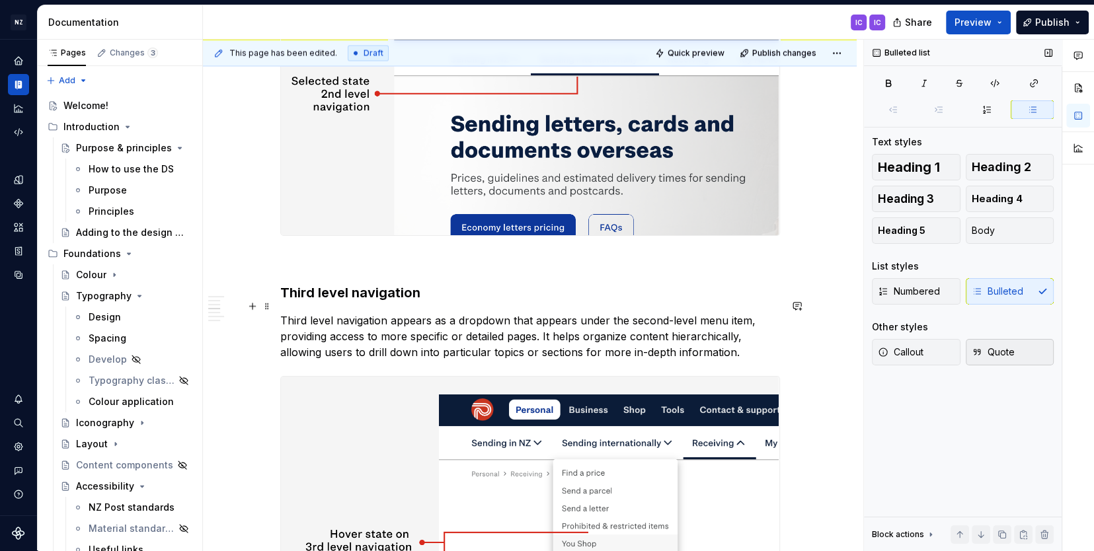
scroll to position [2330, 0]
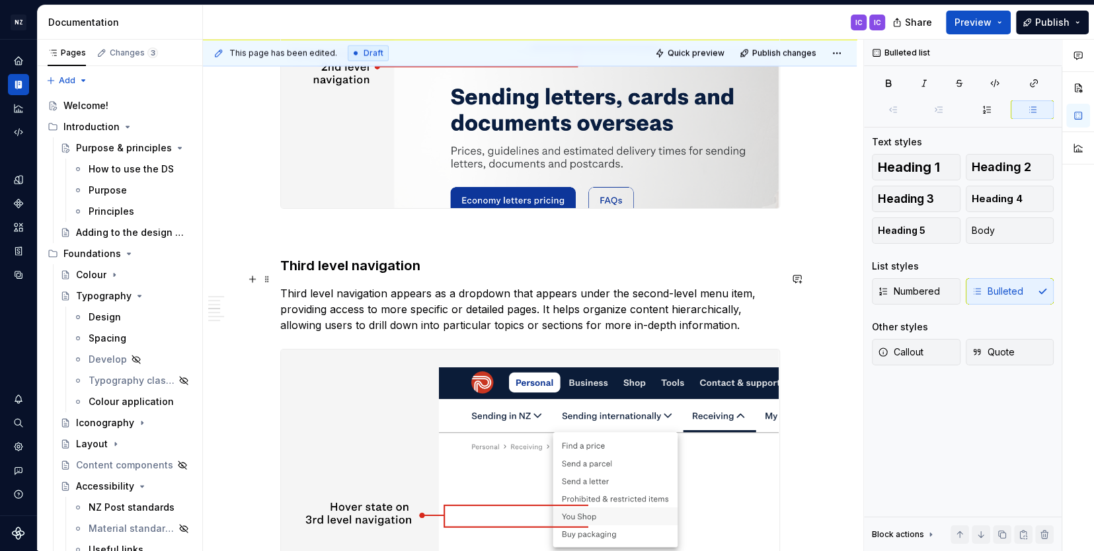
click at [621, 296] on p "Third level navigation appears as a dropdown that appears under the second-leve…" at bounding box center [530, 310] width 500 height 48
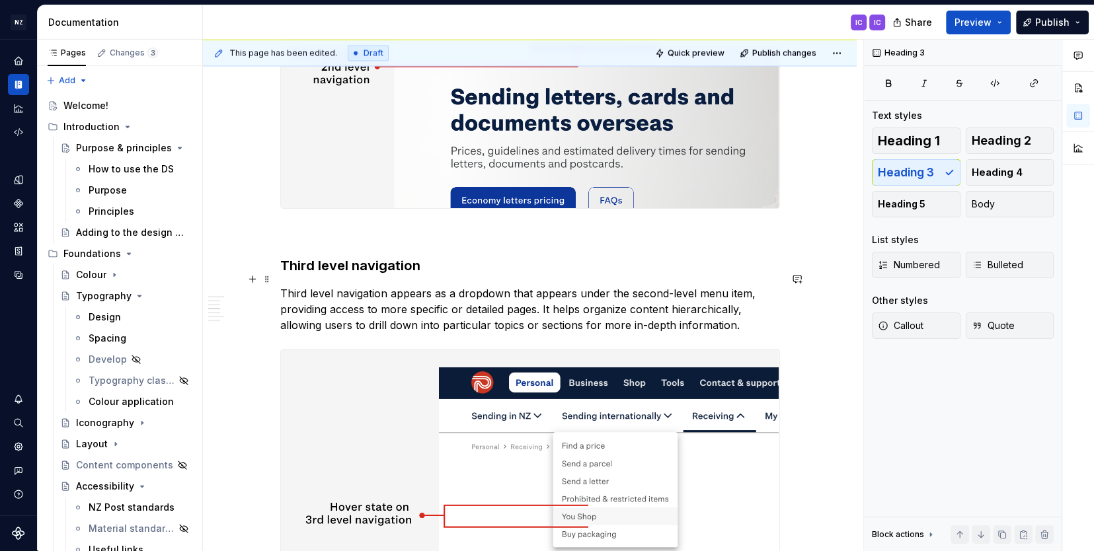
click at [621, 296] on p "Third level navigation appears as a dropdown that appears under the second-leve…" at bounding box center [530, 310] width 500 height 48
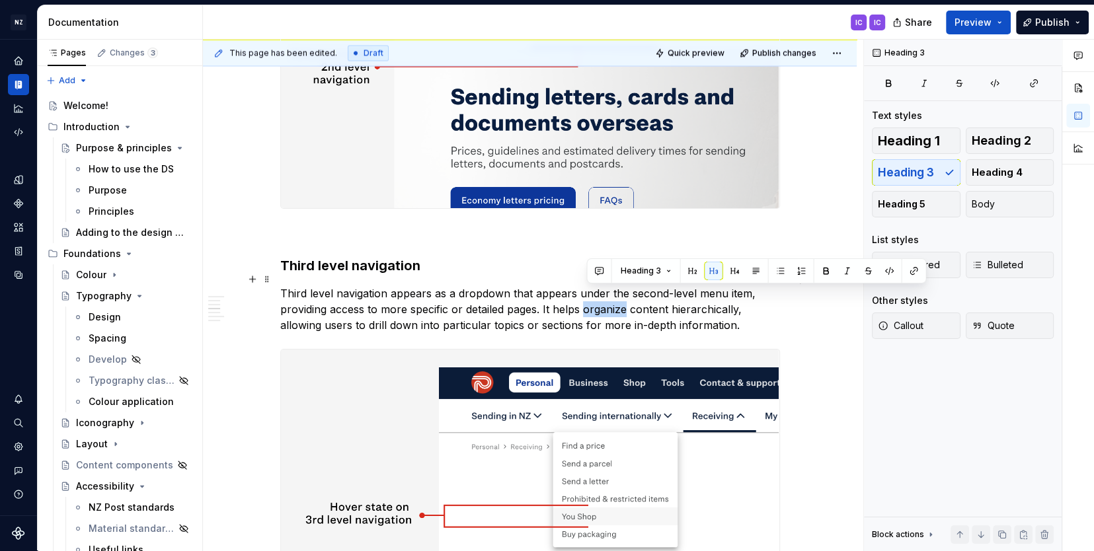
click at [623, 295] on p "Third level navigation appears as a dropdown that appears under the second-leve…" at bounding box center [530, 310] width 500 height 48
click at [624, 294] on p "Third level navigation appears as a dropdown that appears under the second-leve…" at bounding box center [530, 310] width 500 height 48
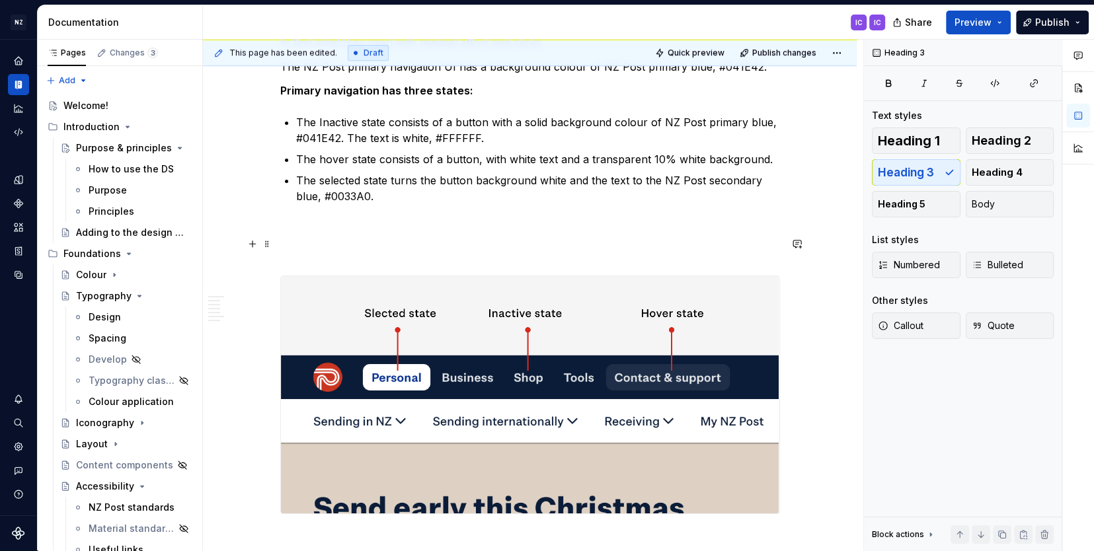
scroll to position [890, 0]
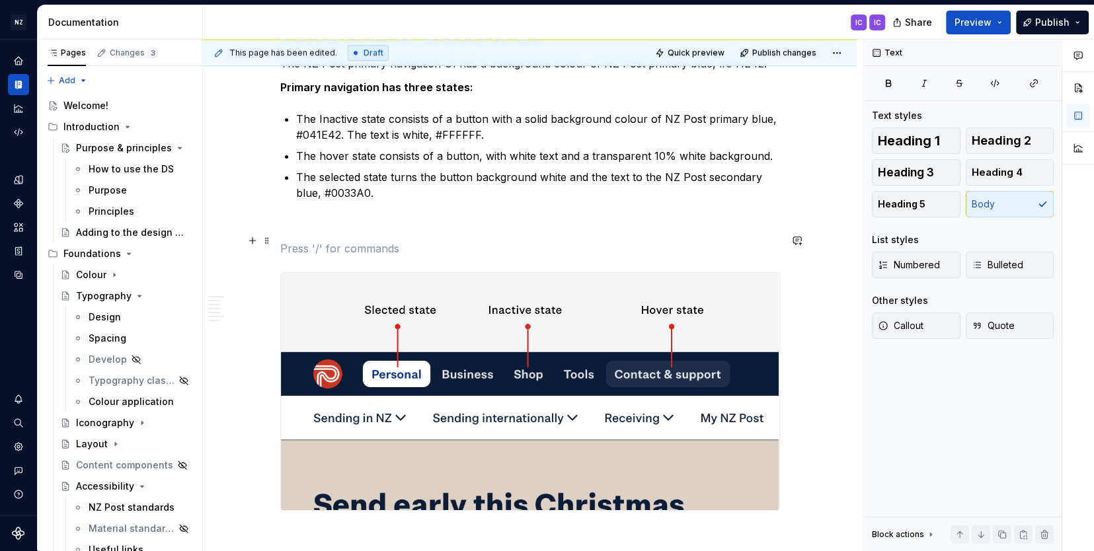
click at [352, 241] on p at bounding box center [530, 249] width 500 height 16
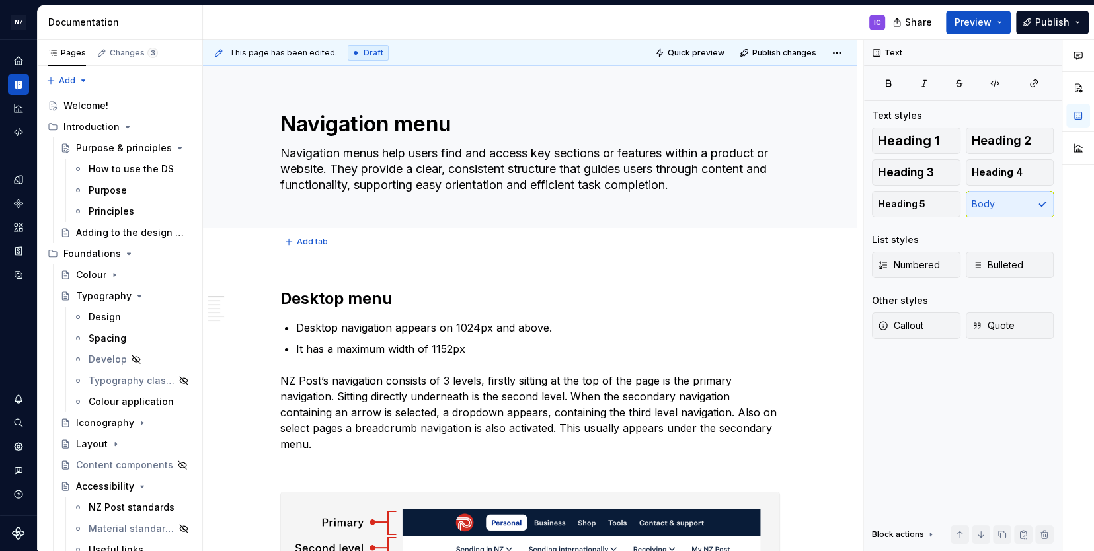
scroll to position [0, 0]
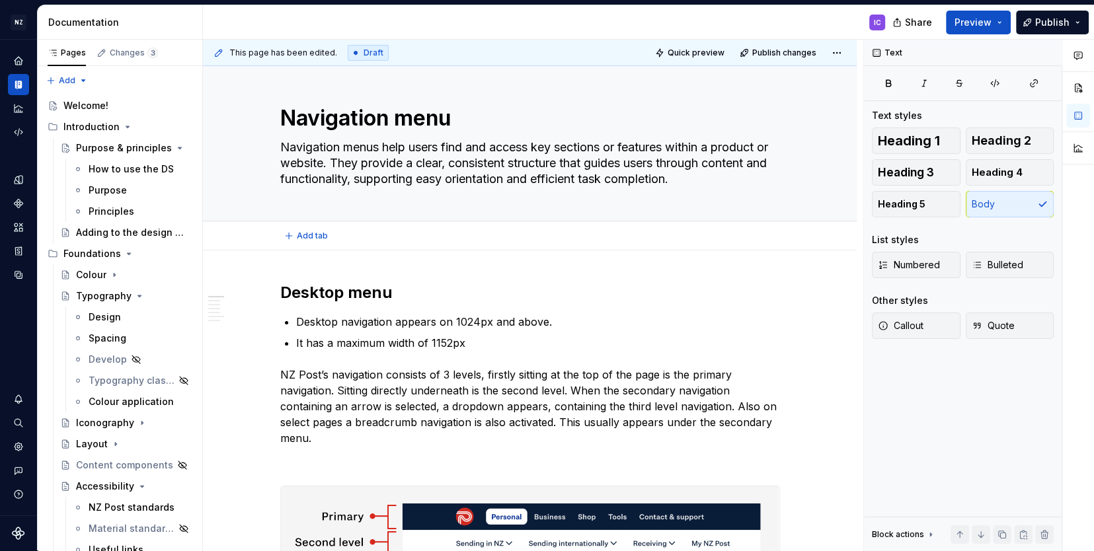
type textarea "*"
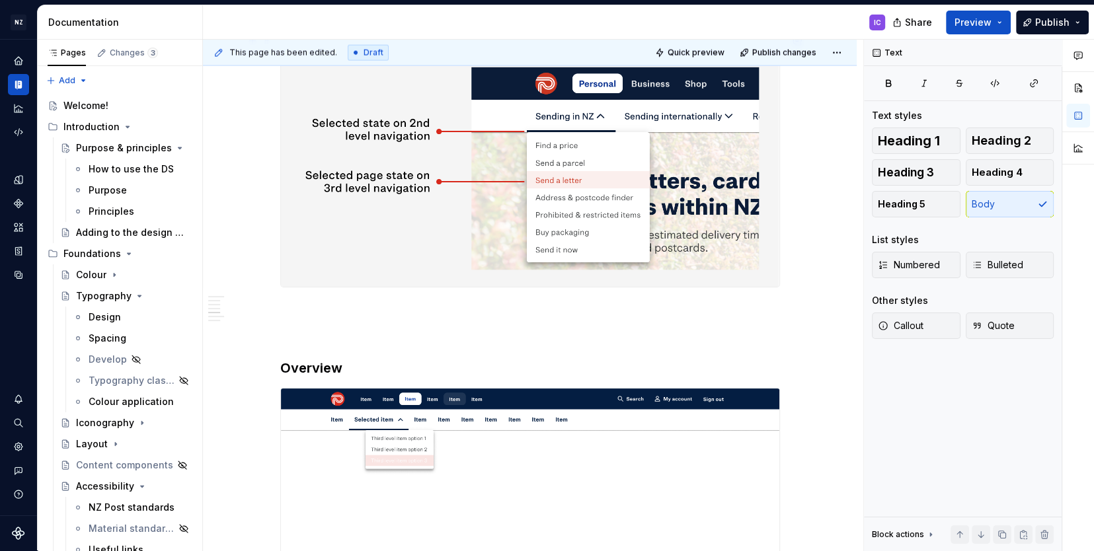
scroll to position [2899, 0]
